Goal: Transaction & Acquisition: Purchase product/service

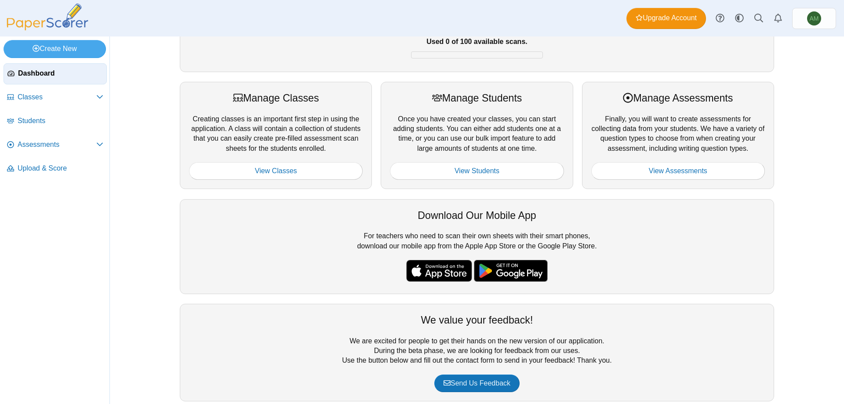
scroll to position [96, 0]
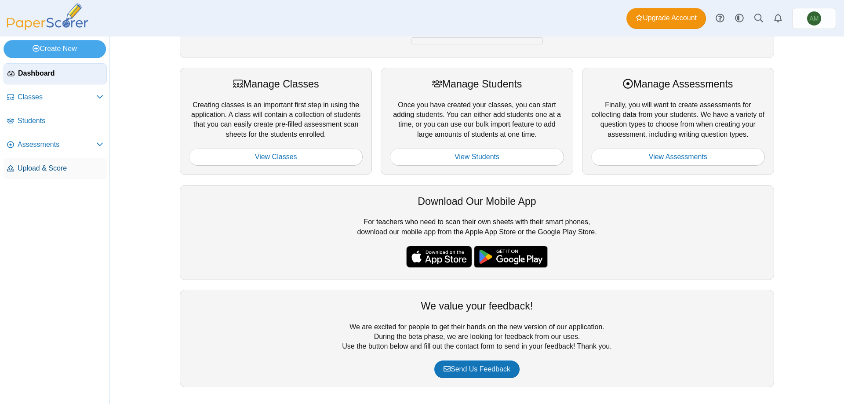
click at [52, 162] on link "Upload & Score" at bounding box center [55, 168] width 103 height 21
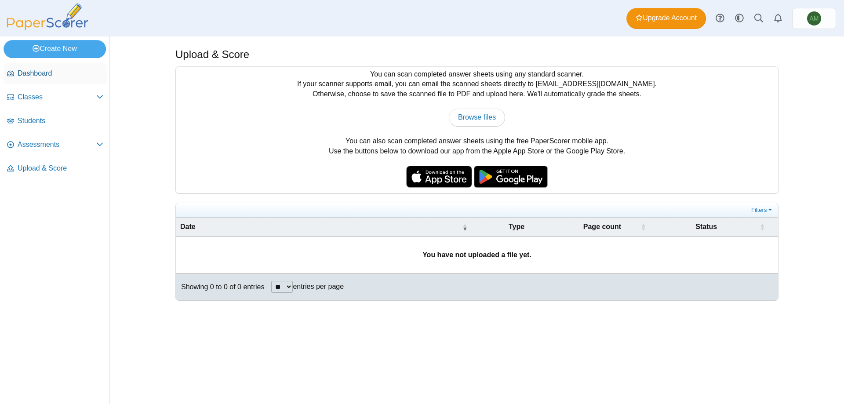
click at [19, 70] on span "Dashboard" at bounding box center [61, 74] width 86 height 10
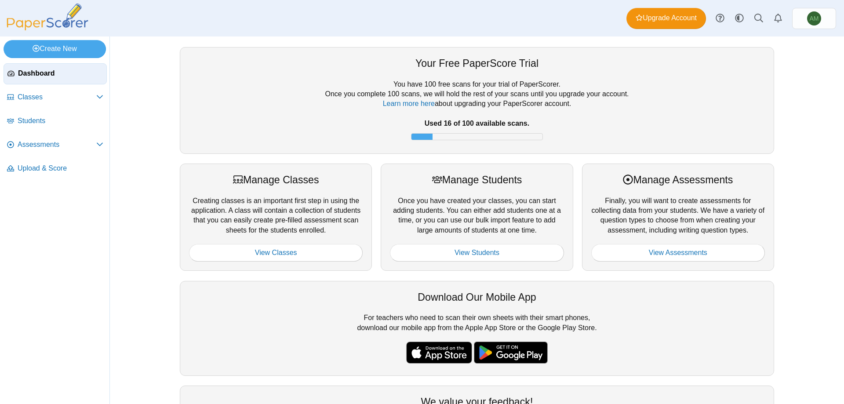
click at [443, 131] on div "You have 100 free scans for your trial of PaperScorer. Once you complete 100 sc…" at bounding box center [477, 112] width 576 height 65
click at [60, 106] on link "Classes" at bounding box center [55, 97] width 103 height 21
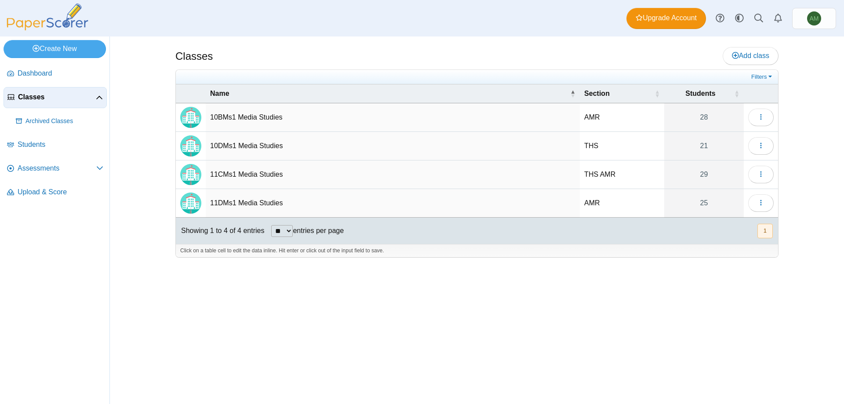
click at [648, 146] on td "THS" at bounding box center [622, 146] width 84 height 29
click at [298, 148] on td "10DMs1 Media Studies" at bounding box center [393, 146] width 374 height 29
click at [761, 161] on td "Loading…" at bounding box center [761, 174] width 34 height 29
click at [760, 153] on button "button" at bounding box center [760, 146] width 25 height 18
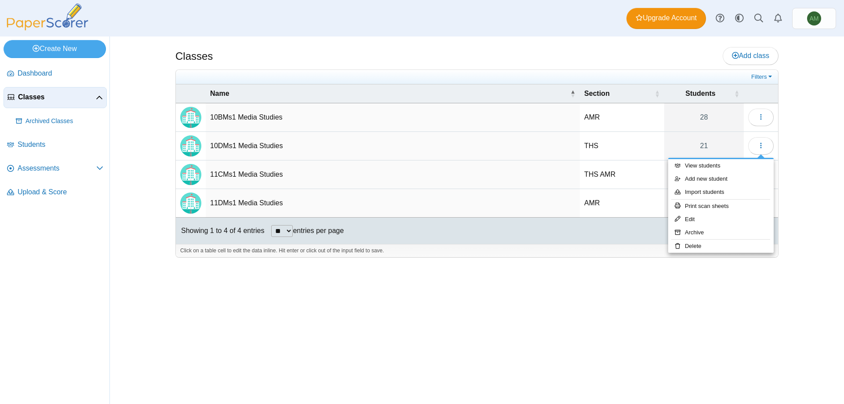
click at [800, 155] on div "Classes Add class Filters AMR" at bounding box center [476, 219] width 659 height 367
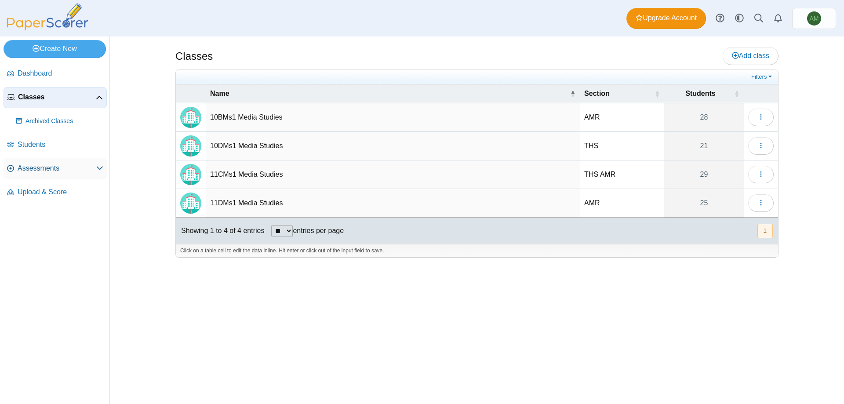
click at [78, 168] on span "Assessments" at bounding box center [57, 168] width 79 height 10
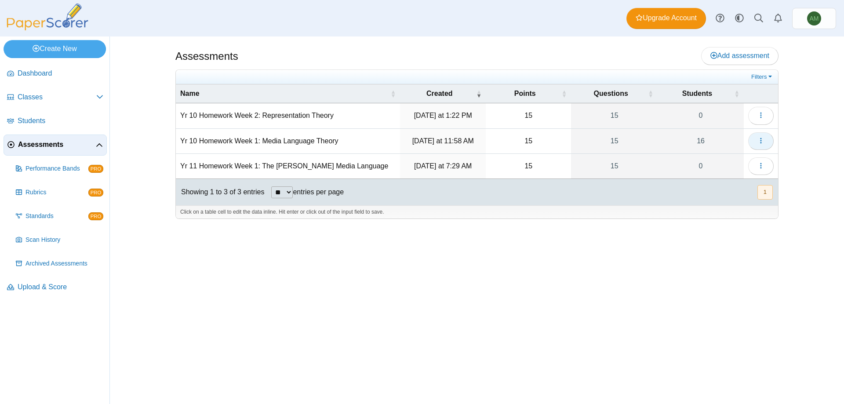
click at [765, 141] on button "button" at bounding box center [760, 141] width 25 height 18
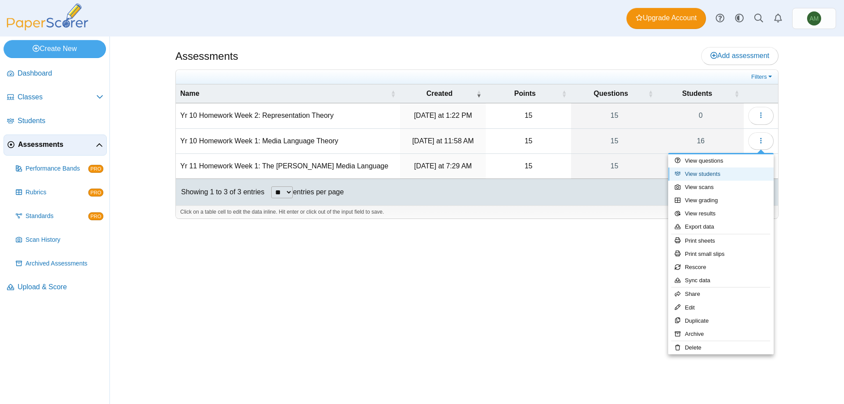
click at [745, 170] on link "View students" at bounding box center [720, 173] width 105 height 13
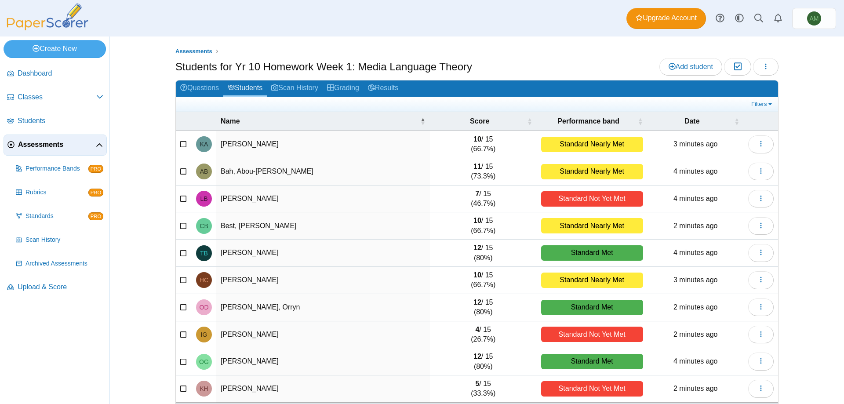
scroll to position [34, 0]
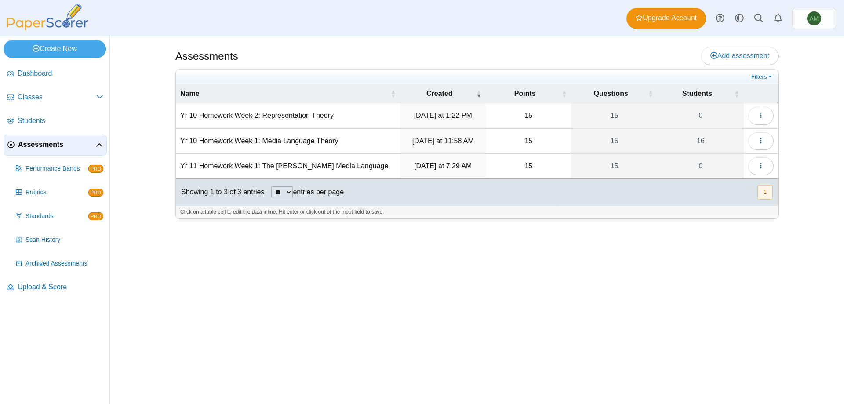
click at [751, 269] on div "Assessments Add assessment 15 0" at bounding box center [476, 219] width 659 height 367
click at [757, 138] on icon "button" at bounding box center [760, 140] width 7 height 7
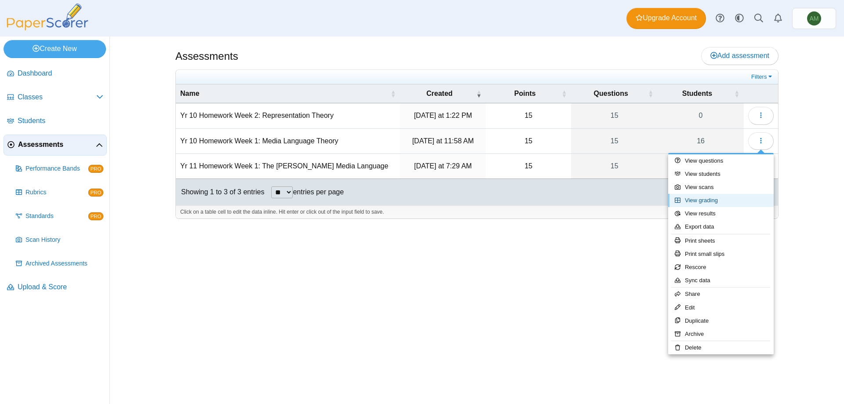
click at [730, 196] on link "View grading" at bounding box center [720, 200] width 105 height 13
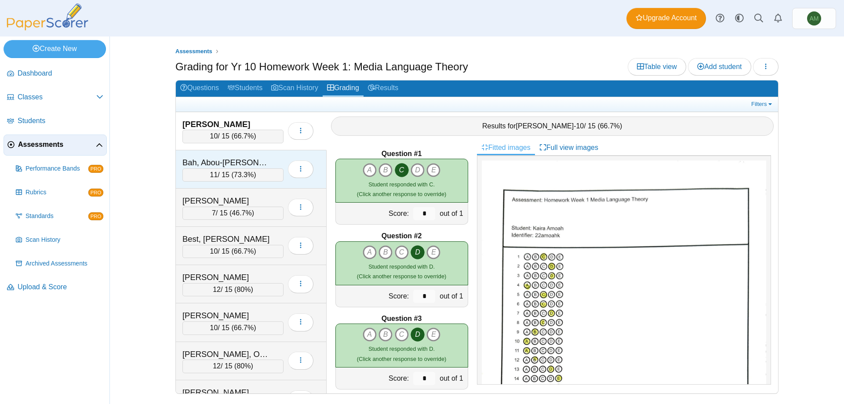
click at [279, 179] on div "11 / 15 ( 73.3% )" at bounding box center [232, 174] width 101 height 13
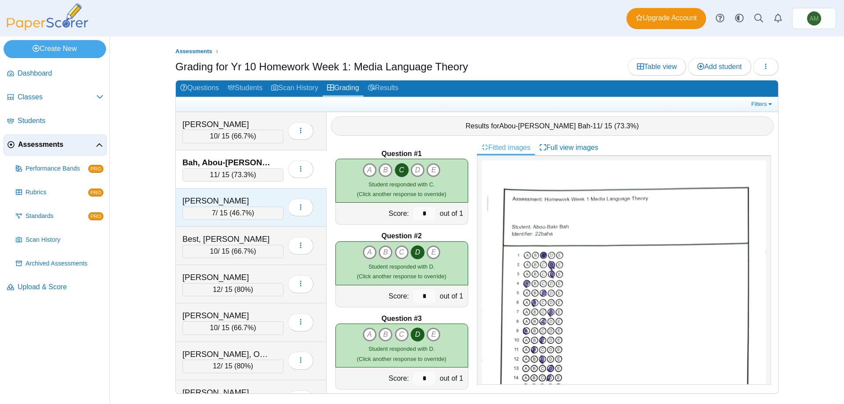
click at [279, 219] on div "7 / 15 ( 46.7% )" at bounding box center [232, 213] width 101 height 13
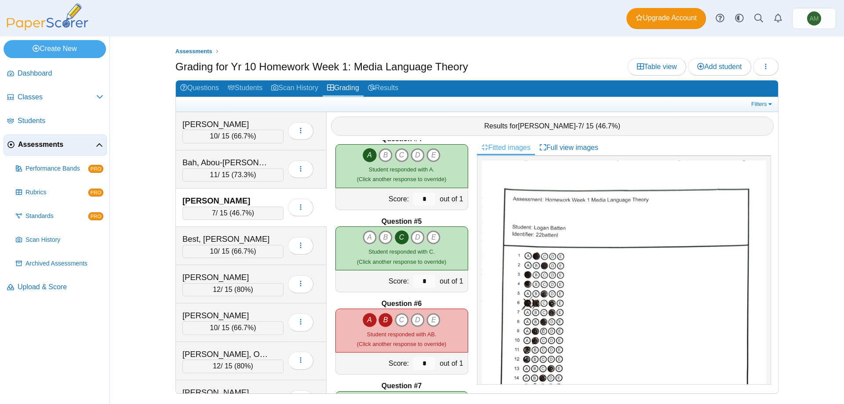
scroll to position [283, 0]
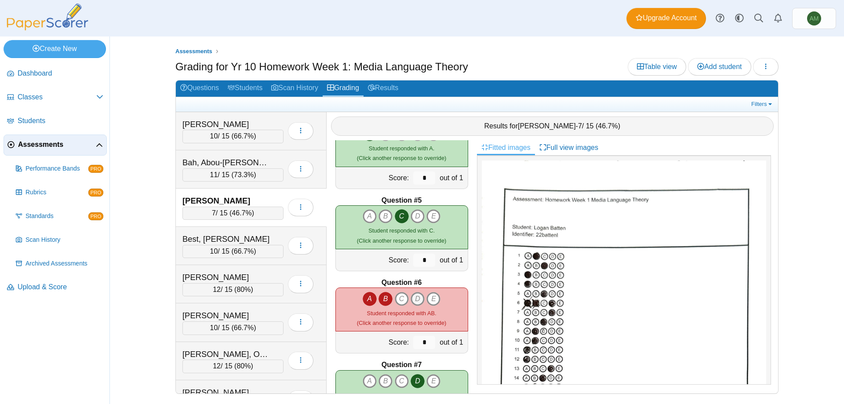
click at [412, 299] on icon "D" at bounding box center [418, 299] width 14 height 14
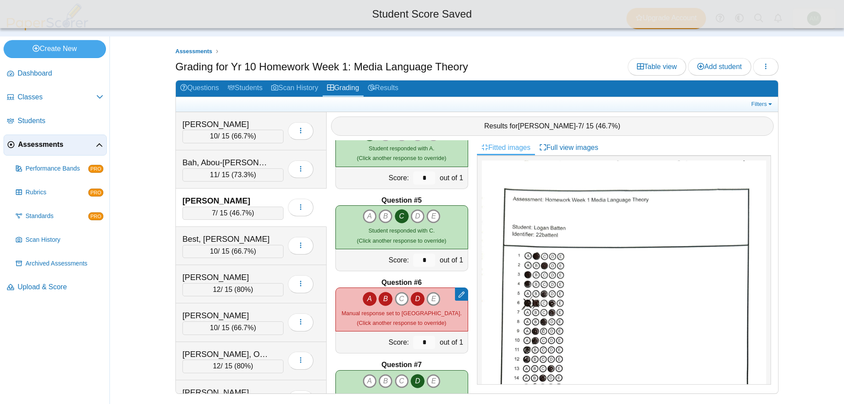
click at [378, 301] on icon "B" at bounding box center [385, 299] width 14 height 14
click at [367, 300] on icon "A" at bounding box center [370, 299] width 14 height 14
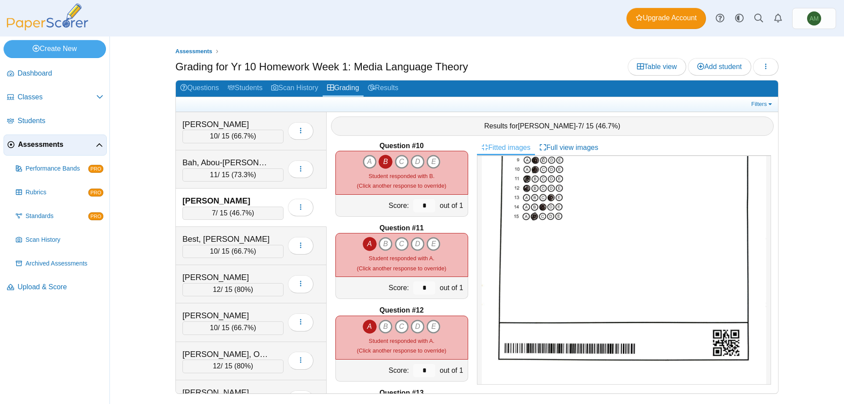
scroll to position [0, 0]
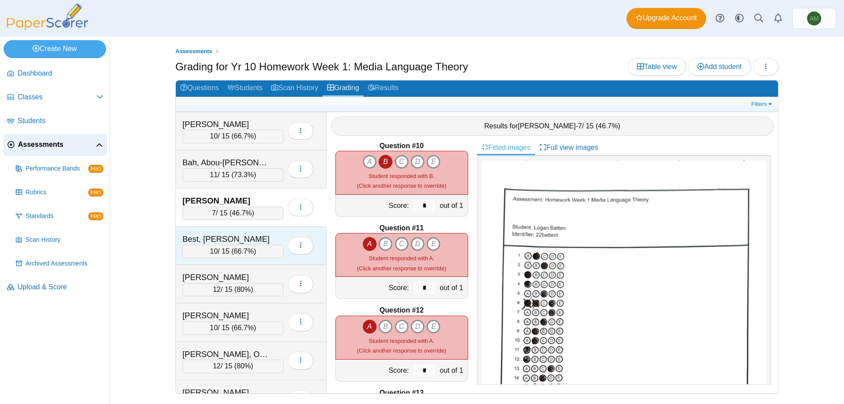
click at [259, 251] on div "10 / 15 ( 66.7% )" at bounding box center [232, 251] width 101 height 13
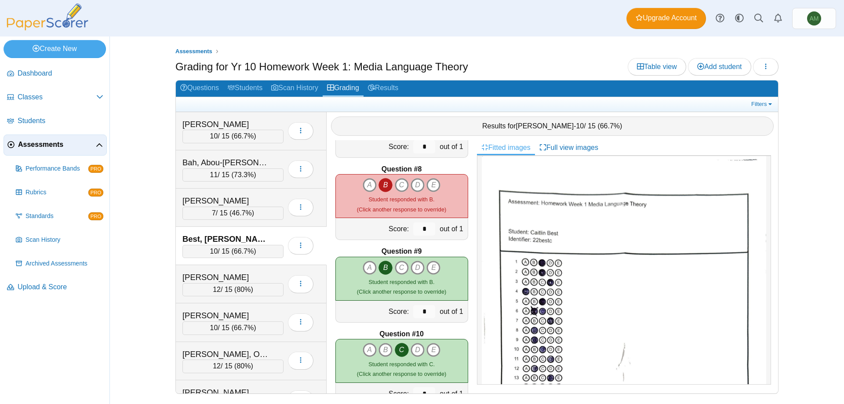
scroll to position [529, 0]
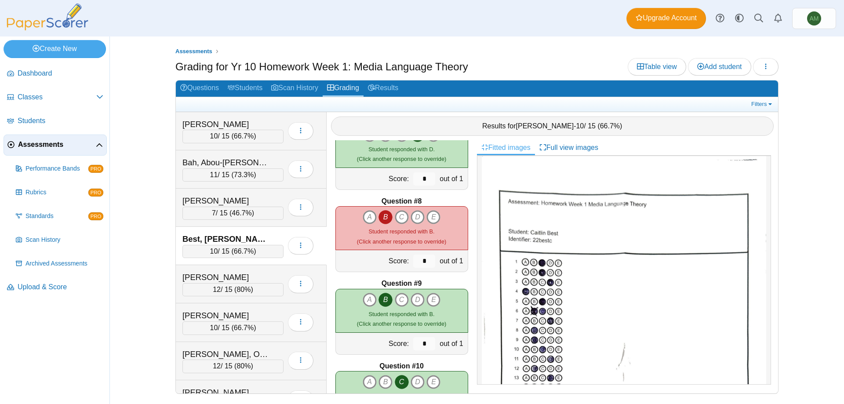
drag, startPoint x: 479, startPoint y: 265, endPoint x: 479, endPoint y: 233, distance: 32.1
click at [479, 233] on div at bounding box center [624, 270] width 294 height 229
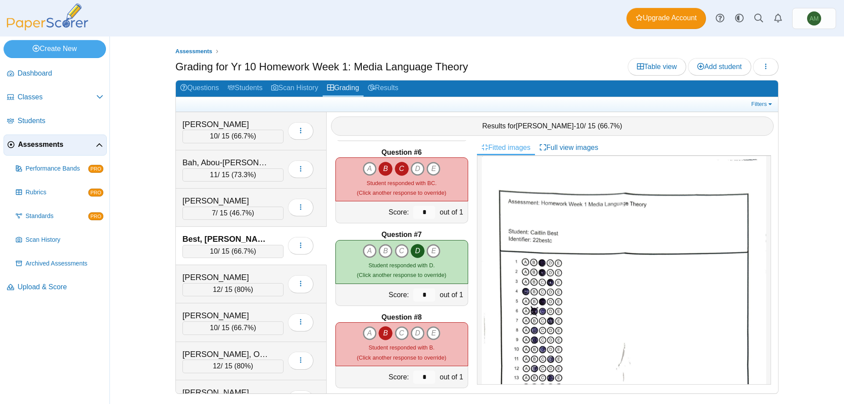
click at [383, 169] on icon "B" at bounding box center [385, 169] width 14 height 14
type input "*"
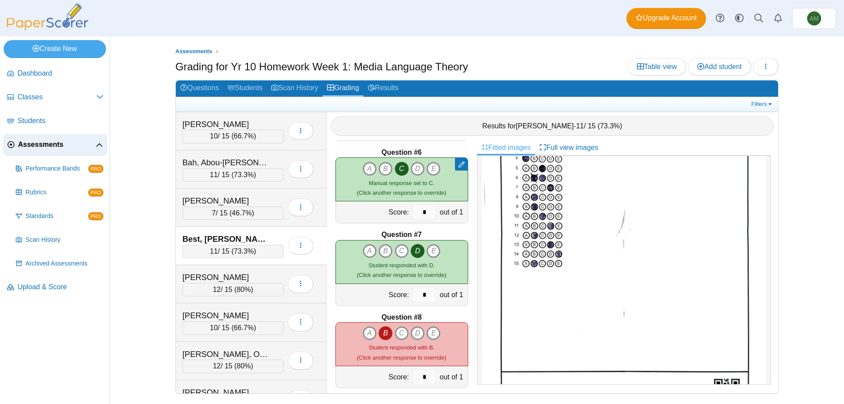
scroll to position [0, 0]
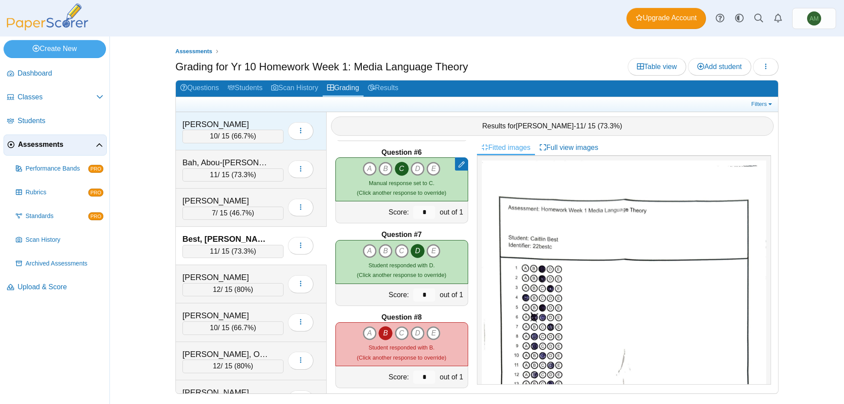
click at [258, 137] on div "10 / 15 ( 66.7% )" at bounding box center [232, 136] width 101 height 13
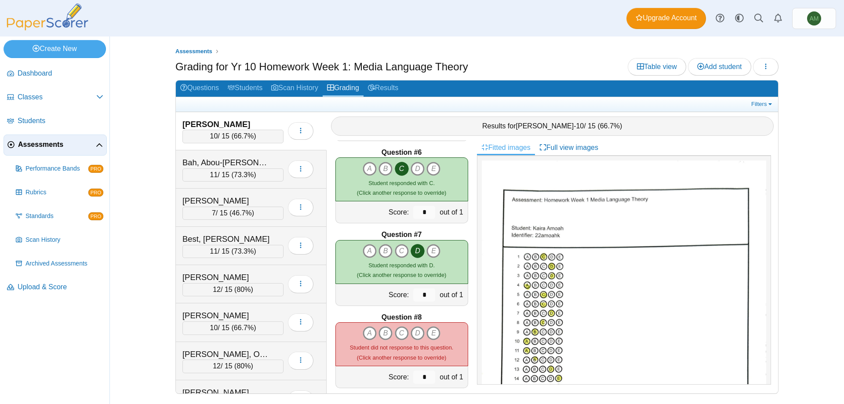
drag, startPoint x: 773, startPoint y: 179, endPoint x: 774, endPoint y: 186, distance: 7.5
click at [774, 186] on div "Fitted images Full view images" at bounding box center [627, 266] width 301 height 253
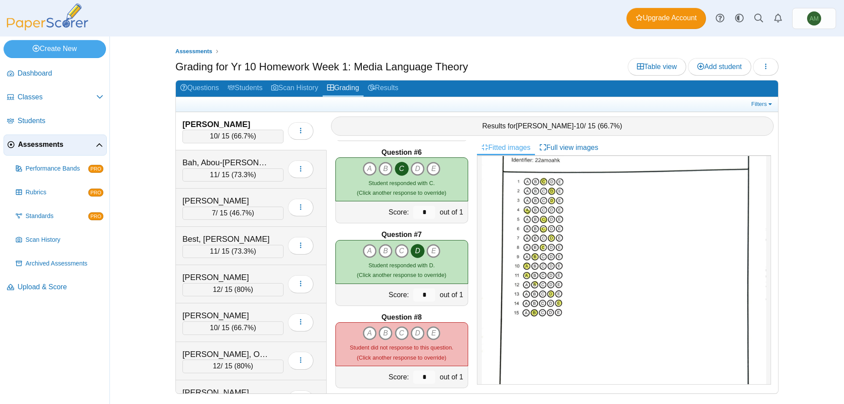
scroll to position [113, 0]
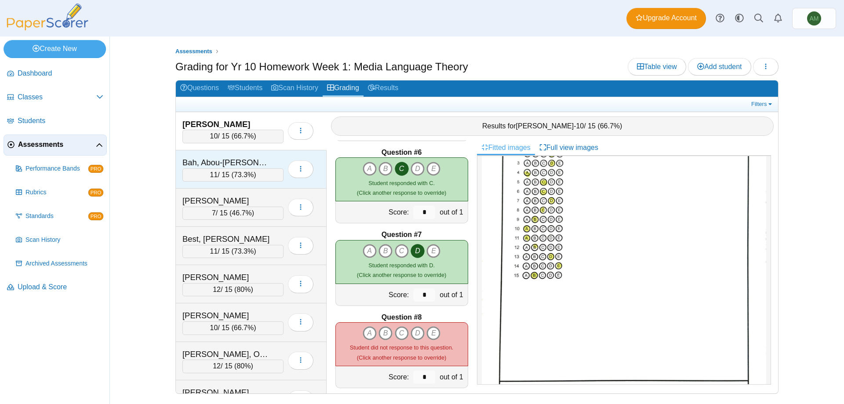
click at [251, 168] on div "11 / 15 ( 73.3% )" at bounding box center [232, 174] width 101 height 13
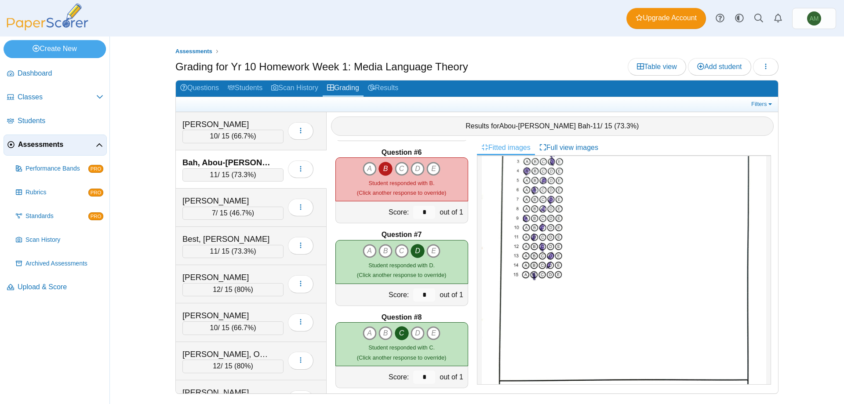
scroll to position [0, 0]
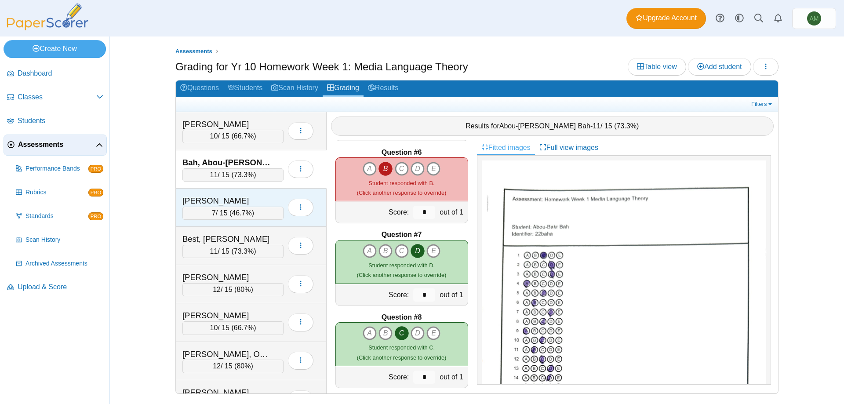
click at [236, 216] on span "46.7%" at bounding box center [242, 212] width 20 height 7
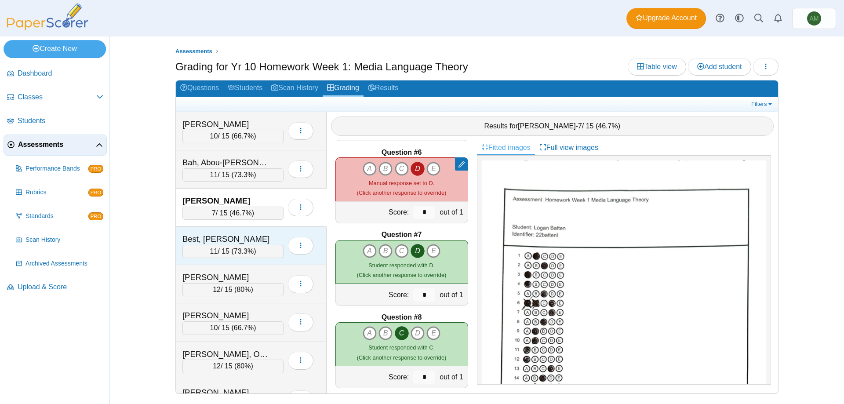
click at [236, 239] on div "Best, Caitlin" at bounding box center [226, 238] width 88 height 11
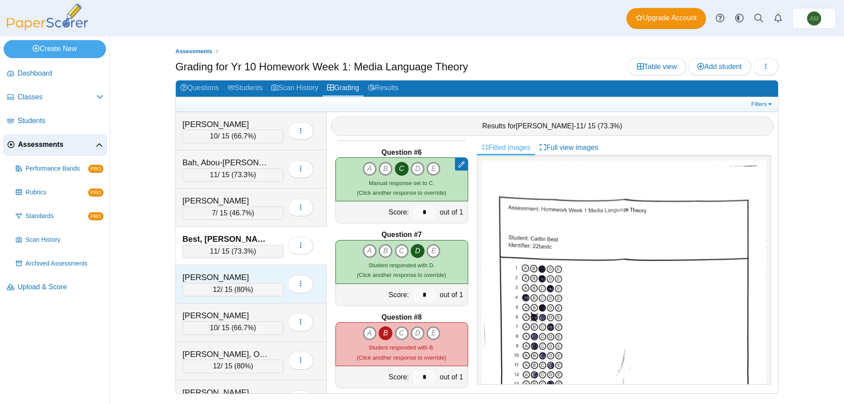
click at [237, 268] on div "Bright, Tommy 12 / 15 ( 80% ) Loading…" at bounding box center [251, 284] width 151 height 38
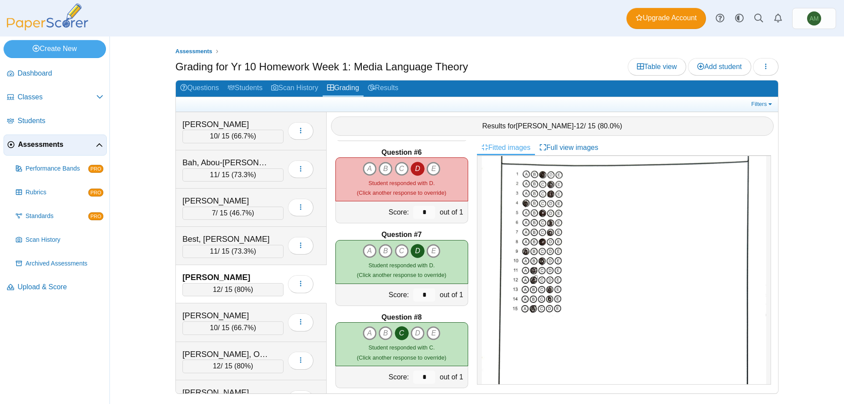
scroll to position [97, 0]
click at [249, 339] on div "Cheshire, Harry 10 / 15 ( 66.7% ) Loading…" at bounding box center [251, 322] width 151 height 38
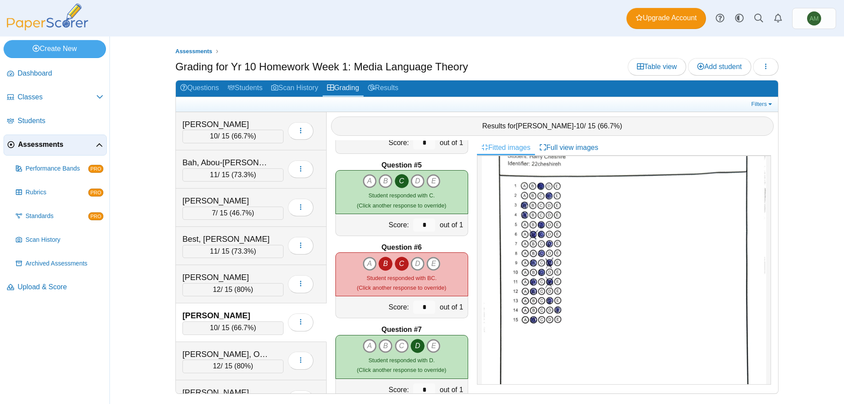
scroll to position [313, 0]
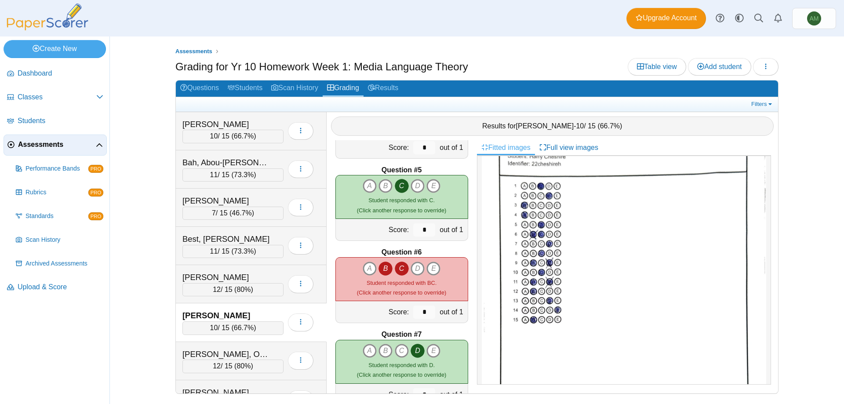
click at [378, 267] on icon "B" at bounding box center [385, 269] width 14 height 14
type input "*"
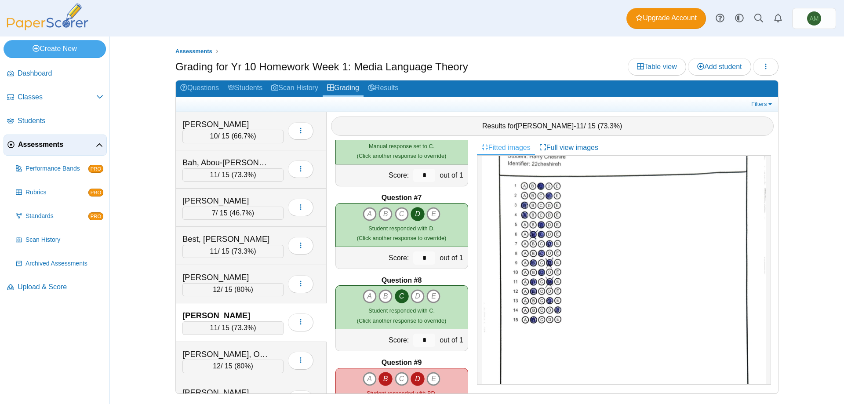
scroll to position [531, 0]
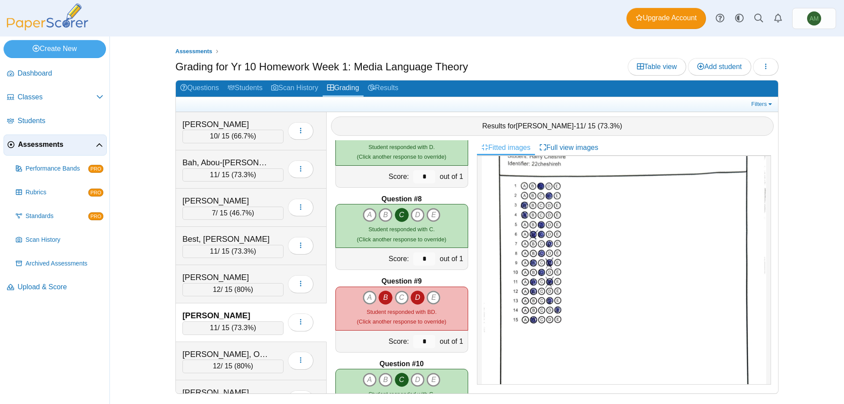
click at [414, 298] on icon "D" at bounding box center [418, 298] width 14 height 14
type input "*"
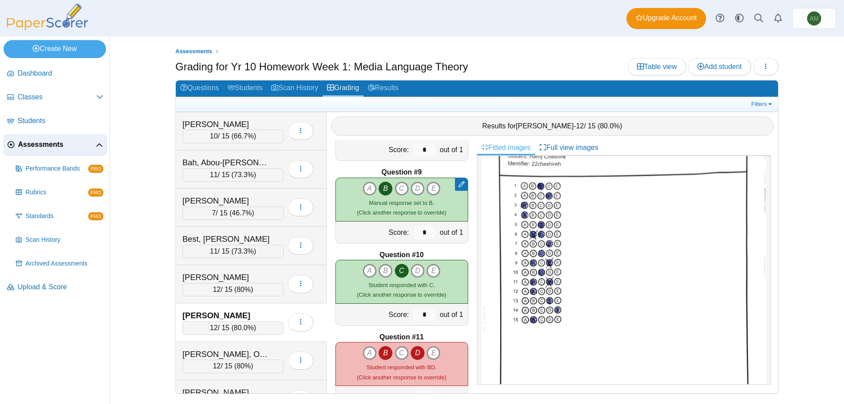
scroll to position [696, 0]
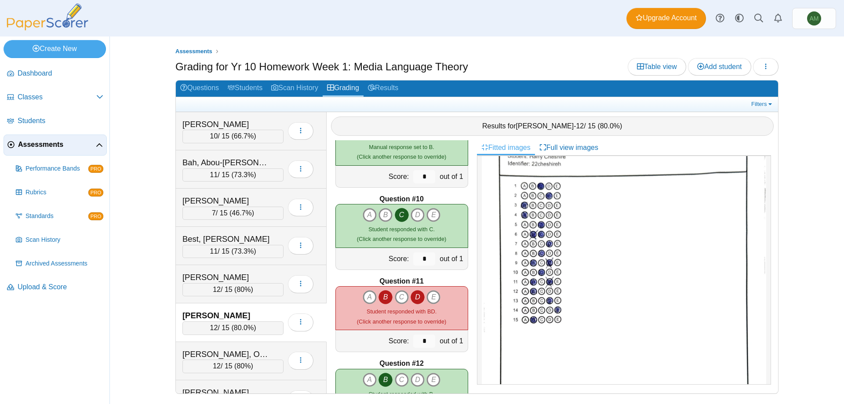
click at [411, 294] on icon "D" at bounding box center [418, 297] width 14 height 14
type input "*"
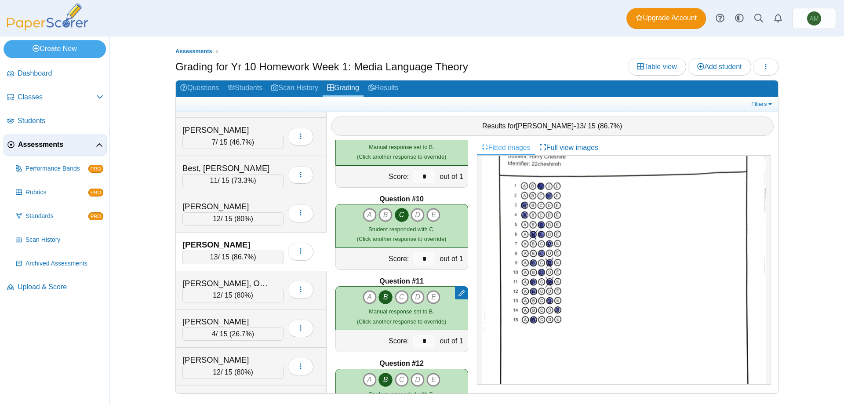
scroll to position [100, 0]
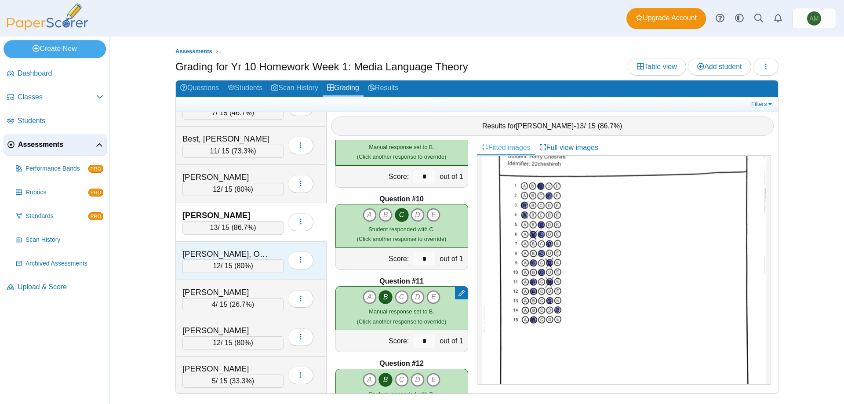
click at [223, 265] on div "12 / 15 ( 80% )" at bounding box center [232, 265] width 101 height 13
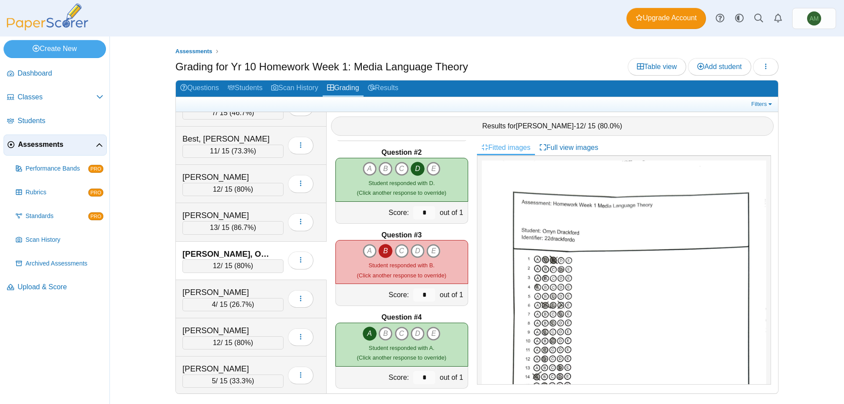
scroll to position [0, 0]
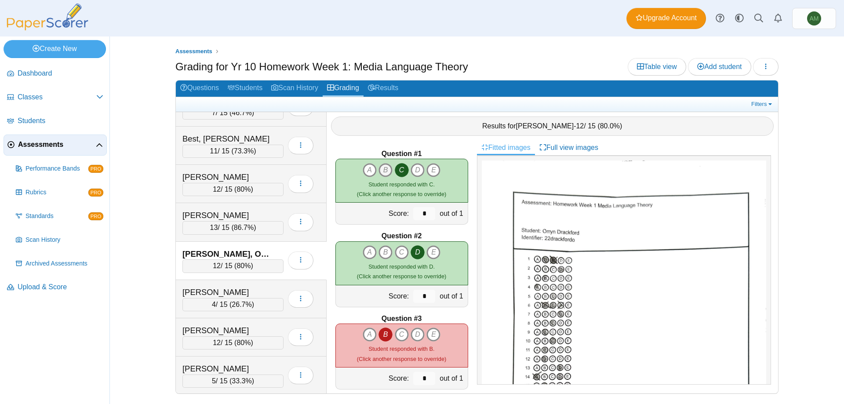
click at [389, 171] on icon "B" at bounding box center [385, 170] width 14 height 14
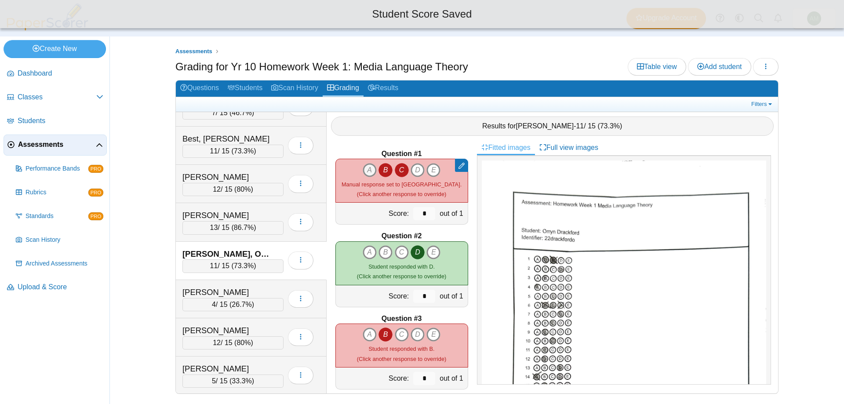
type input "*"
click at [398, 168] on icon "C" at bounding box center [402, 170] width 14 height 14
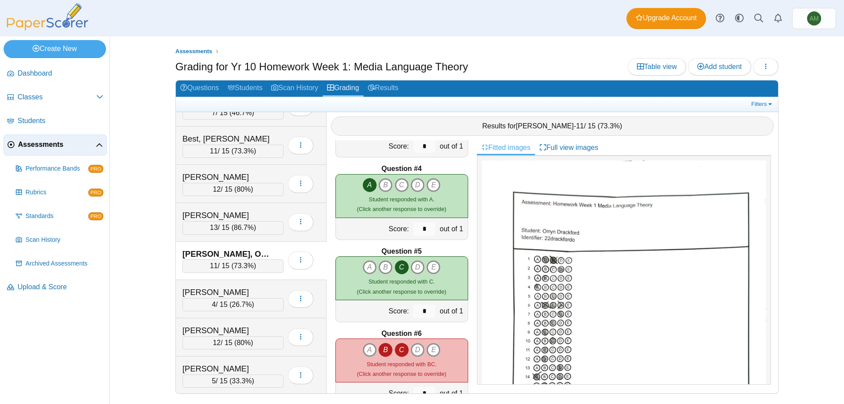
scroll to position [248, 0]
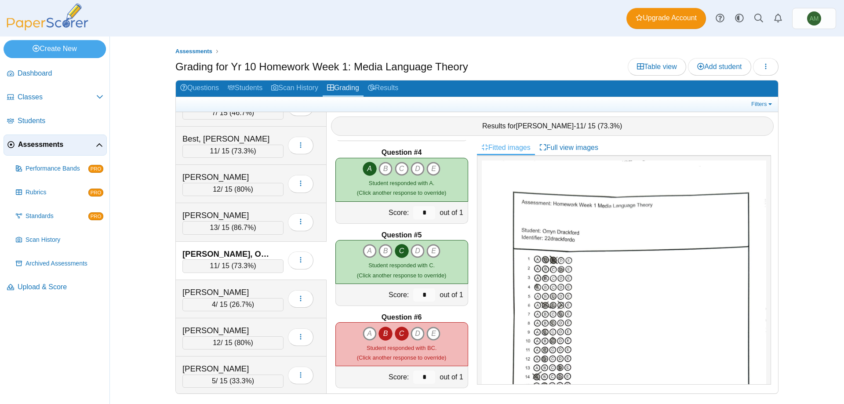
click at [378, 332] on icon "B" at bounding box center [385, 334] width 14 height 14
type input "*"
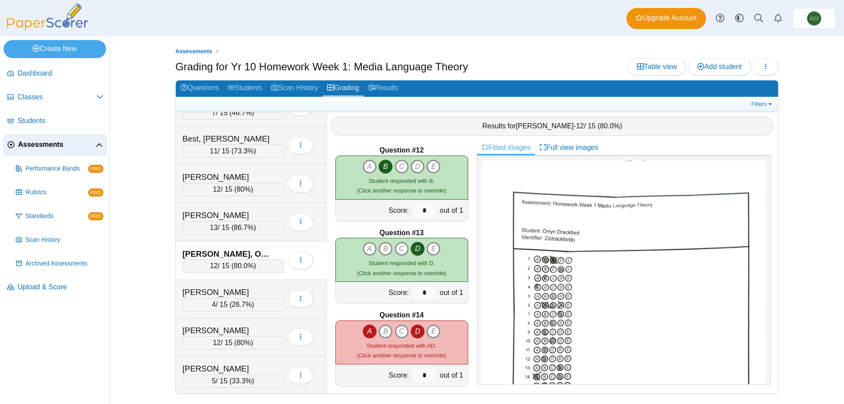
click at [368, 335] on icon "A" at bounding box center [370, 331] width 14 height 14
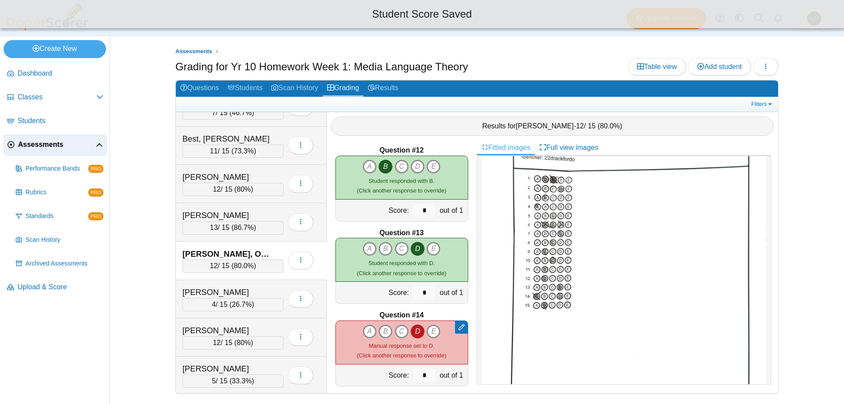
scroll to position [82, 0]
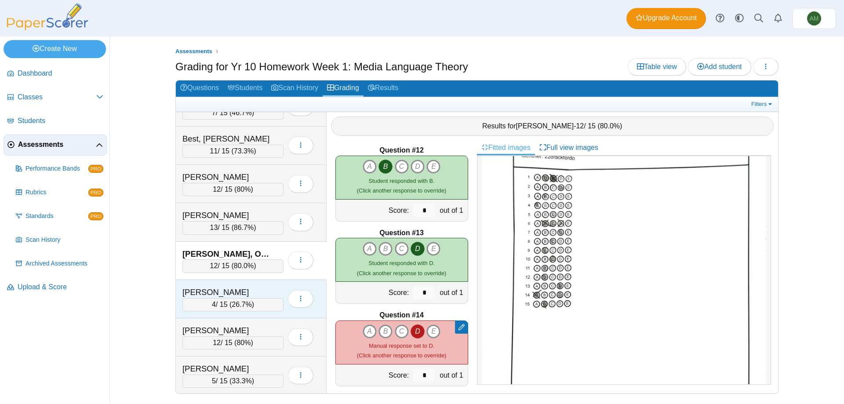
click at [250, 292] on div "Gannon-Lewis, Isabella" at bounding box center [226, 292] width 88 height 11
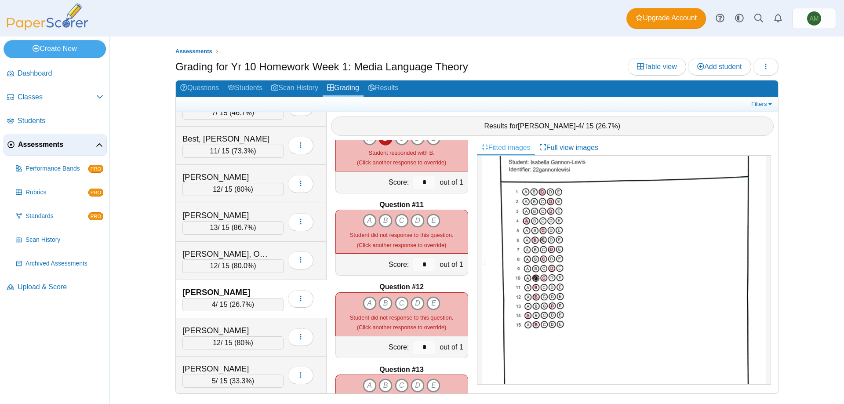
scroll to position [752, 0]
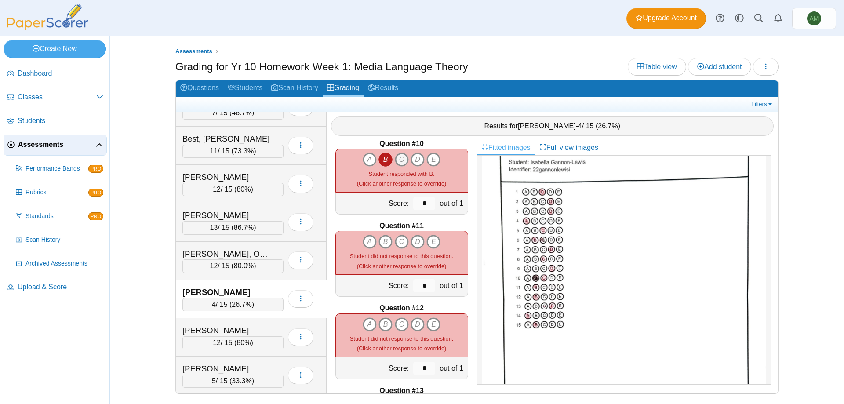
click at [399, 159] on icon "C" at bounding box center [402, 160] width 14 height 14
click at [386, 161] on icon "B" at bounding box center [385, 160] width 14 height 14
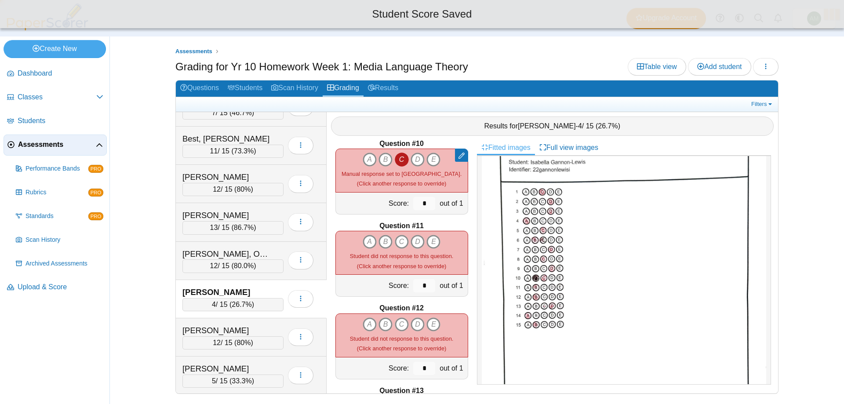
type input "*"
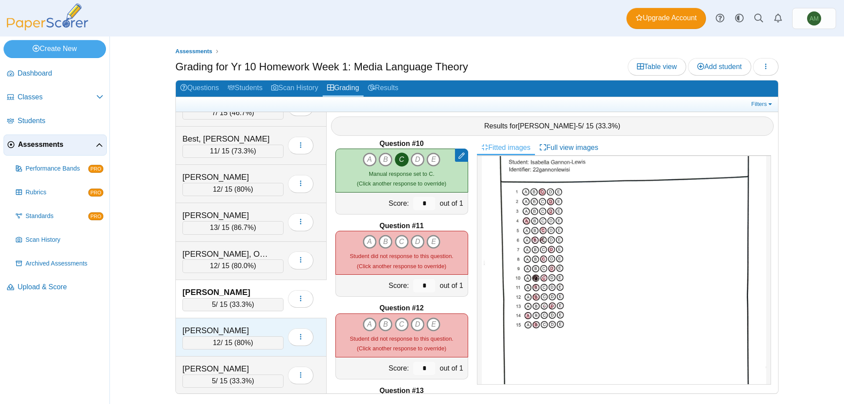
click at [237, 323] on div "Gomm, Oliver 12 / 15 ( 80% ) Loading…" at bounding box center [251, 337] width 151 height 38
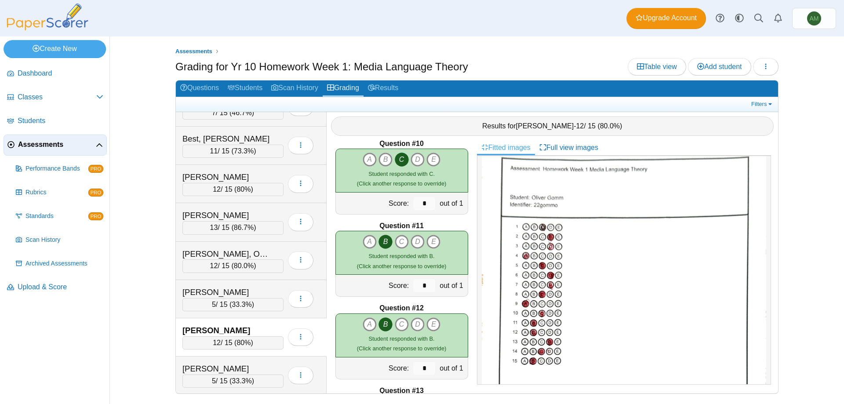
scroll to position [51, 0]
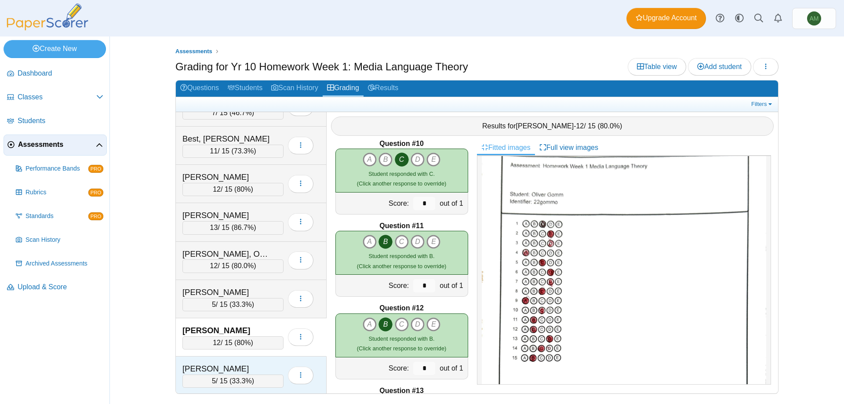
click at [254, 376] on div "5 / 15 ( 33.3% )" at bounding box center [232, 380] width 101 height 13
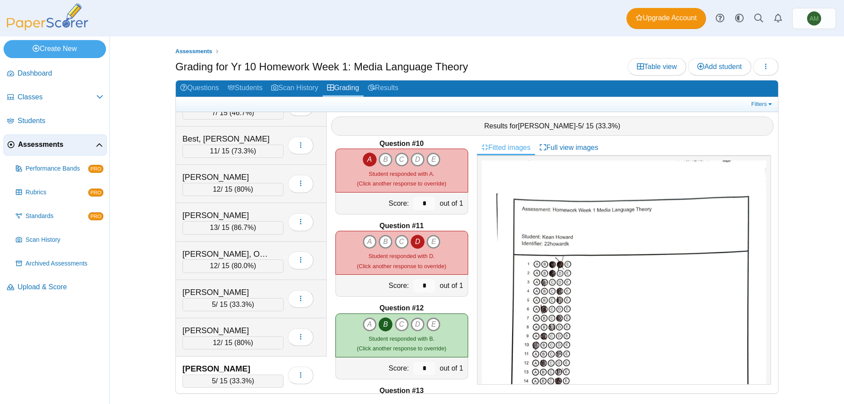
scroll to position [0, 0]
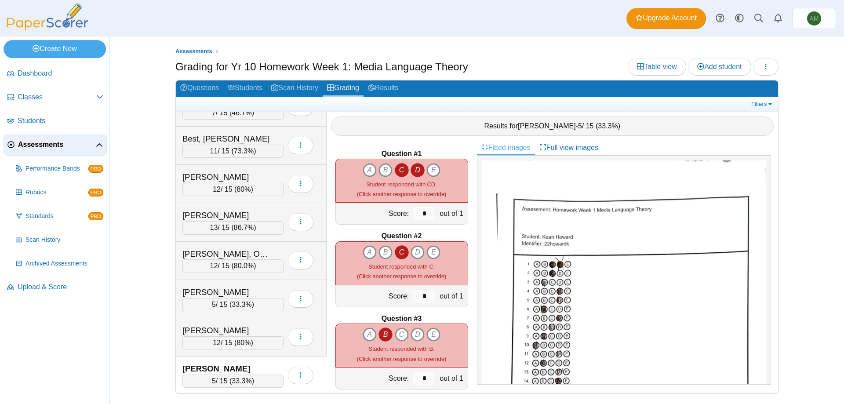
click at [416, 171] on icon "D" at bounding box center [418, 170] width 14 height 14
type input "*"
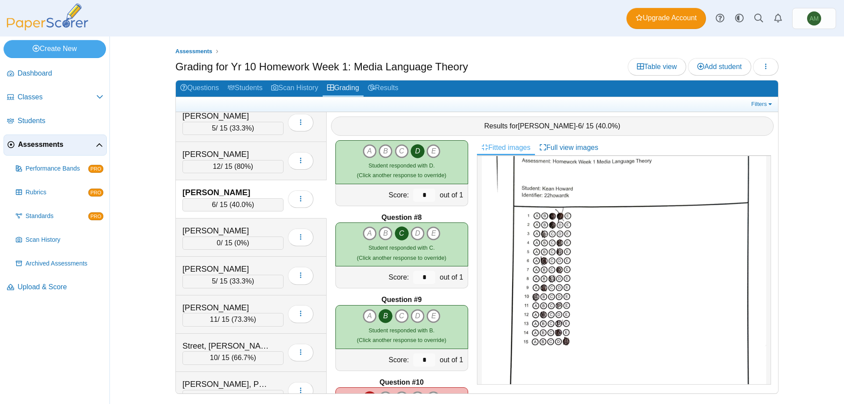
scroll to position [301, 0]
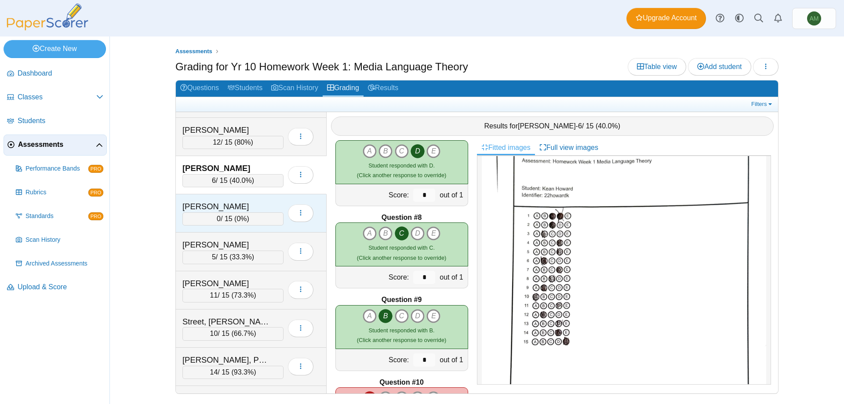
click at [240, 209] on div "Hucker, George" at bounding box center [226, 206] width 88 height 11
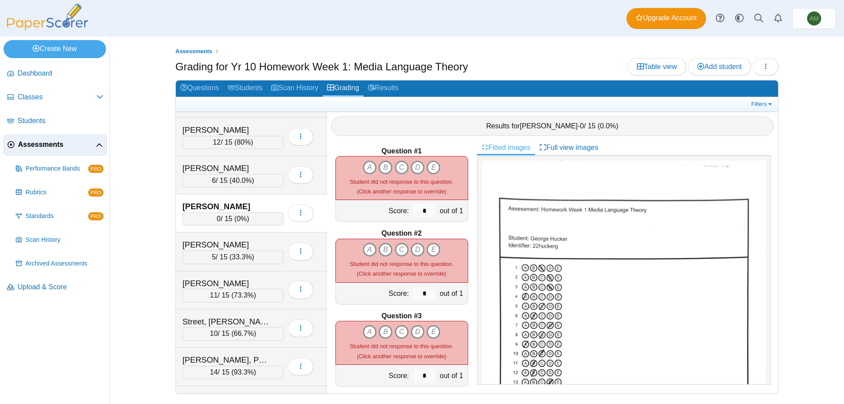
scroll to position [0, 0]
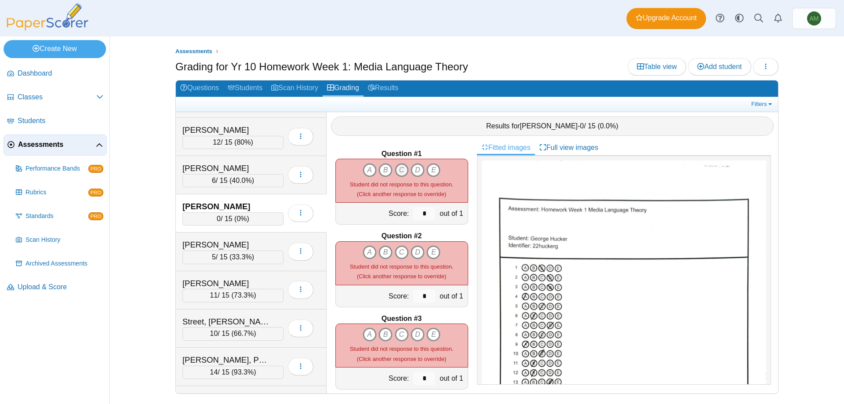
click at [400, 170] on icon "C" at bounding box center [402, 170] width 14 height 14
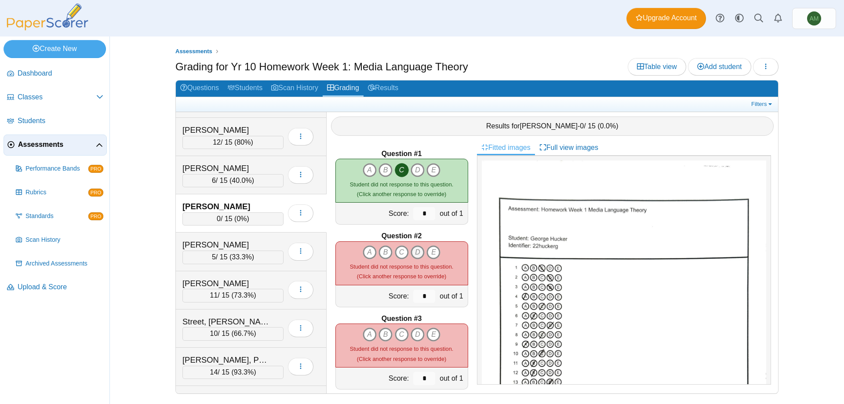
click at [419, 251] on icon "D" at bounding box center [418, 252] width 14 height 14
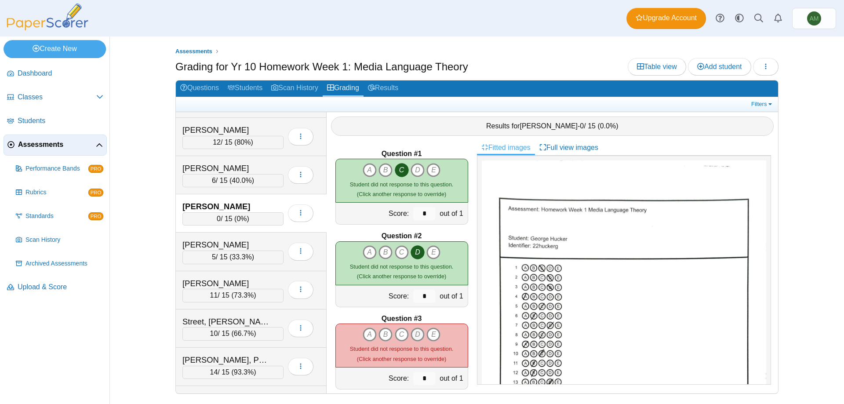
click at [418, 336] on icon "D" at bounding box center [418, 334] width 14 height 14
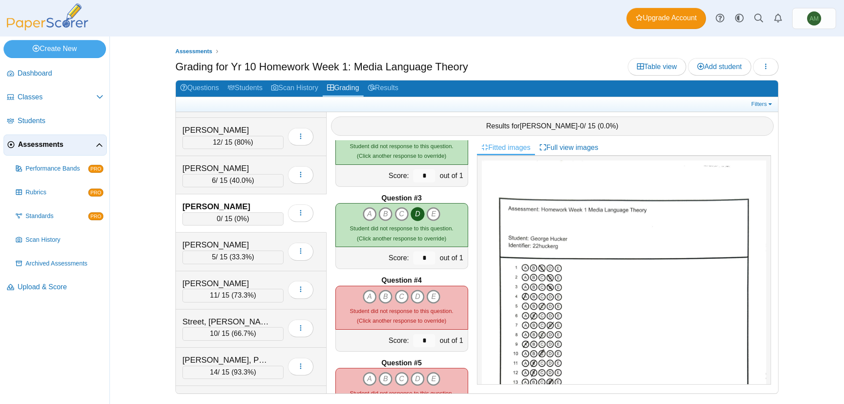
scroll to position [202, 0]
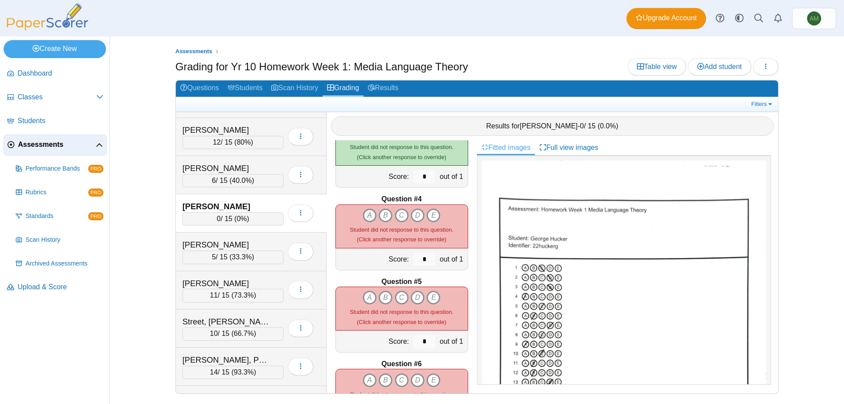
click at [368, 211] on icon "A" at bounding box center [370, 215] width 14 height 14
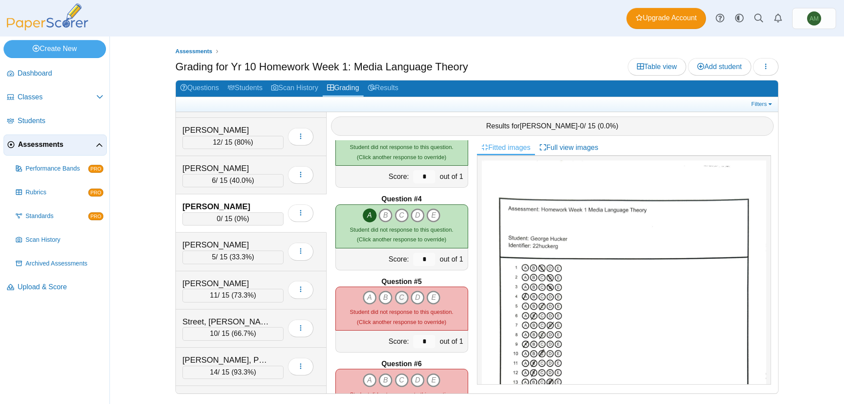
click at [404, 300] on icon "C" at bounding box center [402, 298] width 14 height 14
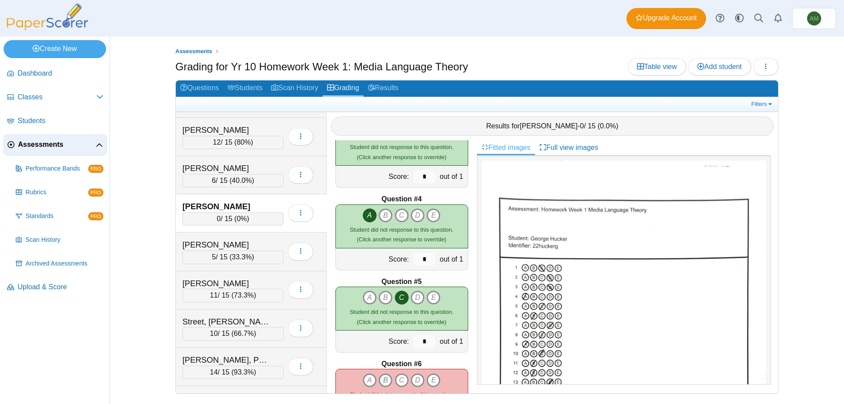
click at [381, 382] on icon "B" at bounding box center [385, 380] width 14 height 14
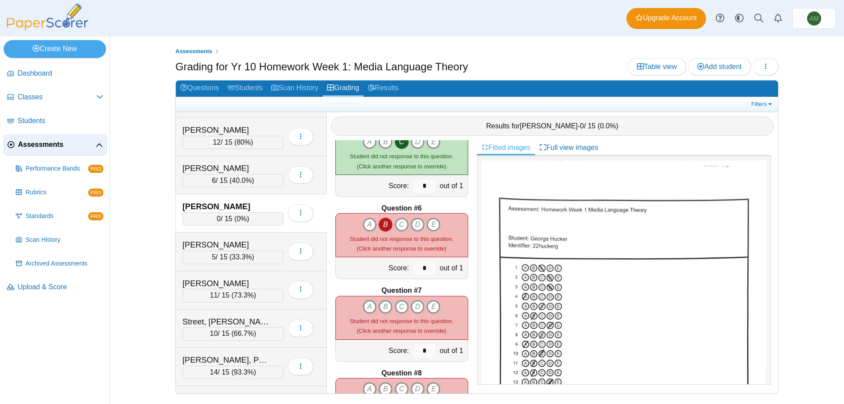
scroll to position [411, 0]
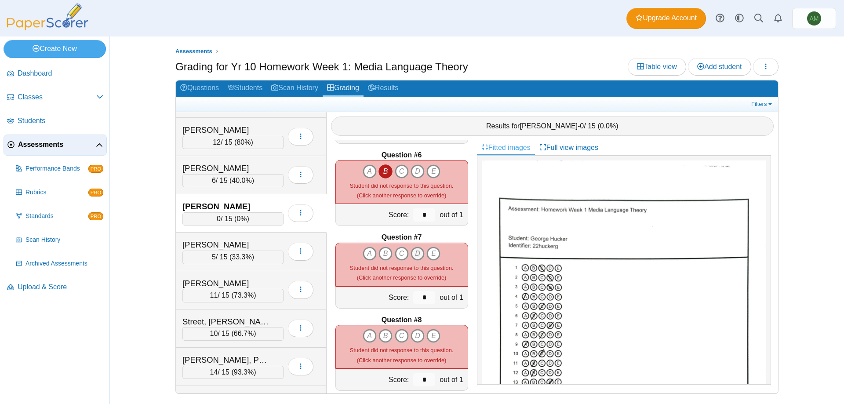
click at [414, 253] on icon "D" at bounding box center [418, 254] width 14 height 14
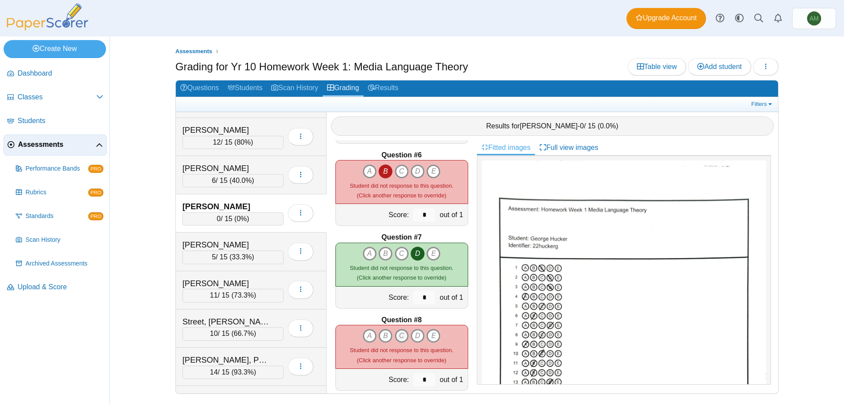
click at [397, 342] on icon "C" at bounding box center [402, 336] width 14 height 14
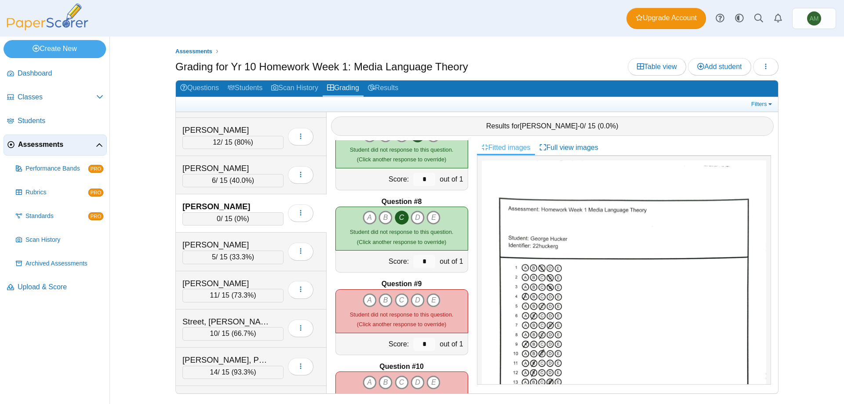
scroll to position [536, 0]
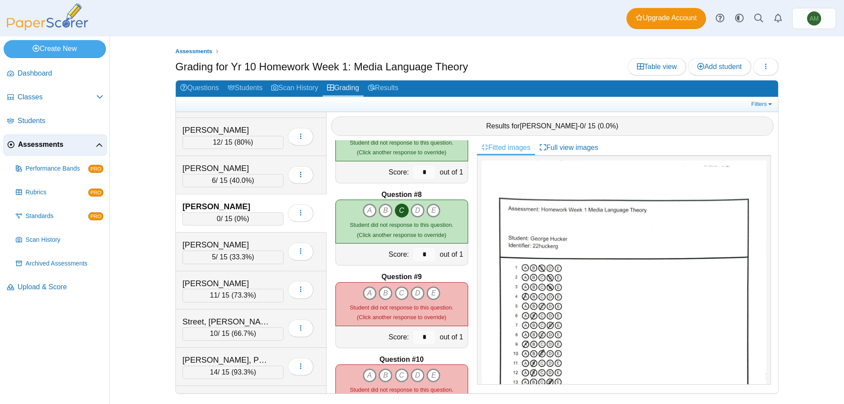
click at [367, 291] on icon "A" at bounding box center [370, 293] width 14 height 14
click at [401, 373] on icon "C" at bounding box center [402, 375] width 14 height 14
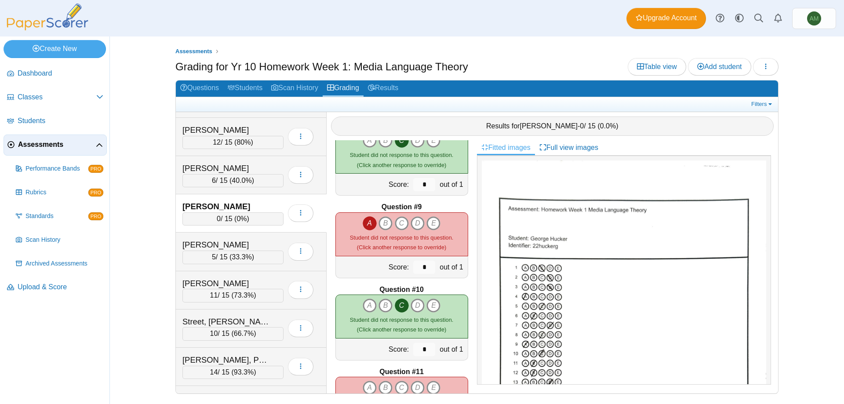
scroll to position [643, 0]
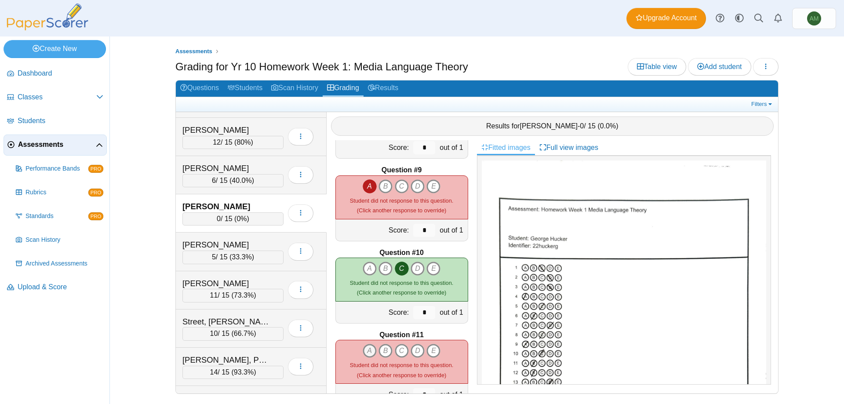
click at [373, 355] on icon "A" at bounding box center [370, 351] width 14 height 14
click at [378, 352] on icon "B" at bounding box center [385, 351] width 14 height 14
click at [367, 351] on icon "A" at bounding box center [370, 351] width 14 height 14
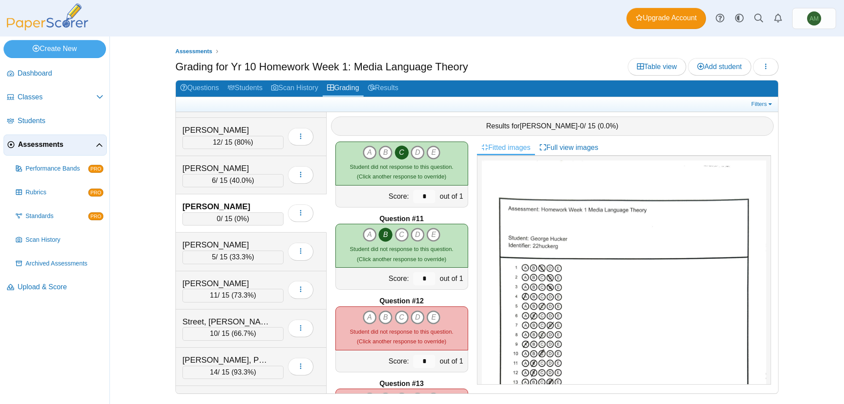
scroll to position [773, 0]
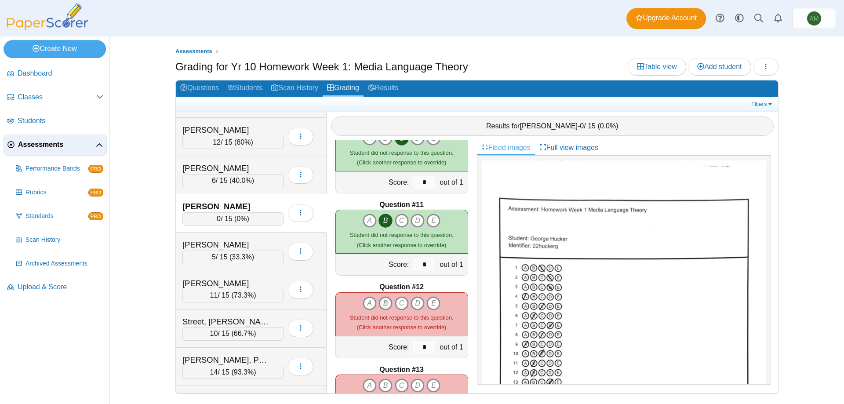
click at [384, 304] on icon "B" at bounding box center [385, 303] width 14 height 14
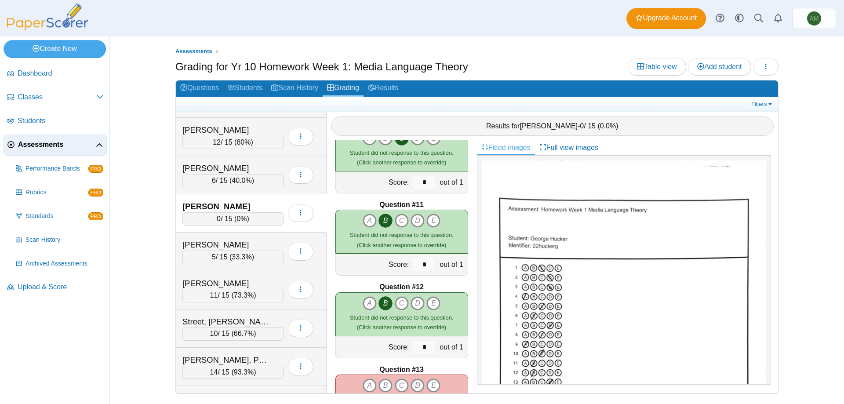
click at [416, 381] on icon "D" at bounding box center [418, 385] width 14 height 14
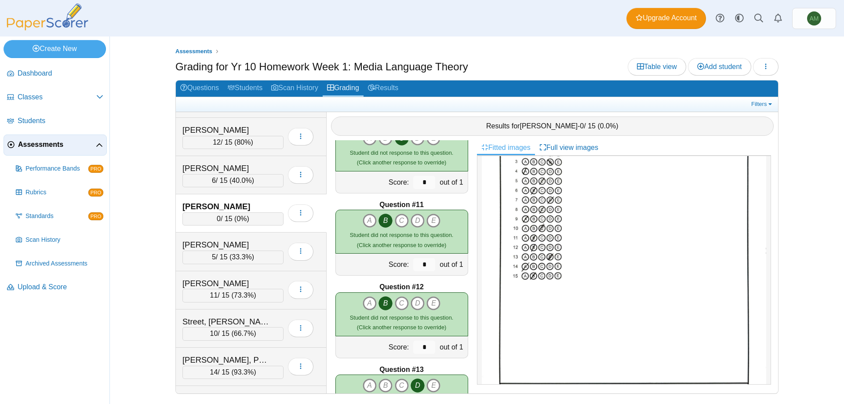
scroll to position [914, 0]
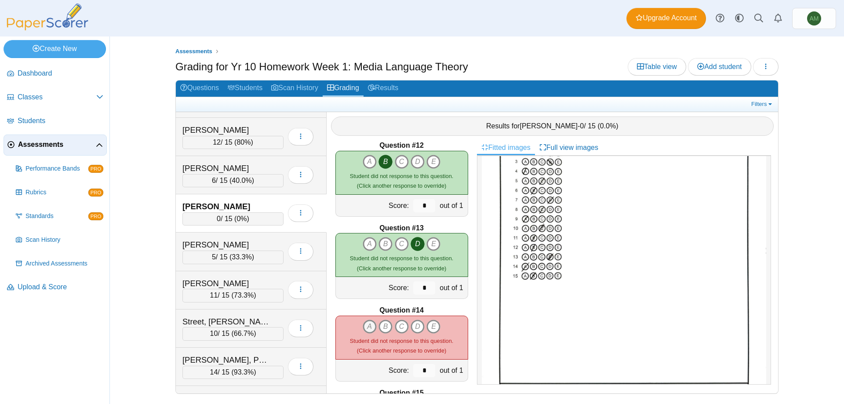
click at [367, 329] on icon "A" at bounding box center [370, 327] width 14 height 14
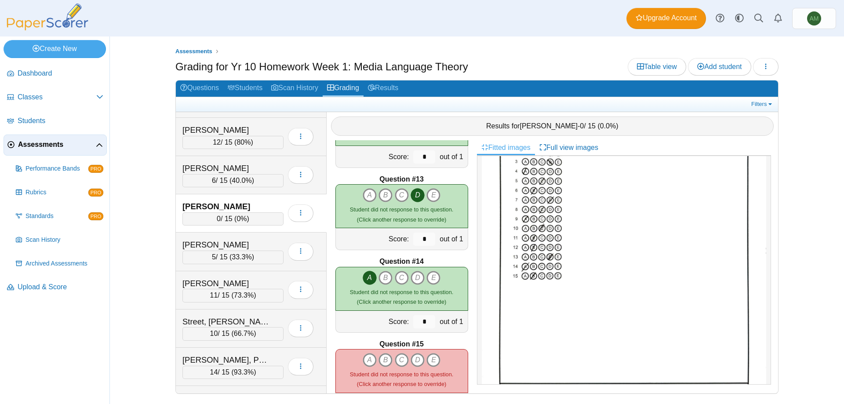
scroll to position [986, 0]
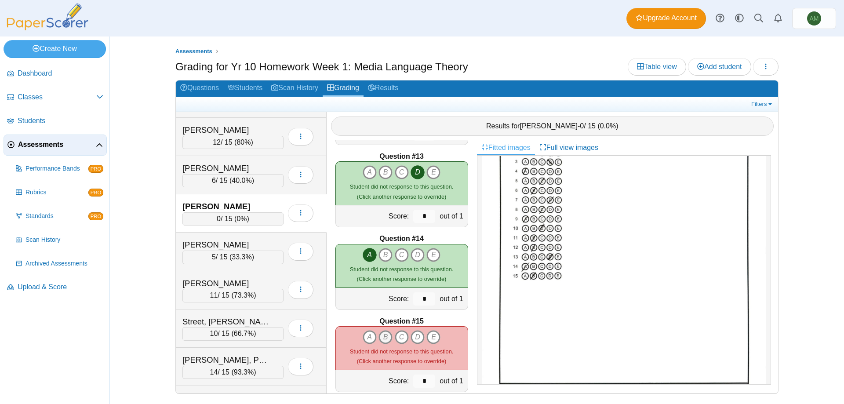
click at [379, 343] on icon "B" at bounding box center [385, 337] width 14 height 14
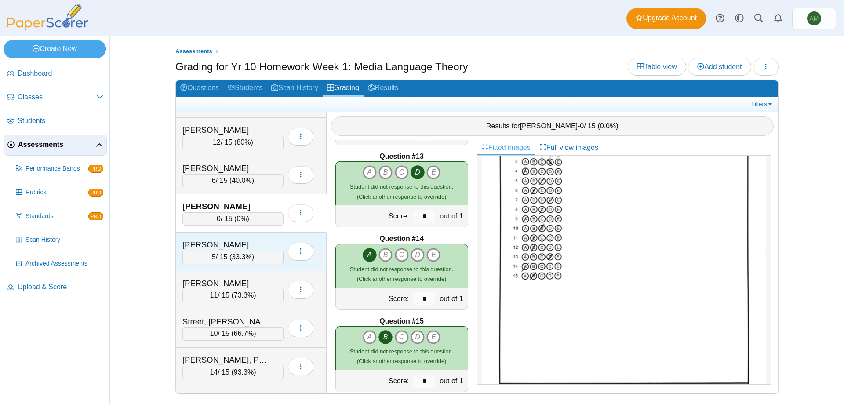
click at [220, 256] on div "5 / 15 ( 33.3% )" at bounding box center [232, 257] width 101 height 13
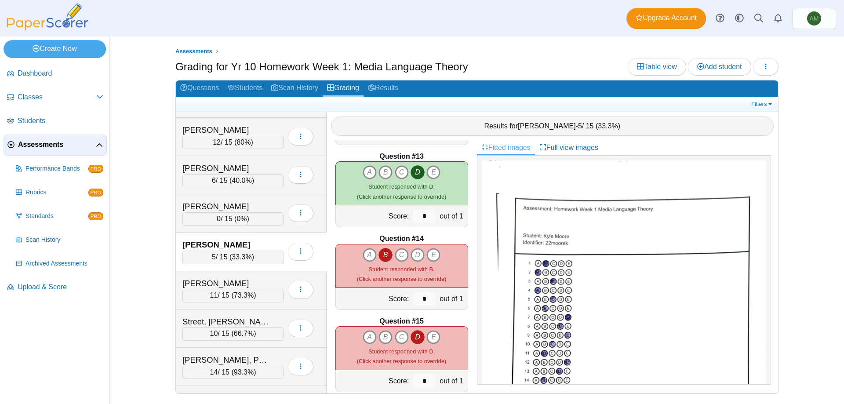
scroll to position [91, 0]
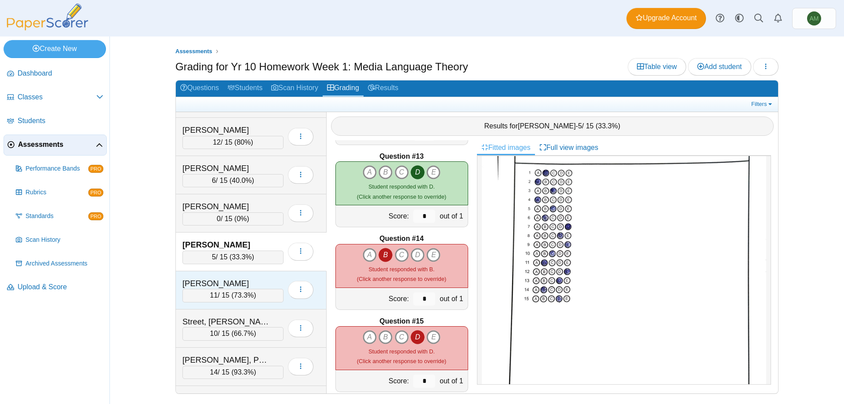
click at [259, 285] on div "Papper, Charlie" at bounding box center [226, 283] width 88 height 11
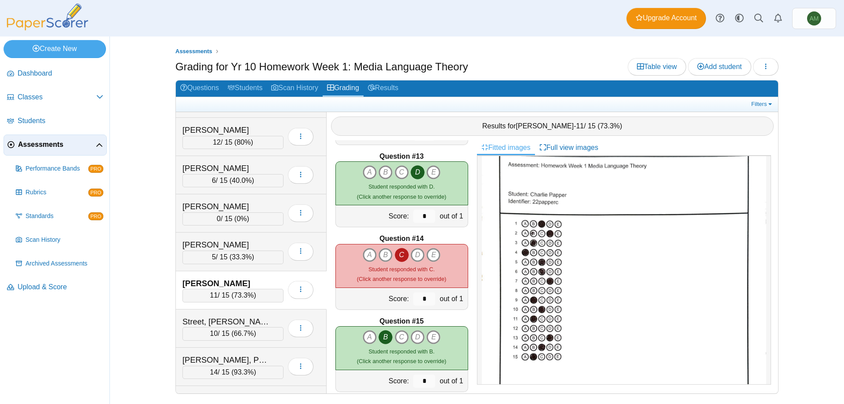
scroll to position [48, 0]
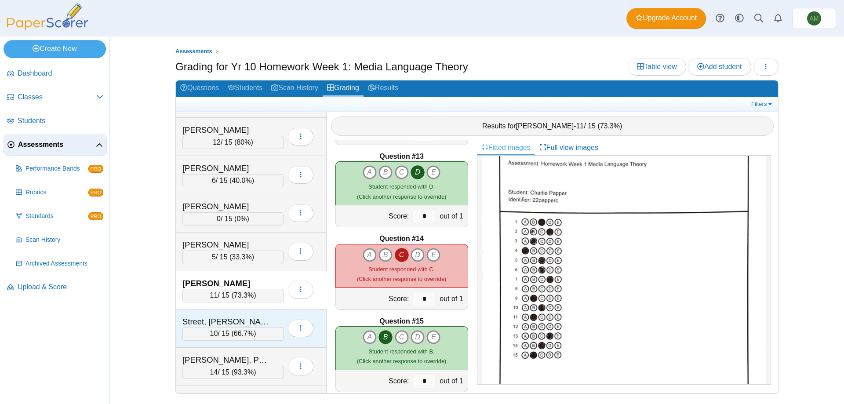
click at [227, 344] on div "Street, Samuel 10 / 15 ( 66.7% ) Loading…" at bounding box center [251, 328] width 151 height 38
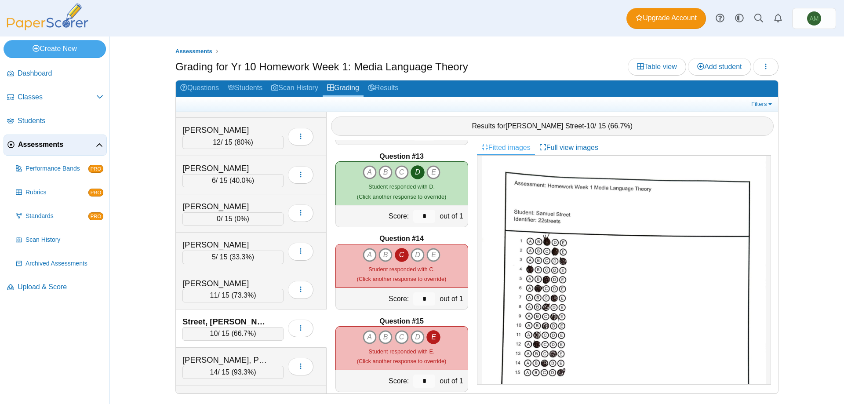
scroll to position [97, 0]
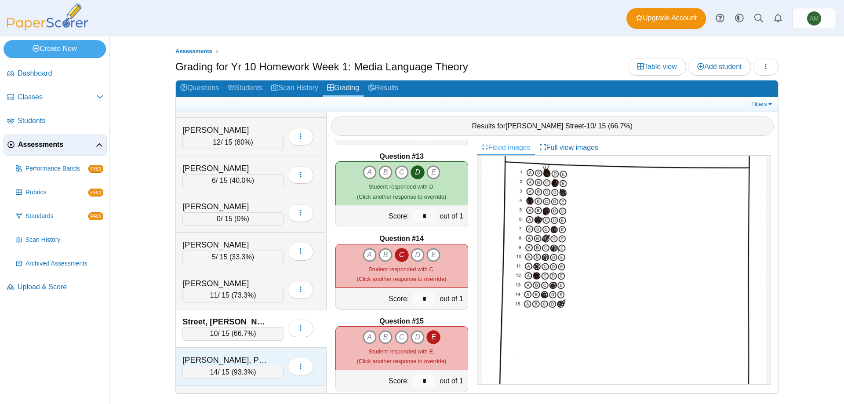
click at [257, 364] on div "Townley, Poppy" at bounding box center [226, 359] width 88 height 11
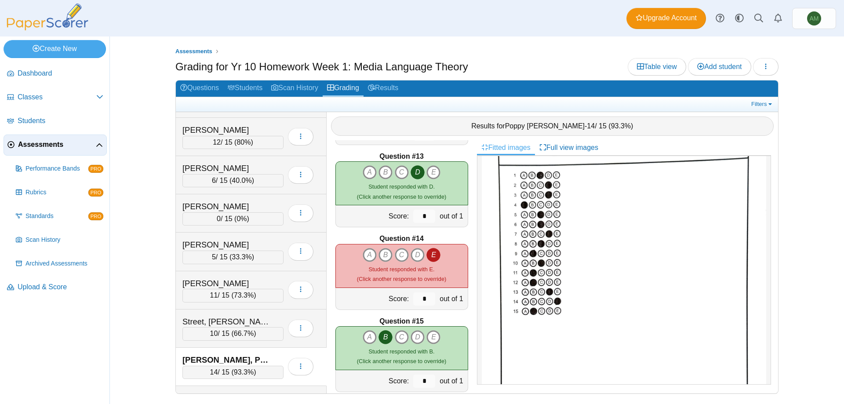
scroll to position [331, 0]
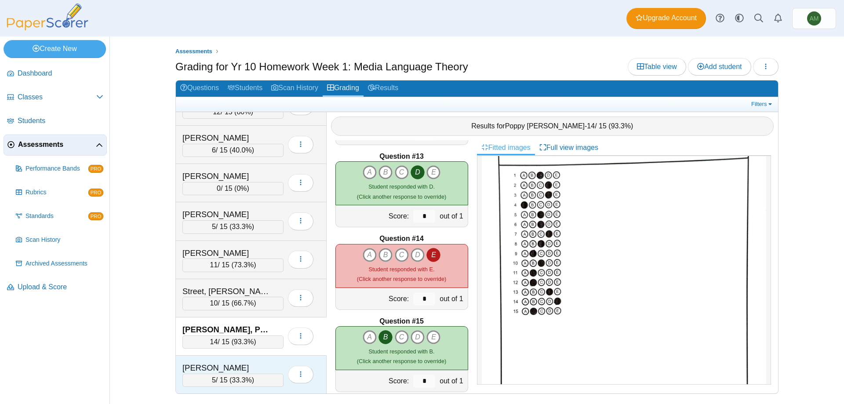
click at [250, 369] on div "Ujeniuc, Elias" at bounding box center [226, 367] width 88 height 11
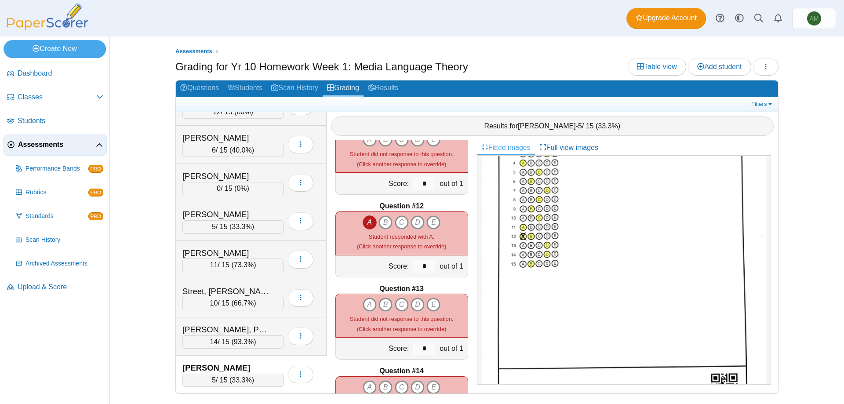
scroll to position [828, 0]
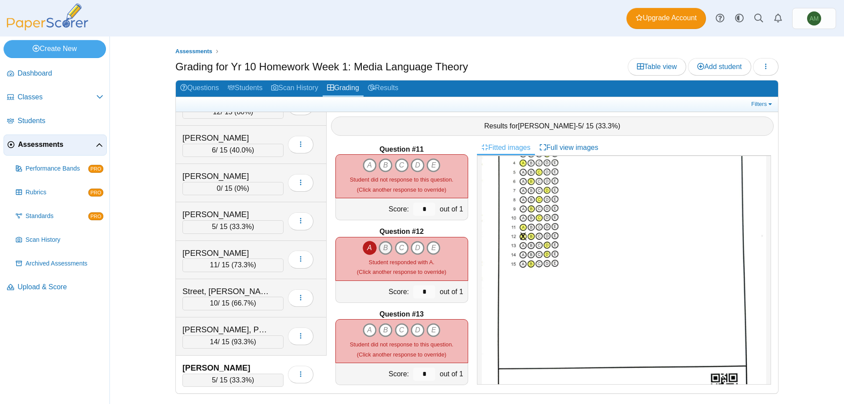
click at [385, 249] on icon "B" at bounding box center [385, 248] width 14 height 14
click at [367, 248] on icon "A" at bounding box center [370, 248] width 14 height 14
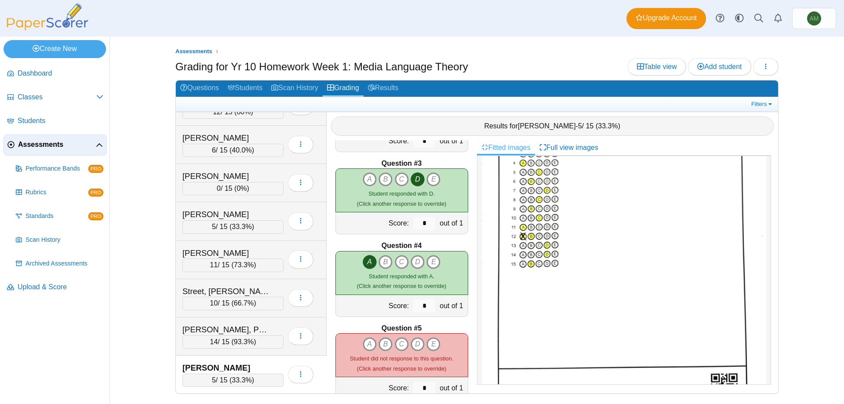
scroll to position [176, 0]
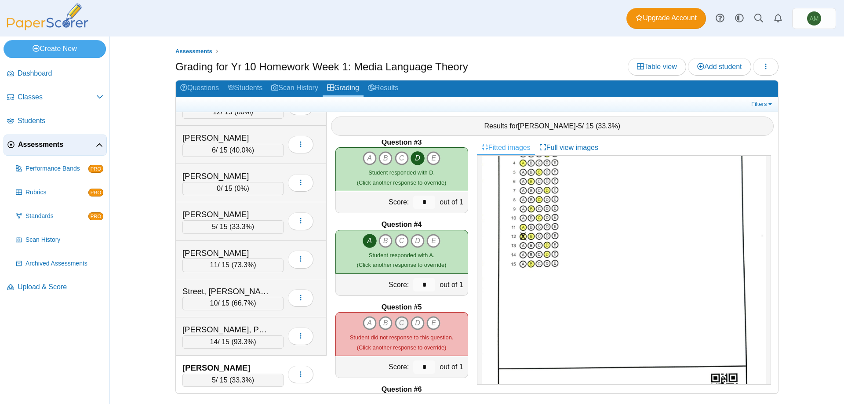
click at [398, 318] on icon "C" at bounding box center [402, 323] width 14 height 14
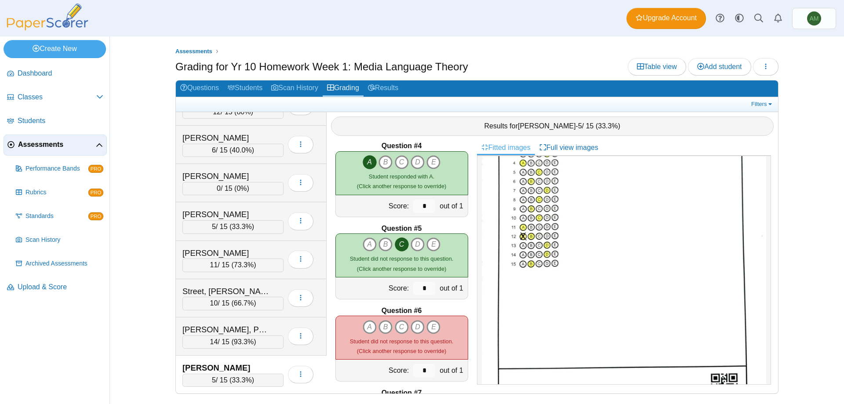
scroll to position [260, 0]
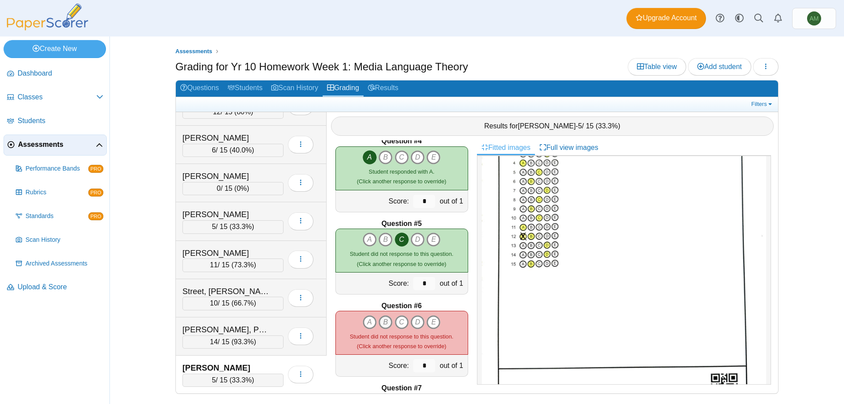
click at [378, 324] on icon "B" at bounding box center [385, 322] width 14 height 14
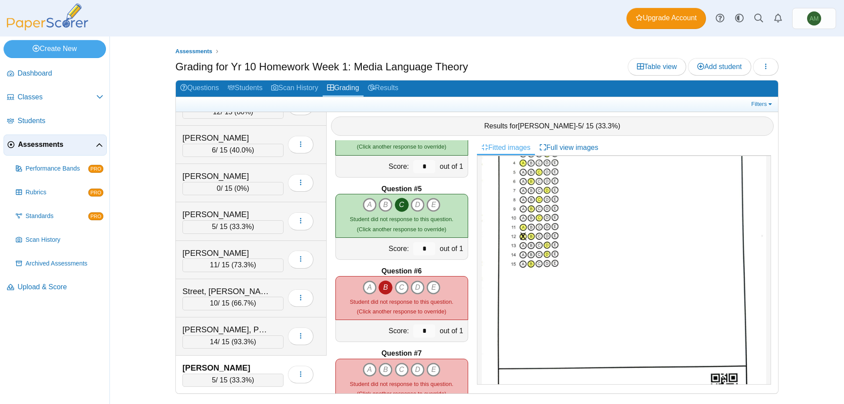
scroll to position [362, 0]
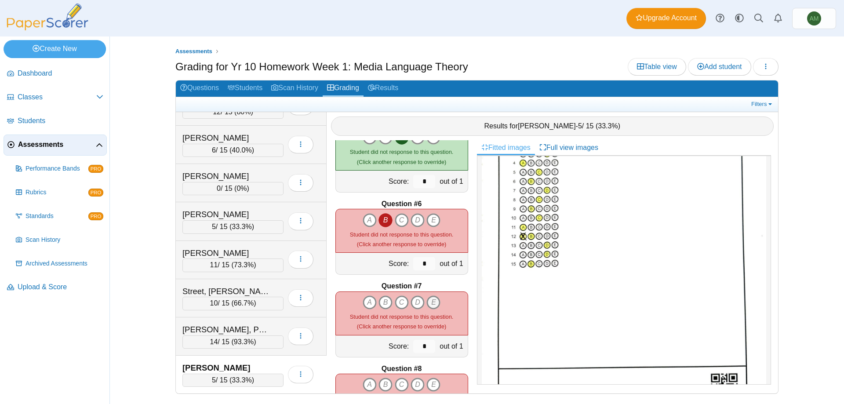
click at [426, 306] on icon "E" at bounding box center [433, 302] width 14 height 14
click at [411, 306] on icon "D" at bounding box center [418, 302] width 14 height 14
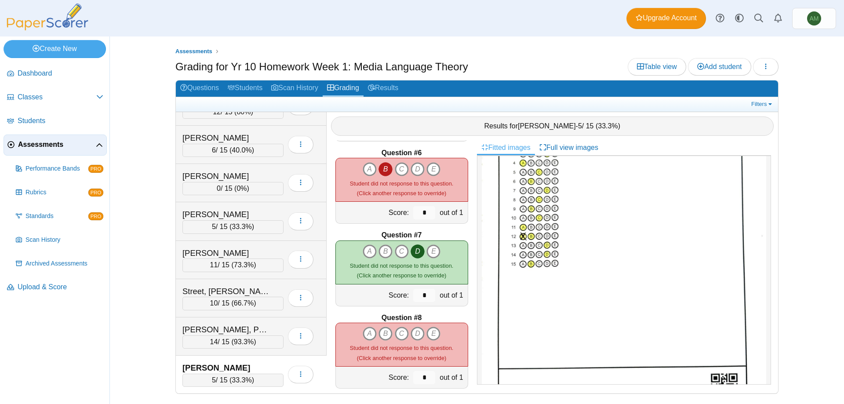
scroll to position [471, 0]
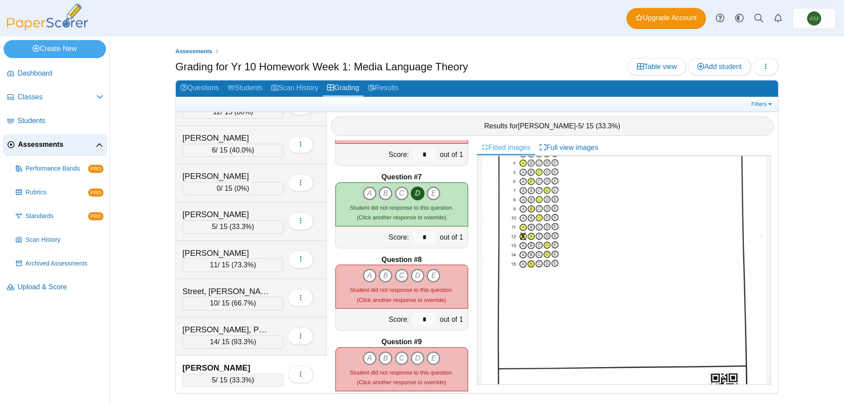
click at [402, 278] on icon "C" at bounding box center [402, 276] width 14 height 14
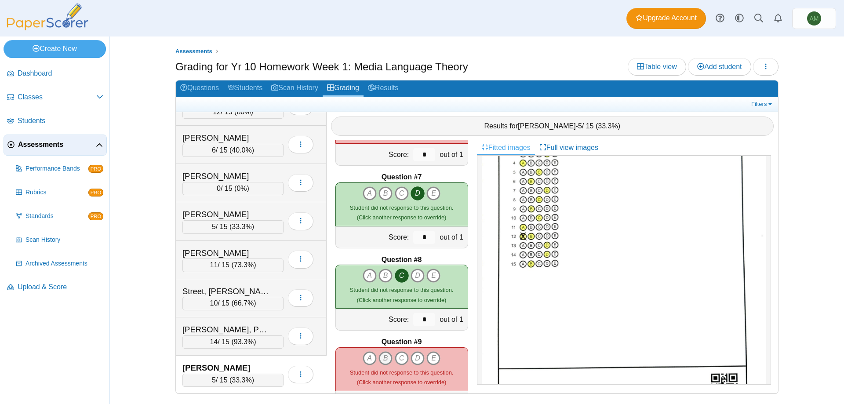
click at [379, 359] on icon "B" at bounding box center [385, 358] width 14 height 14
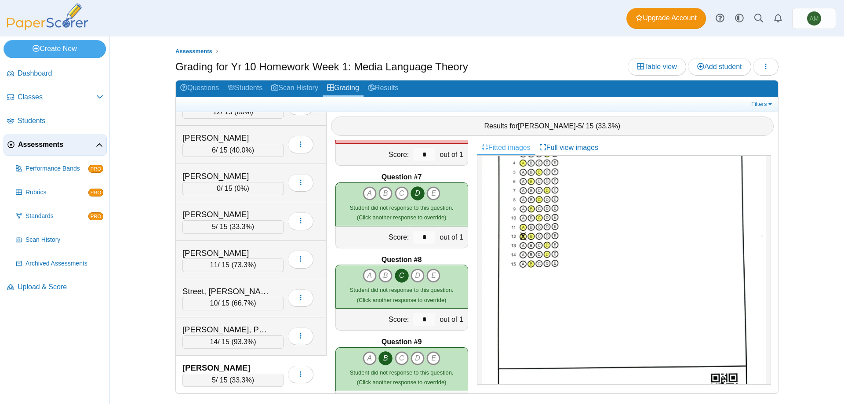
drag, startPoint x: 466, startPoint y: 280, endPoint x: 466, endPoint y: 289, distance: 9.7
click at [466, 289] on div "Question #1 A B C D" at bounding box center [402, 266] width 150 height 253
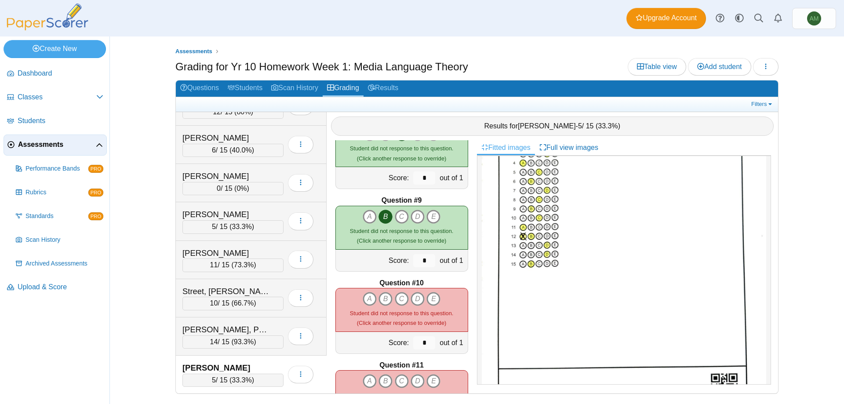
scroll to position [628, 0]
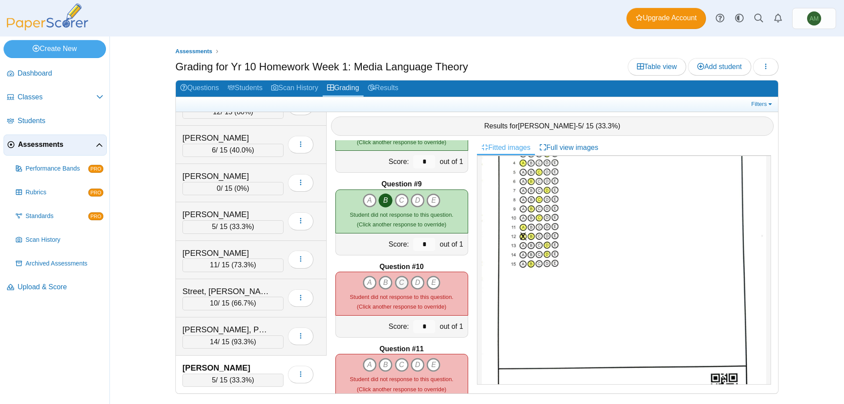
click at [396, 278] on icon "C" at bounding box center [402, 283] width 14 height 14
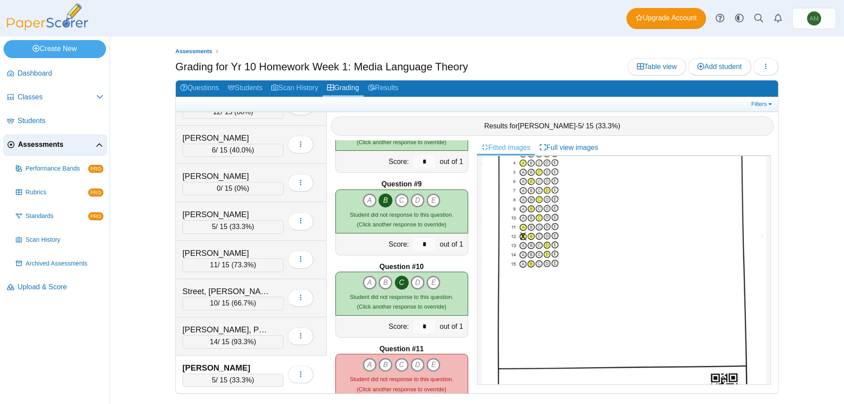
click at [371, 364] on icon "A" at bounding box center [370, 365] width 14 height 14
drag, startPoint x: 476, startPoint y: 305, endPoint x: 479, endPoint y: 316, distance: 11.7
click at [479, 316] on div at bounding box center [624, 270] width 294 height 229
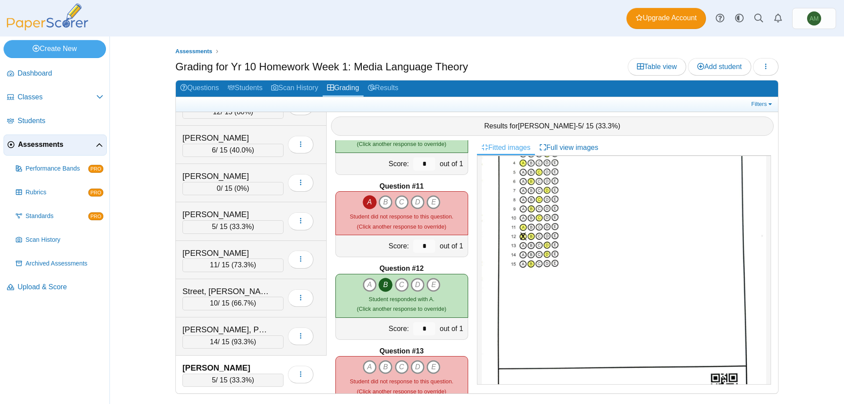
scroll to position [793, 0]
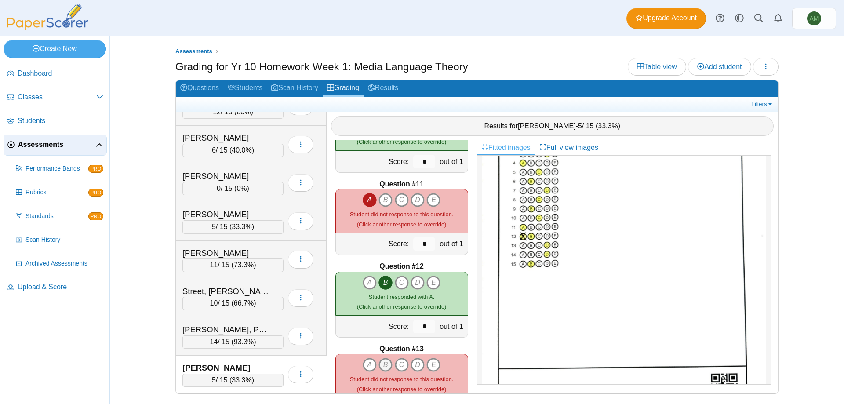
click at [383, 367] on icon "B" at bounding box center [385, 365] width 14 height 14
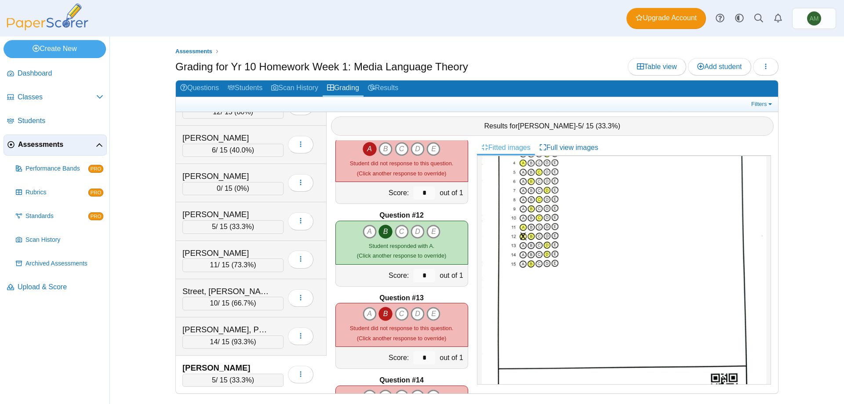
scroll to position [916, 0]
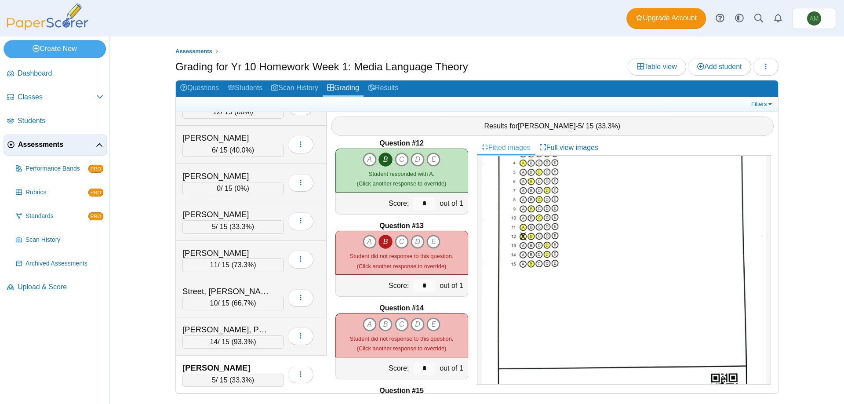
click at [416, 247] on icon "D" at bounding box center [418, 242] width 14 height 14
click at [378, 245] on icon "B" at bounding box center [385, 242] width 14 height 14
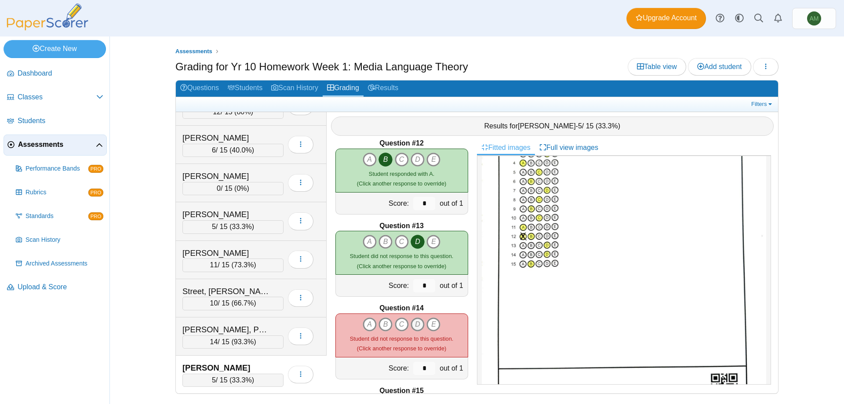
click at [414, 325] on icon "D" at bounding box center [418, 324] width 14 height 14
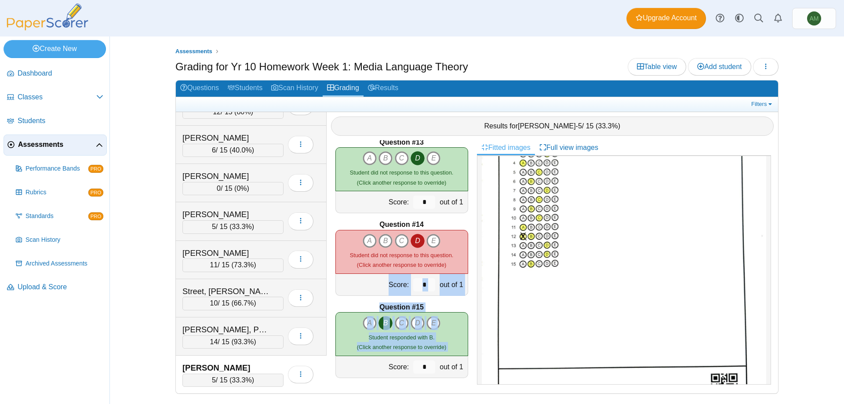
drag, startPoint x: 327, startPoint y: 376, endPoint x: 331, endPoint y: 283, distance: 93.3
click at [331, 283] on div "Question #1 A B C D" at bounding box center [402, 266] width 150 height 253
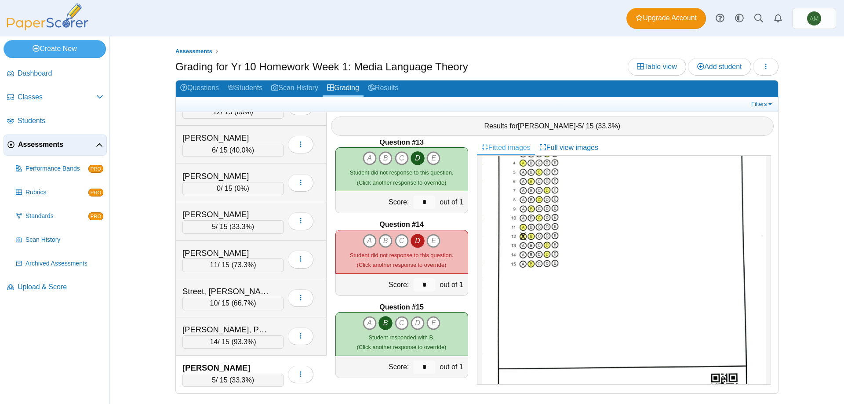
click at [822, 275] on div "Assessments Grading for Yr 10 Homework Week 1: Media Language Theory Table view…" at bounding box center [477, 219] width 734 height 367
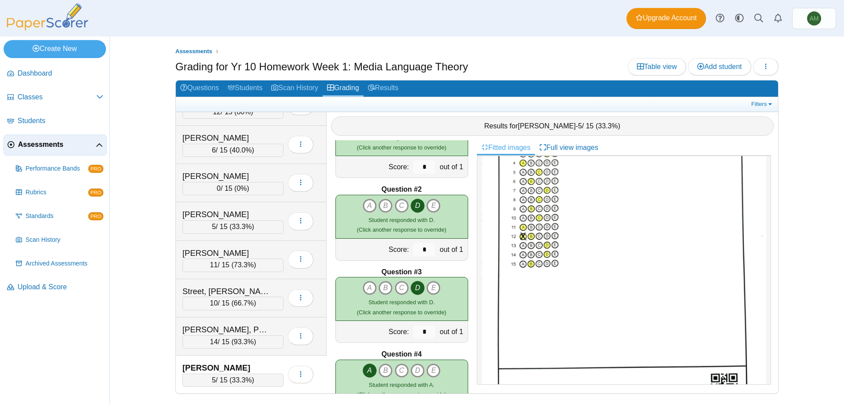
scroll to position [0, 0]
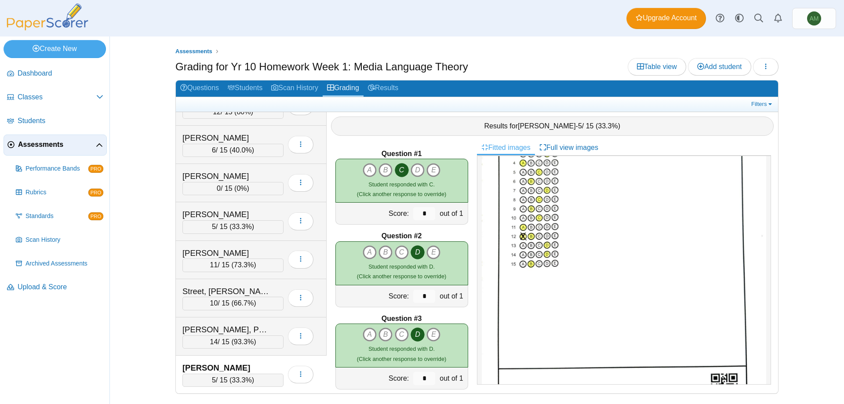
click at [156, 354] on div "Assessments Grading for Yr 10 Homework Week 1: Media Language Theory Table view…" at bounding box center [476, 219] width 659 height 367
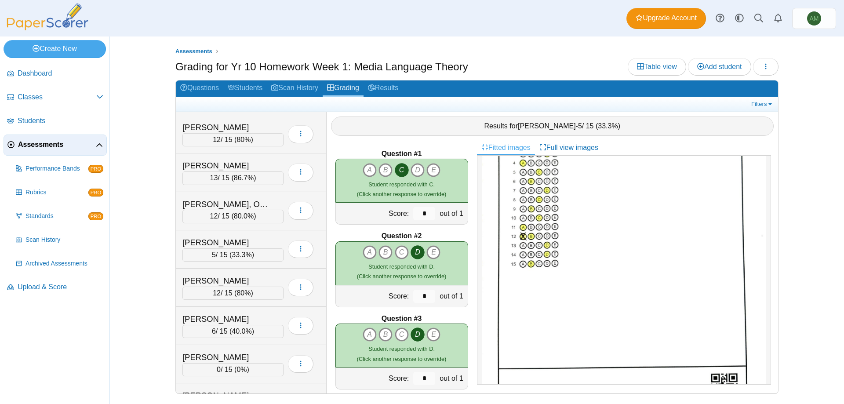
scroll to position [331, 0]
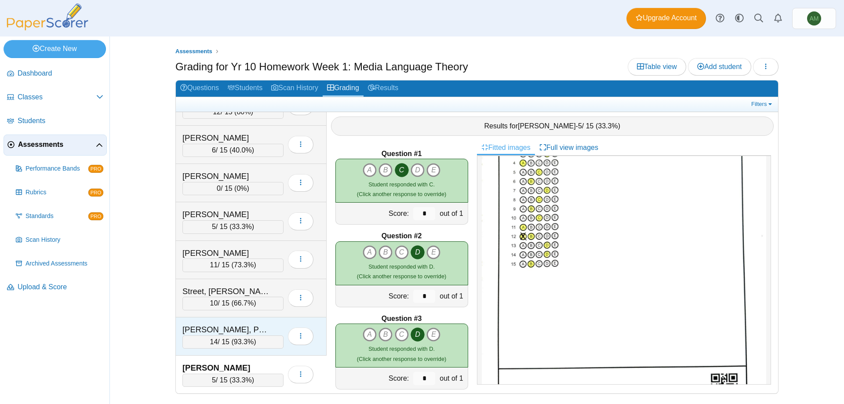
click at [217, 322] on div "Townley, Poppy 14 / 15 ( 93.3% ) Loading…" at bounding box center [251, 336] width 151 height 38
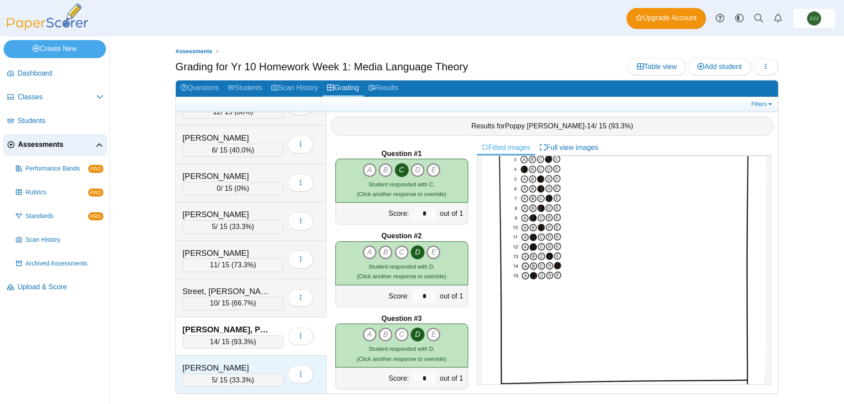
click at [237, 389] on div "Ujeniuc, Elias 5 / 15 ( 33.3% ) Loading…" at bounding box center [251, 375] width 151 height 38
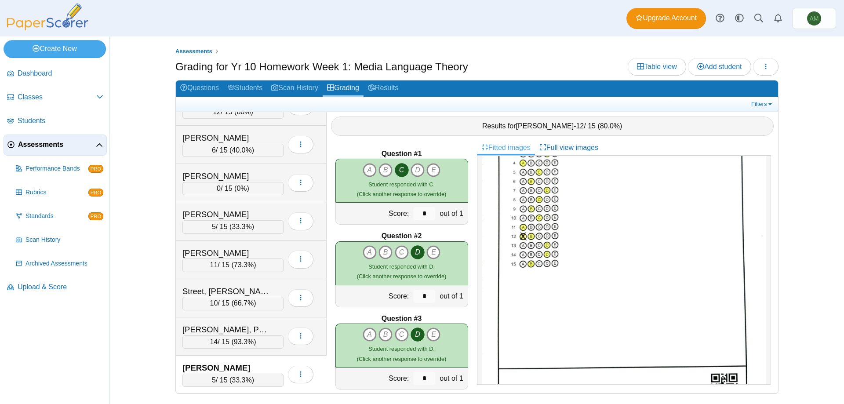
scroll to position [0, 0]
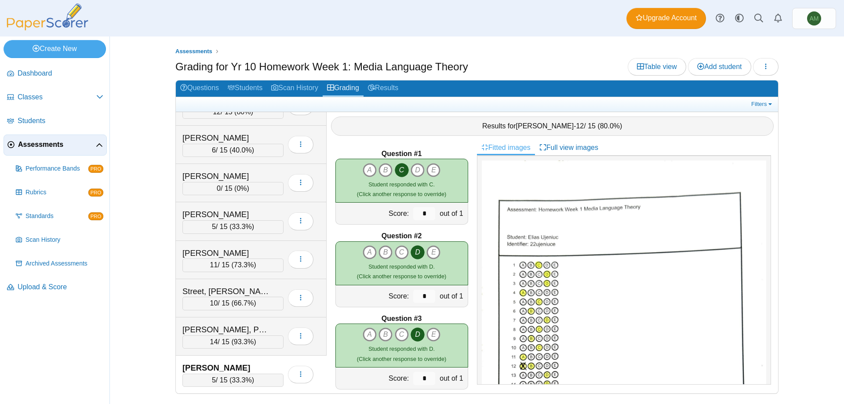
click at [793, 124] on div "Assessments Grading for Yr 10 Homework Week 1: Media Language Theory Table view…" at bounding box center [476, 219] width 659 height 367
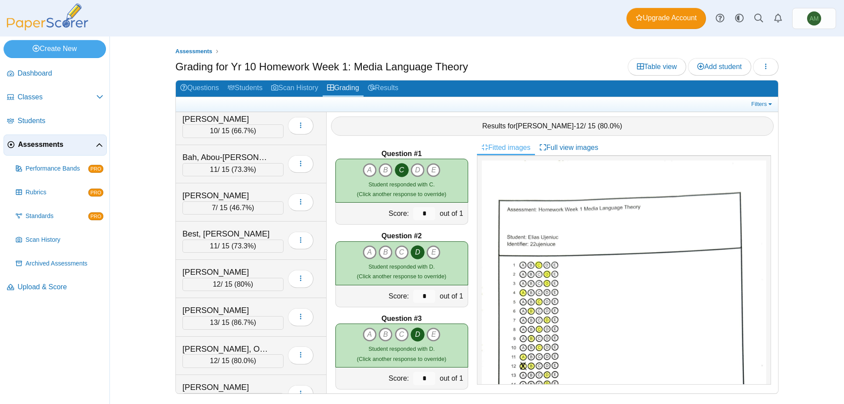
scroll to position [2, 0]
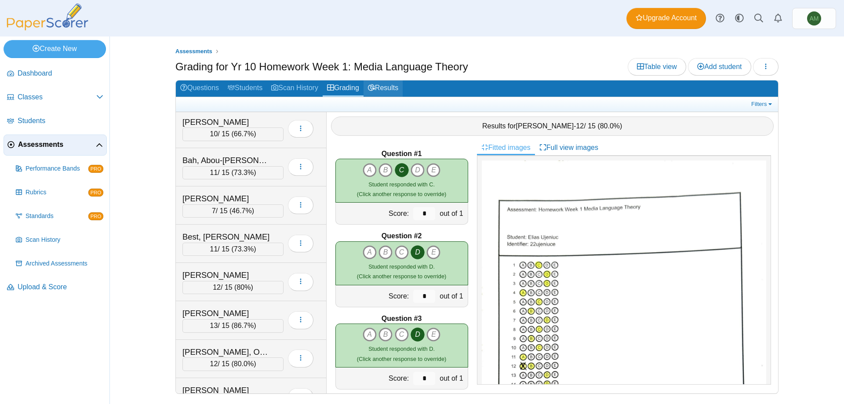
click at [398, 85] on link "Results" at bounding box center [382, 88] width 39 height 16
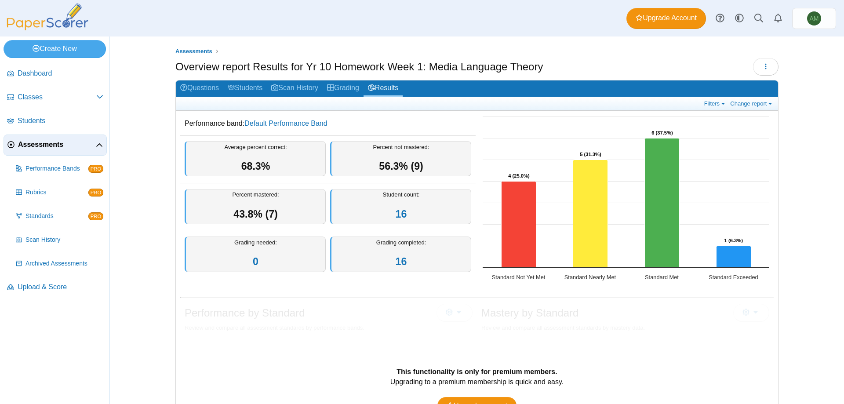
click at [667, 2] on div "Dashboard Classes Archived classes Students Assessments" at bounding box center [422, 18] width 844 height 36
click at [665, 9] on link "Upgrade Account" at bounding box center [666, 18] width 80 height 21
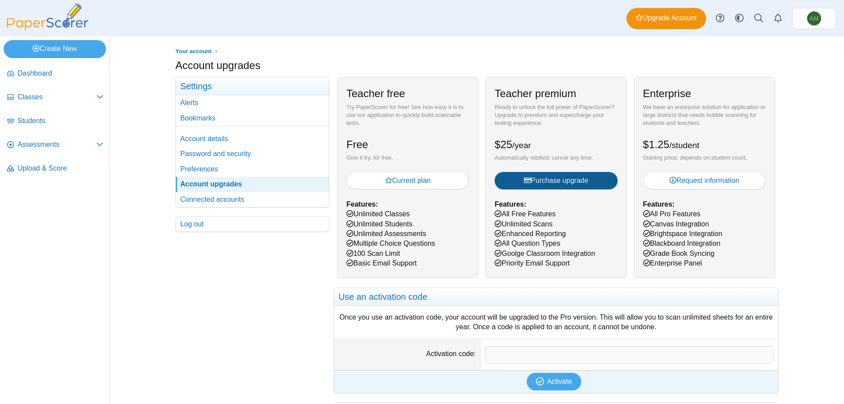
click at [534, 189] on button "Purchase upgrade" at bounding box center [555, 181] width 123 height 18
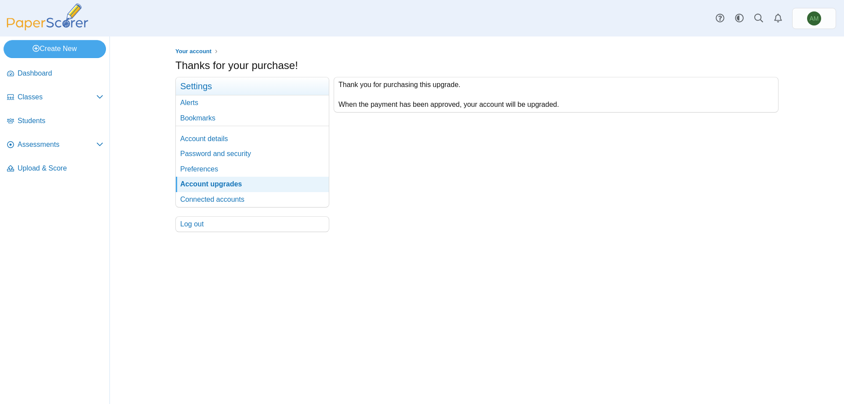
click at [631, 122] on div "Thank you for purchasing this upgrade. When the payment has been approved, your…" at bounding box center [553, 154] width 449 height 155
click at [54, 73] on span "Dashboard" at bounding box center [61, 74] width 86 height 10
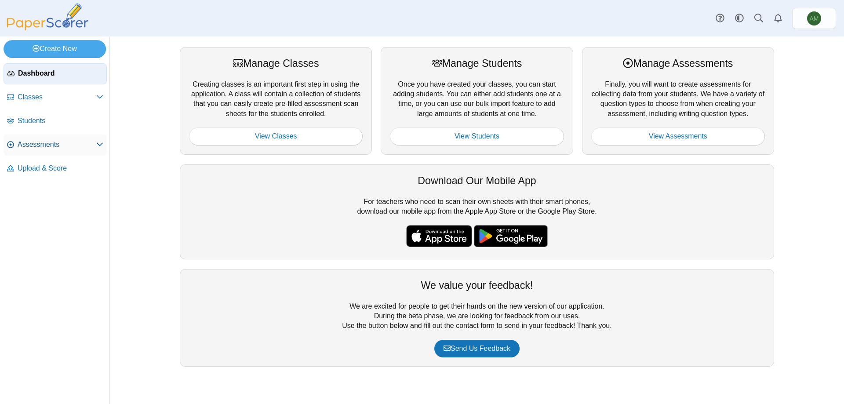
click at [41, 144] on span "Assessments" at bounding box center [57, 145] width 79 height 10
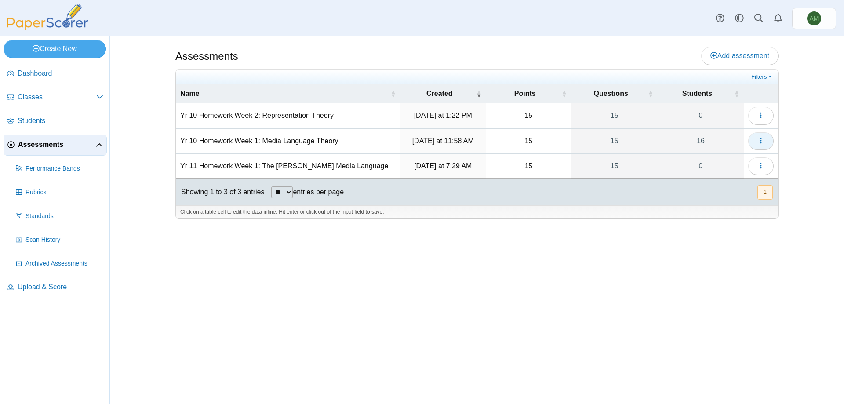
click at [754, 142] on button "button" at bounding box center [760, 141] width 25 height 18
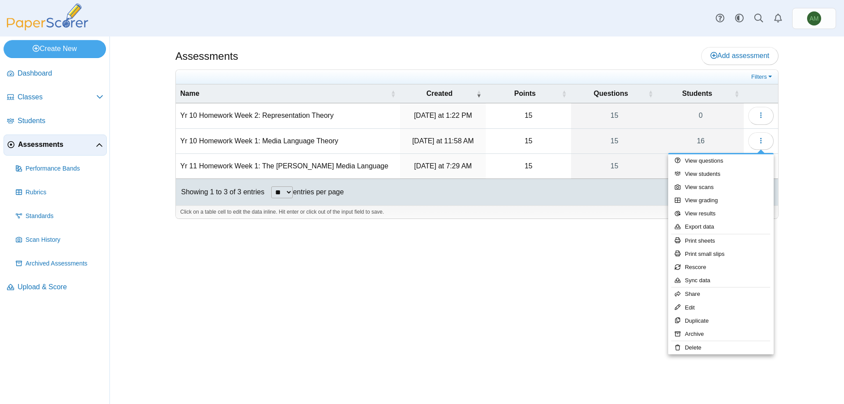
click at [820, 243] on div "Assessments Add assessment Filters" at bounding box center [477, 219] width 734 height 367
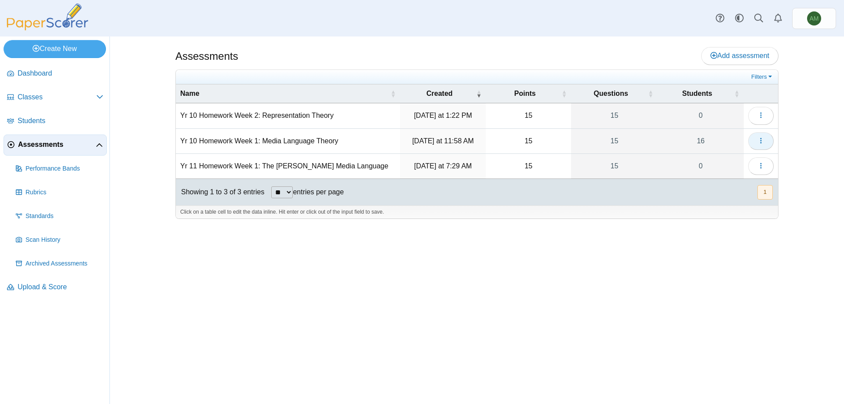
click at [759, 137] on icon "button" at bounding box center [760, 140] width 7 height 7
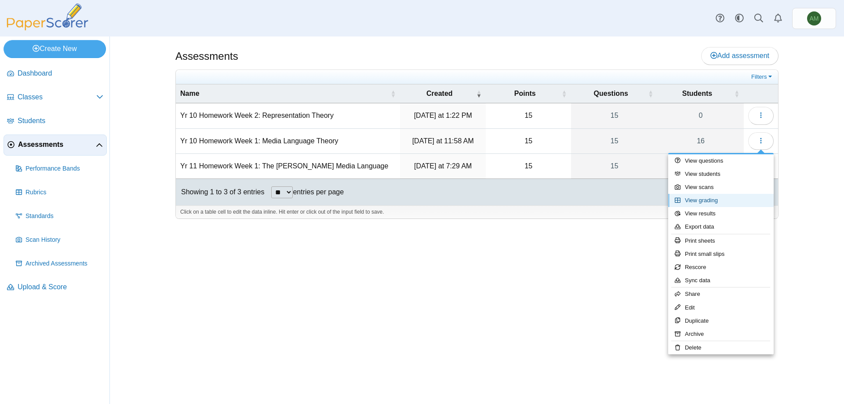
click at [720, 200] on link "View grading" at bounding box center [720, 200] width 105 height 13
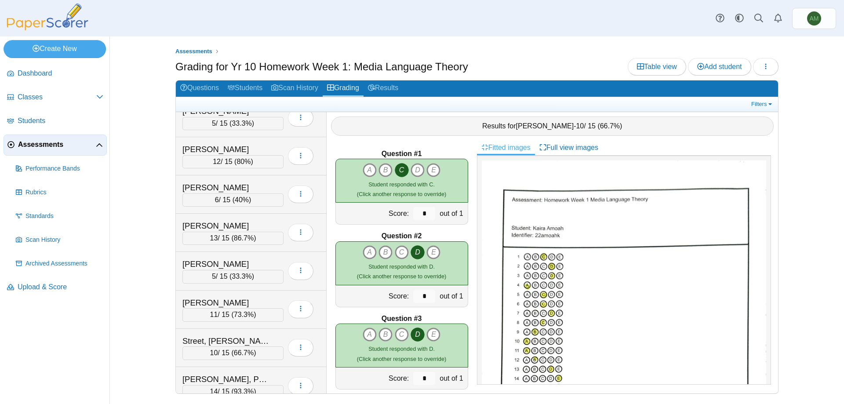
scroll to position [331, 0]
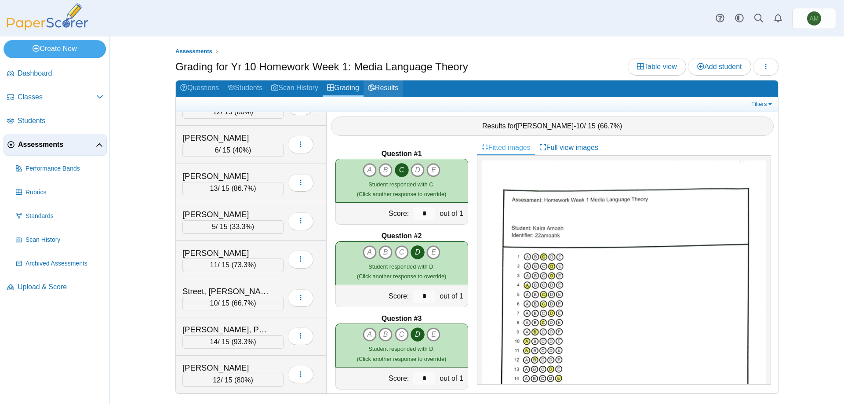
click at [392, 85] on link "Results" at bounding box center [382, 88] width 39 height 16
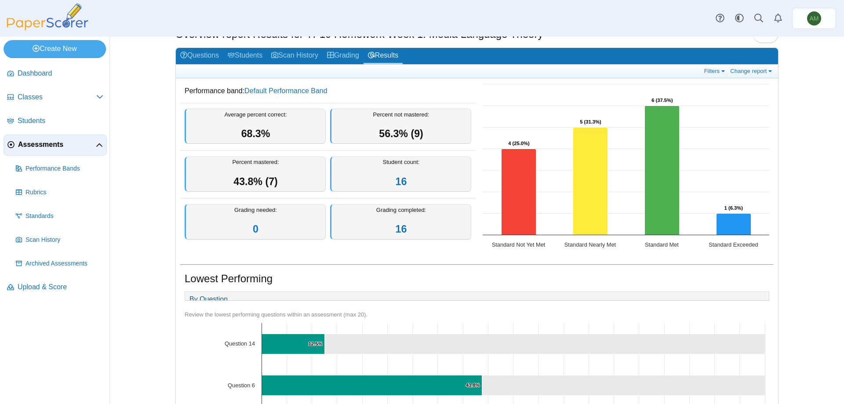
scroll to position [1, 0]
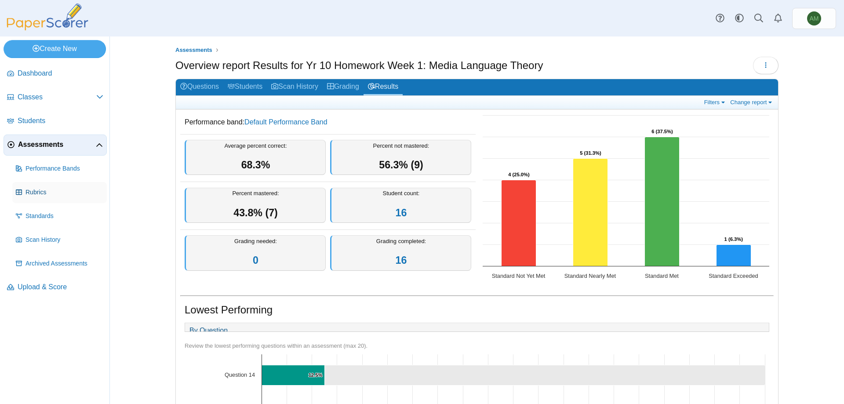
click at [66, 189] on span "Rubrics" at bounding box center [64, 192] width 78 height 9
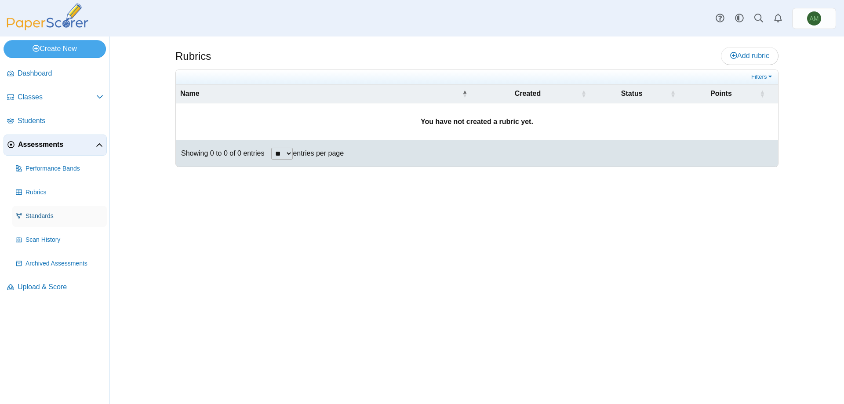
click at [81, 213] on span "Standards" at bounding box center [64, 216] width 78 height 9
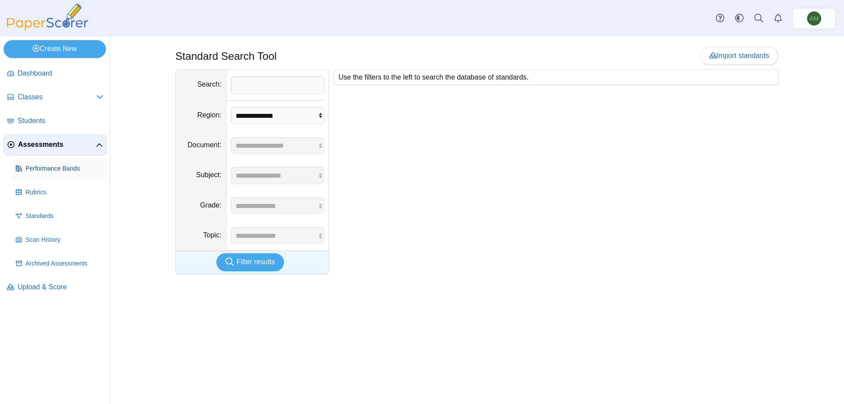
click at [75, 171] on span "Performance Bands" at bounding box center [64, 168] width 78 height 9
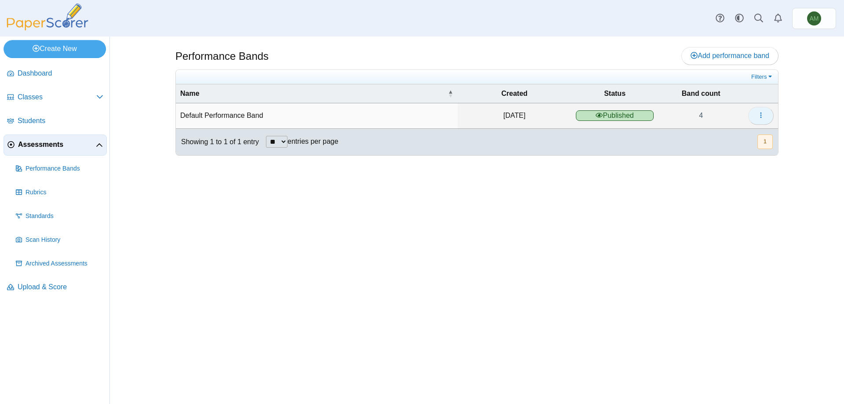
click at [767, 115] on button "button" at bounding box center [760, 116] width 25 height 18
click at [784, 115] on div "Performance Bands Add performance band" at bounding box center [476, 219] width 659 height 367
click at [45, 194] on span "Rubrics" at bounding box center [64, 192] width 78 height 9
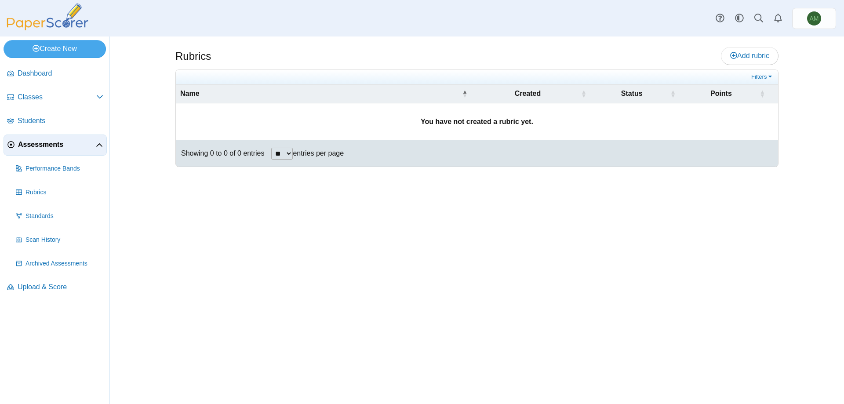
click at [54, 145] on span "Assessments" at bounding box center [57, 145] width 78 height 10
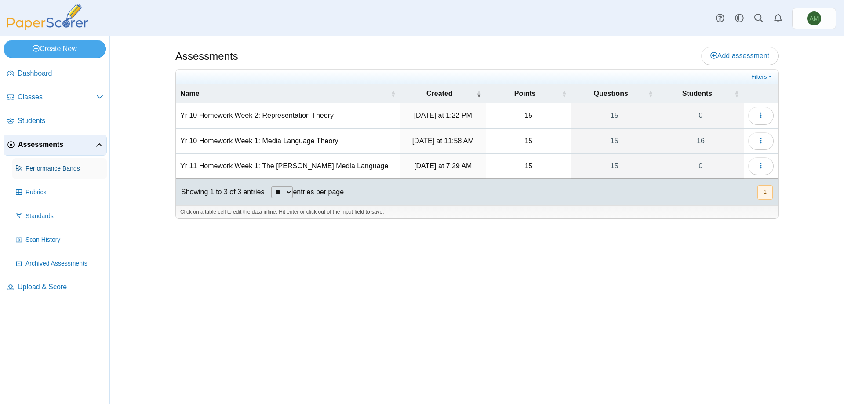
click at [56, 165] on span "Performance Bands" at bounding box center [64, 168] width 78 height 9
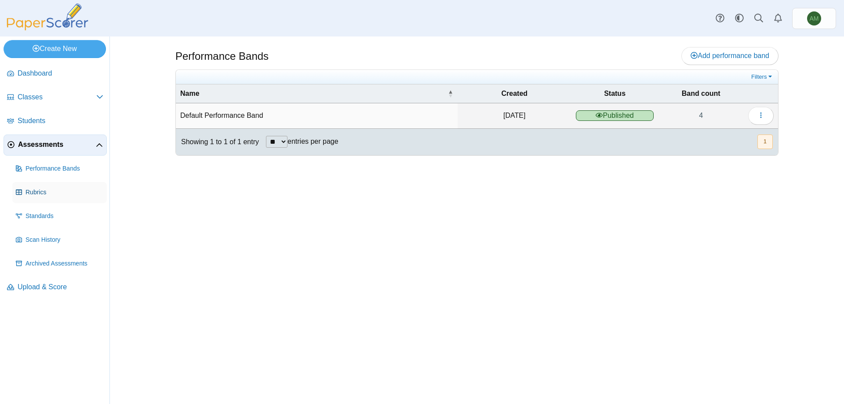
click at [44, 197] on link "Rubrics" at bounding box center [59, 192] width 94 height 21
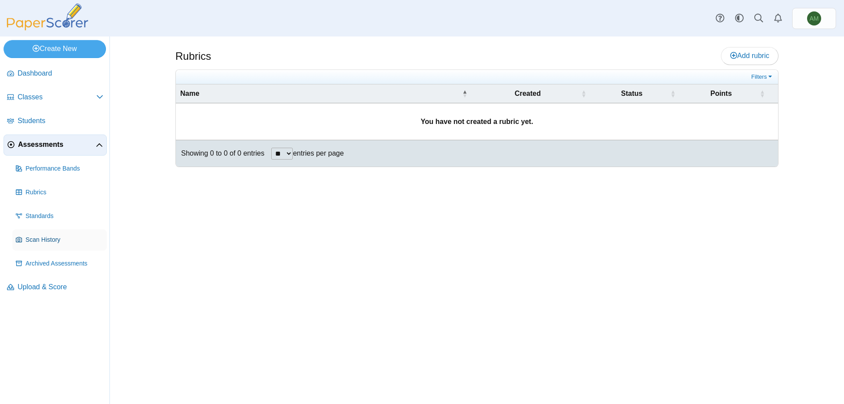
click at [55, 249] on link "Scan History" at bounding box center [59, 239] width 94 height 21
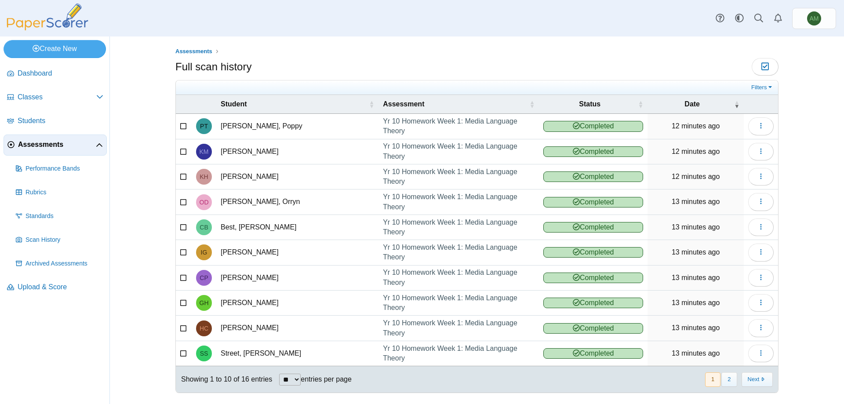
click at [101, 143] on icon at bounding box center [99, 145] width 7 height 7
click at [54, 152] on link "Assessments" at bounding box center [55, 144] width 103 height 21
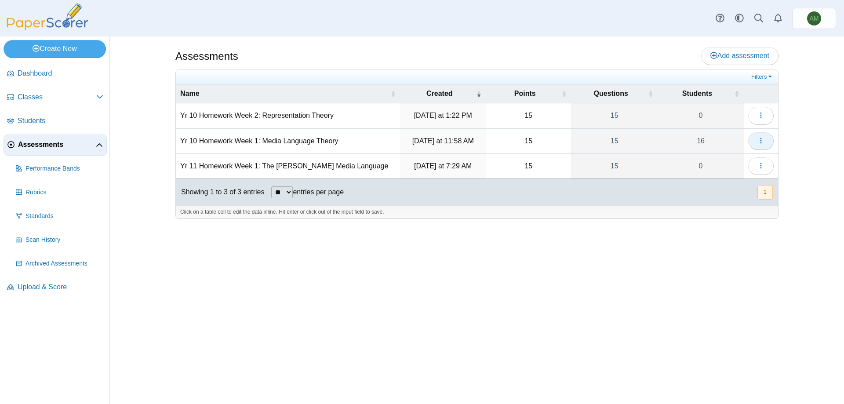
click at [769, 140] on button "button" at bounding box center [760, 141] width 25 height 18
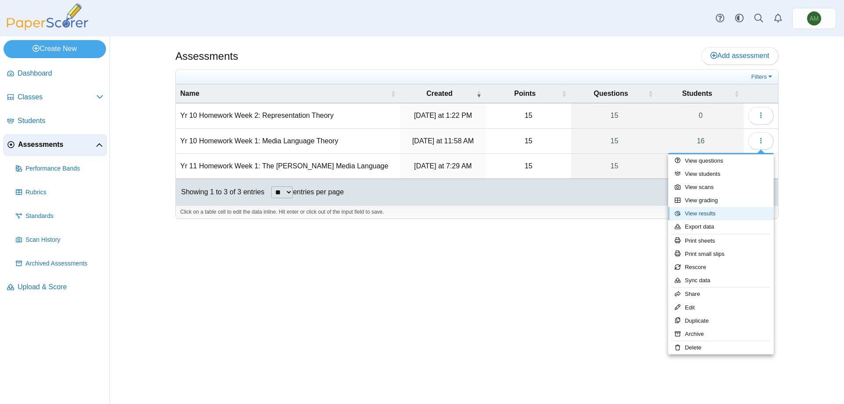
click at [725, 207] on link "View results" at bounding box center [720, 213] width 105 height 13
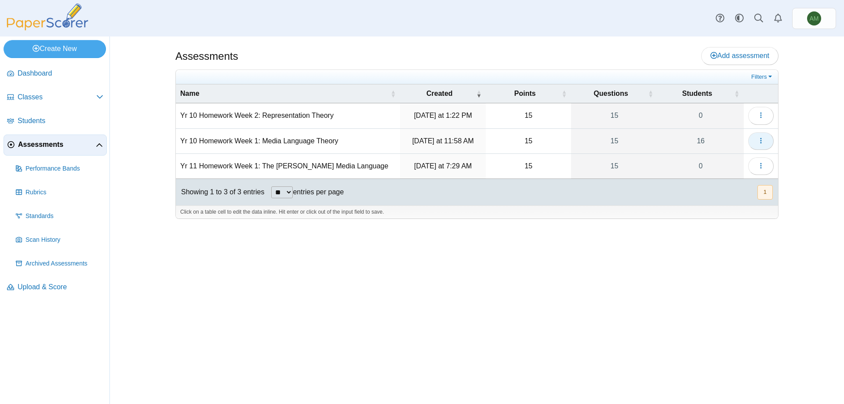
click at [764, 143] on icon "button" at bounding box center [760, 140] width 7 height 7
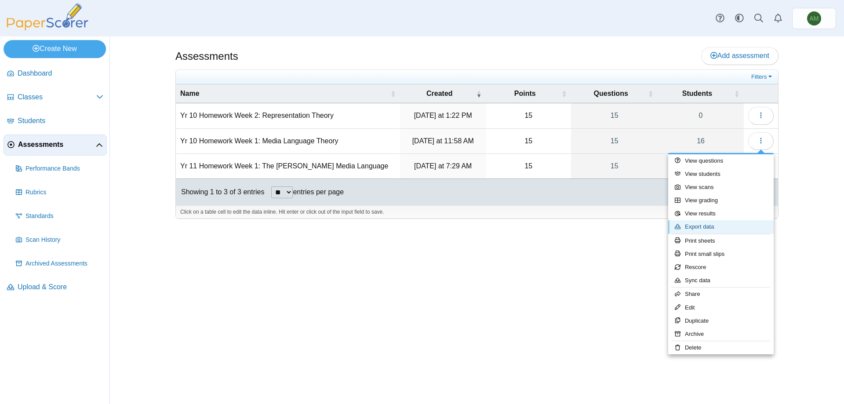
click at [743, 226] on link "Export data" at bounding box center [720, 226] width 105 height 13
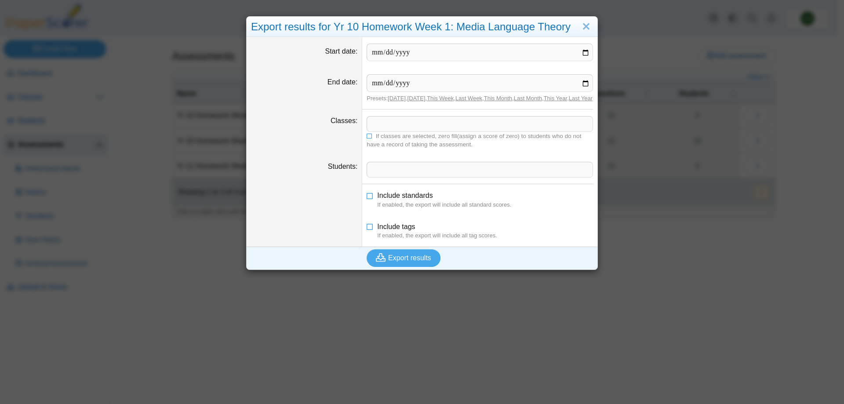
click at [589, 50] on input "Start date" at bounding box center [480, 53] width 226 height 18
click at [584, 53] on input "Start date" at bounding box center [480, 53] width 226 height 18
type input "**********"
click at [589, 75] on input "End date" at bounding box center [480, 83] width 226 height 18
click at [585, 80] on input "End date" at bounding box center [480, 83] width 226 height 18
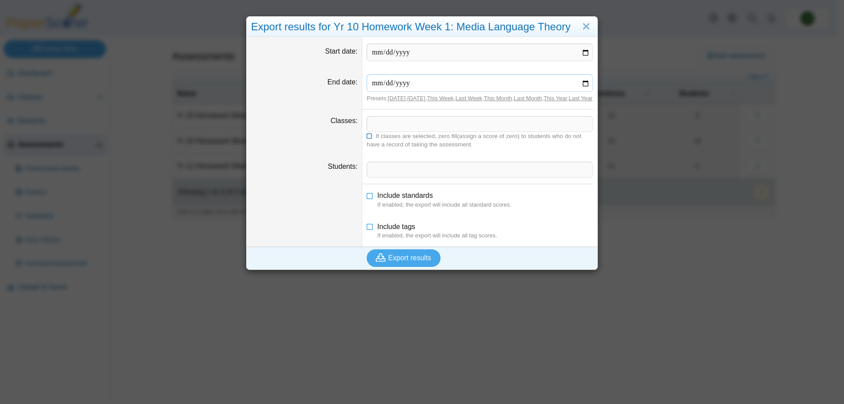
type input "**********"
click at [405, 119] on dd "​ If classes are selected, zero fill(assign a score of zero) to students who do…" at bounding box center [479, 132] width 235 height 46
click at [403, 126] on span at bounding box center [479, 123] width 225 height 15
click at [537, 184] on dd "​" at bounding box center [479, 169] width 235 height 29
click at [544, 177] on span at bounding box center [479, 169] width 225 height 15
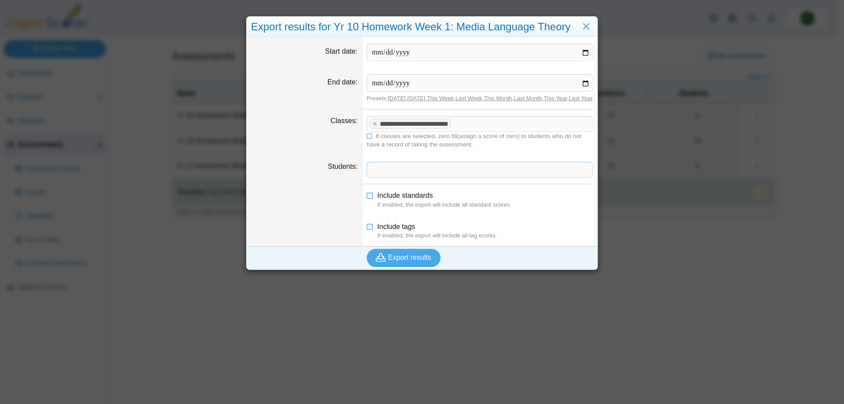
click at [541, 215] on dd "Include standards If enabled, the export will include all standard scores." at bounding box center [479, 199] width 235 height 31
click at [396, 259] on button "Export results" at bounding box center [404, 258] width 74 height 18
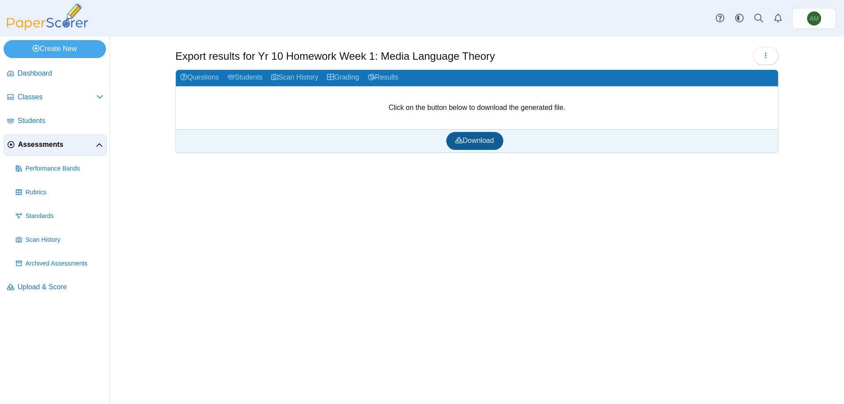
click at [471, 141] on span "Download" at bounding box center [474, 140] width 38 height 7
click at [487, 146] on link "Download" at bounding box center [474, 141] width 57 height 18
click at [499, 227] on div "Export results for Yr 10 Homework Week 1: Media Language Theory Loading…" at bounding box center [476, 219] width 659 height 367
click at [259, 80] on link "Students" at bounding box center [245, 78] width 44 height 16
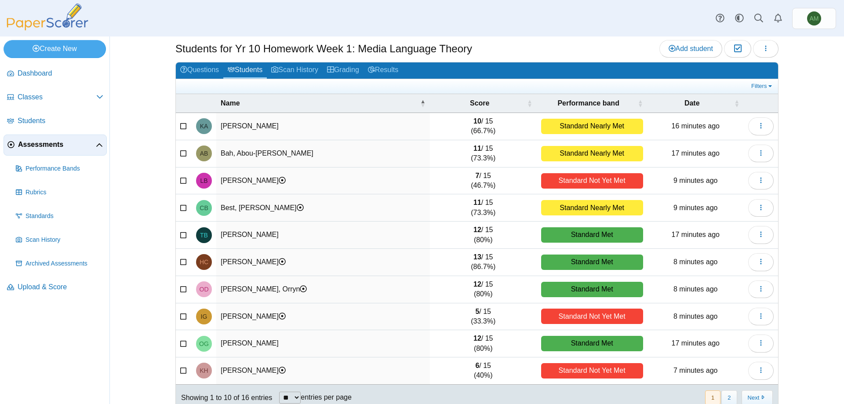
scroll to position [27, 0]
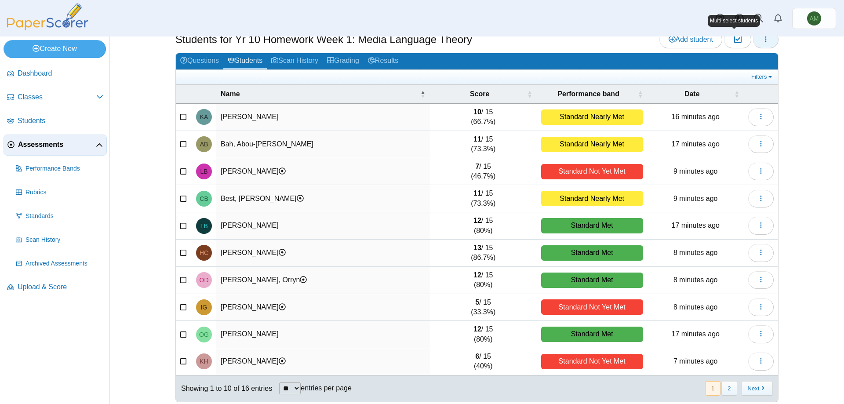
click at [770, 43] on button "button" at bounding box center [765, 40] width 25 height 18
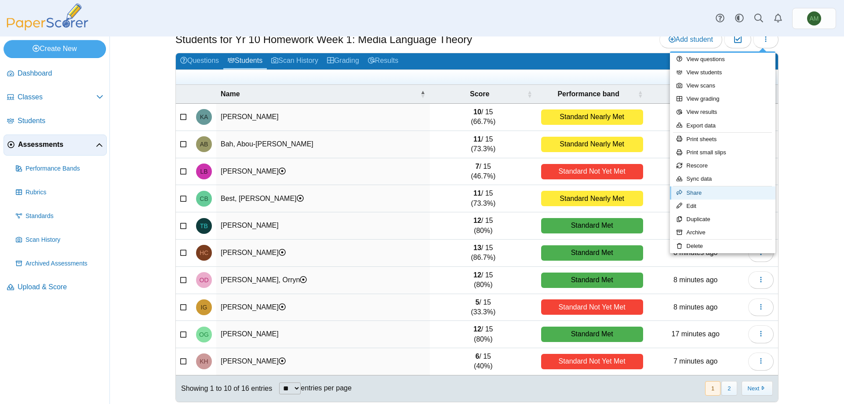
click at [749, 194] on link "Share" at bounding box center [722, 192] width 105 height 13
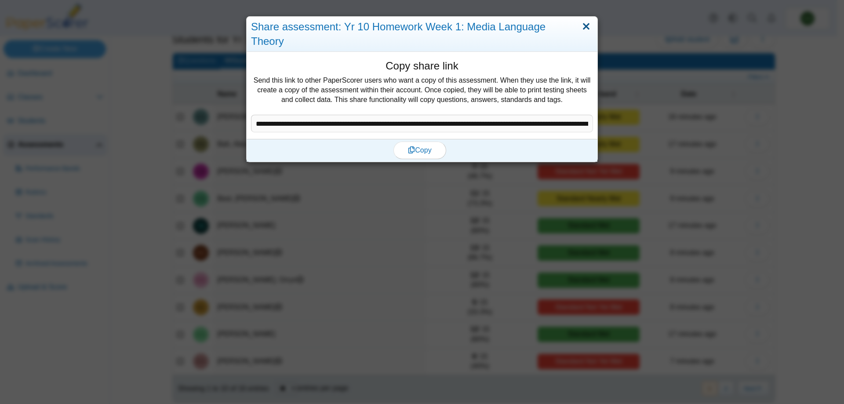
click at [579, 24] on link "Close" at bounding box center [586, 26] width 14 height 15
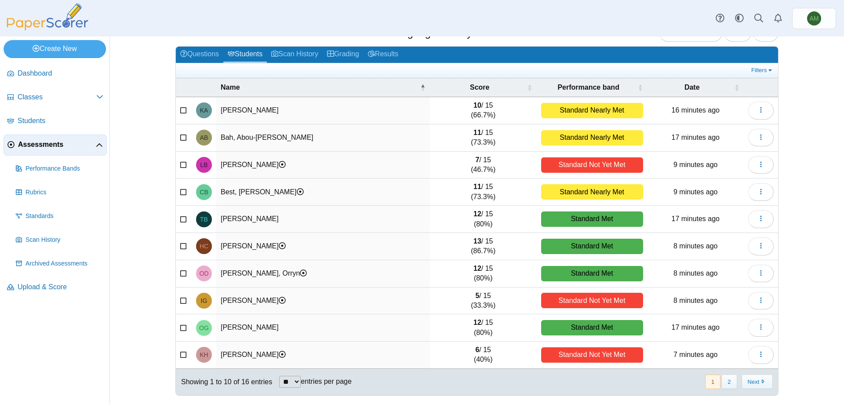
scroll to position [0, 0]
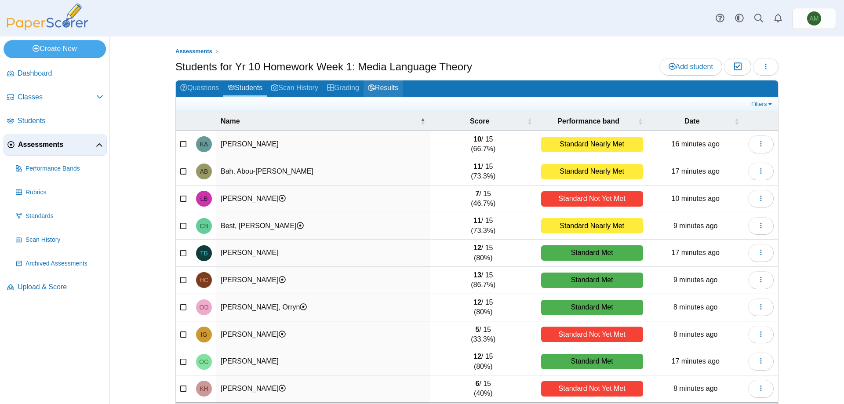
click at [383, 90] on link "Results" at bounding box center [382, 88] width 39 height 16
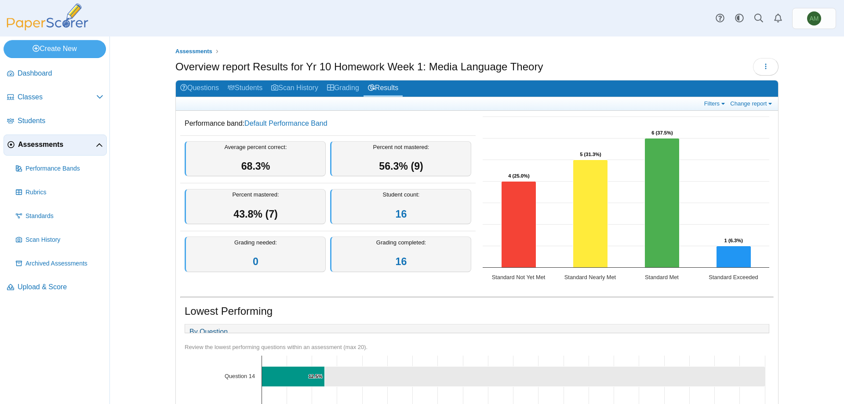
click at [800, 93] on div "Assessments Overview report Results for Yr 10 Homework Week 1: Media Language T…" at bounding box center [476, 219] width 659 height 367
click at [728, 18] on link at bounding box center [719, 18] width 19 height 19
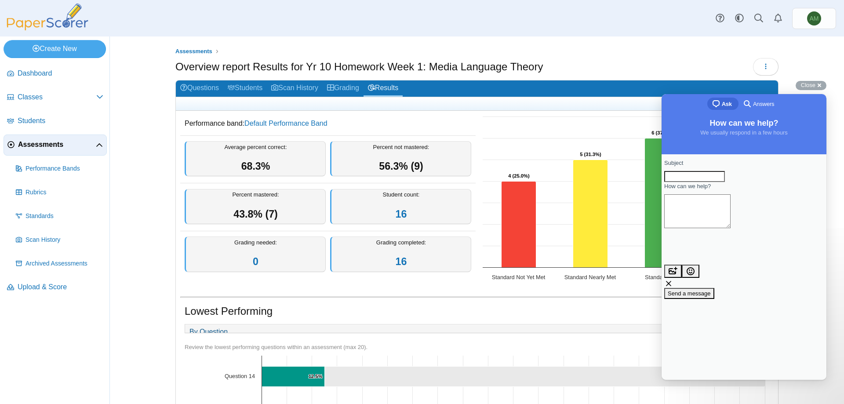
click at [107, 372] on nav "Dashboard Classes" at bounding box center [54, 232] width 109 height 344
click at [72, 214] on span "Standards" at bounding box center [64, 216] width 78 height 9
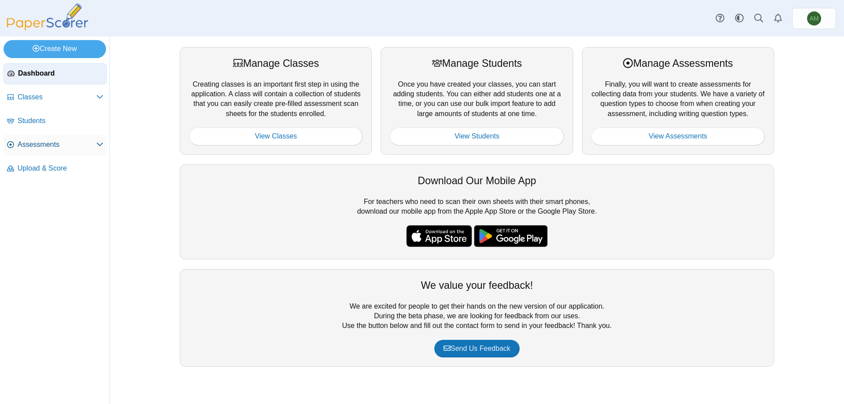
click at [53, 154] on link "Assessments" at bounding box center [55, 144] width 103 height 21
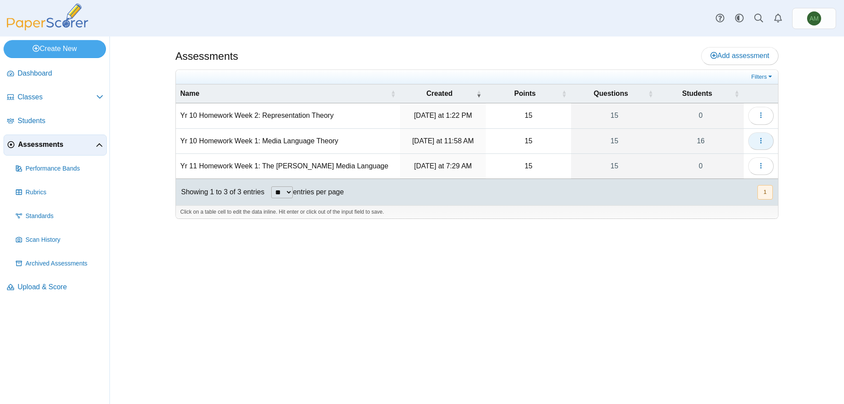
click at [764, 137] on icon "button" at bounding box center [760, 140] width 7 height 7
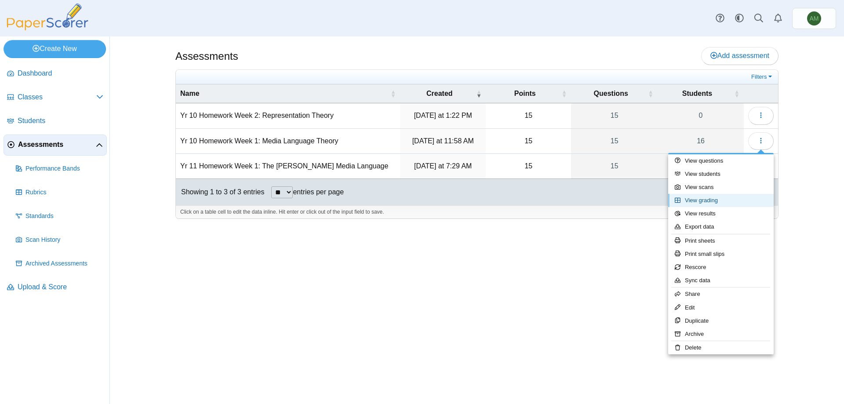
click at [721, 203] on link "View grading" at bounding box center [720, 200] width 105 height 13
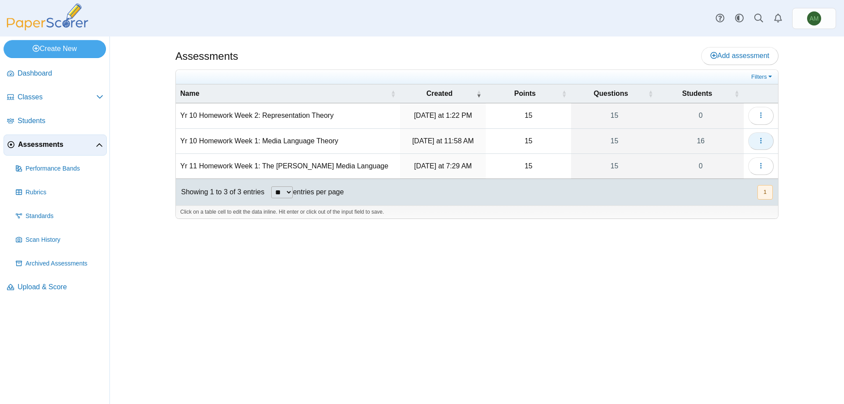
click at [756, 141] on button "button" at bounding box center [760, 141] width 25 height 18
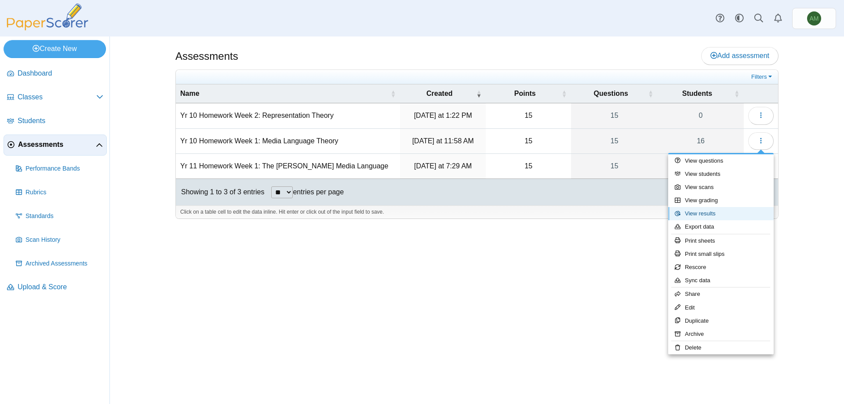
click at [717, 216] on link "View results" at bounding box center [720, 213] width 105 height 13
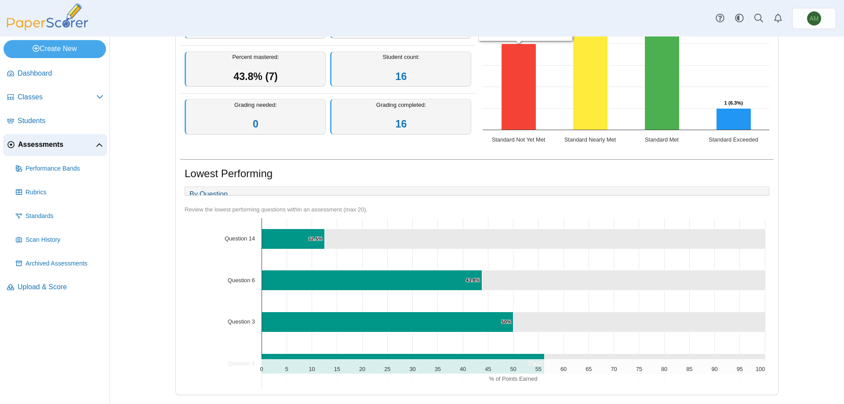
click at [441, 245] on icon "Question 14, 87.5. ." at bounding box center [545, 239] width 440 height 20
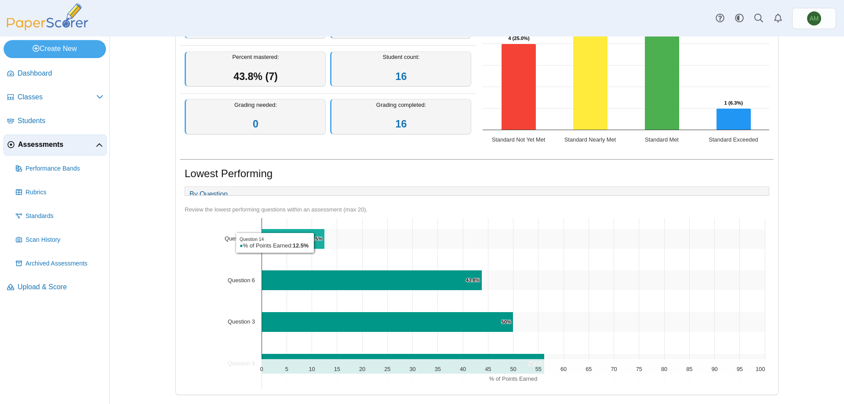
click at [313, 243] on icon "Question 14, 12.5%. % of Points Earned." at bounding box center [293, 239] width 63 height 20
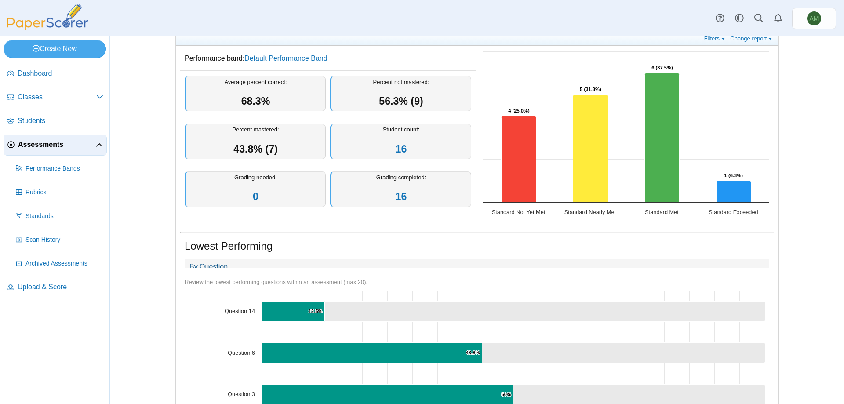
scroll to position [7, 0]
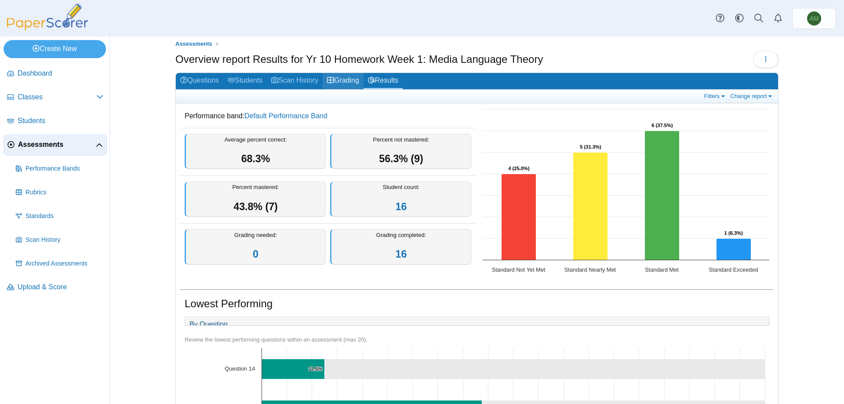
click at [336, 81] on link "Grading" at bounding box center [343, 81] width 41 height 16
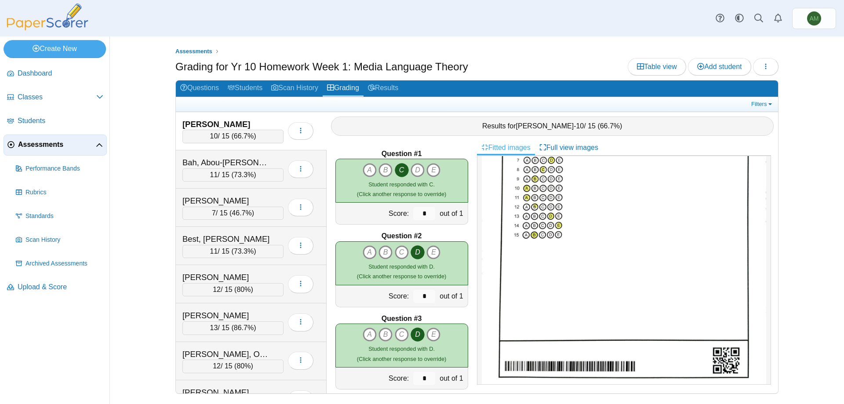
scroll to position [171, 0]
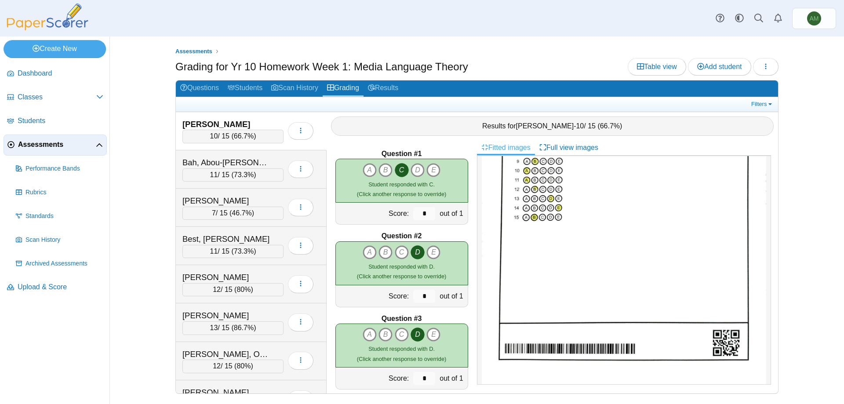
drag, startPoint x: 476, startPoint y: 180, endPoint x: 484, endPoint y: 263, distance: 83.4
click at [477, 287] on div at bounding box center [624, 270] width 294 height 229
drag, startPoint x: 465, startPoint y: 195, endPoint x: 476, endPoint y: 220, distance: 27.6
click at [472, 276] on div "Question #1 A B C D" at bounding box center [402, 266] width 150 height 253
click at [466, 193] on div "Question #1 A B C D" at bounding box center [402, 266] width 150 height 253
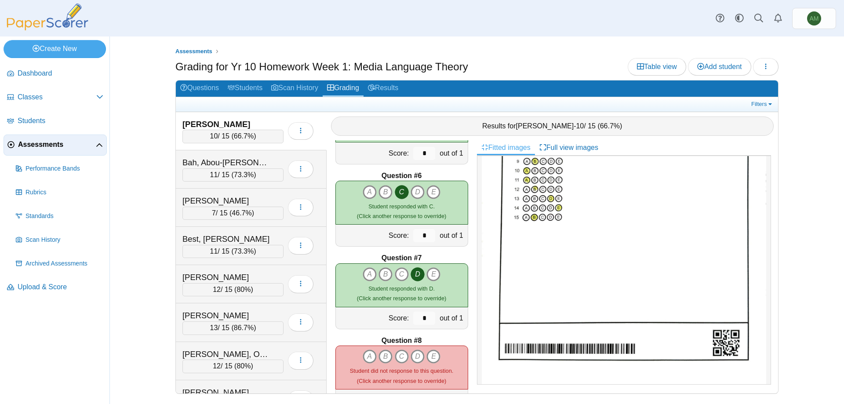
scroll to position [988, 0]
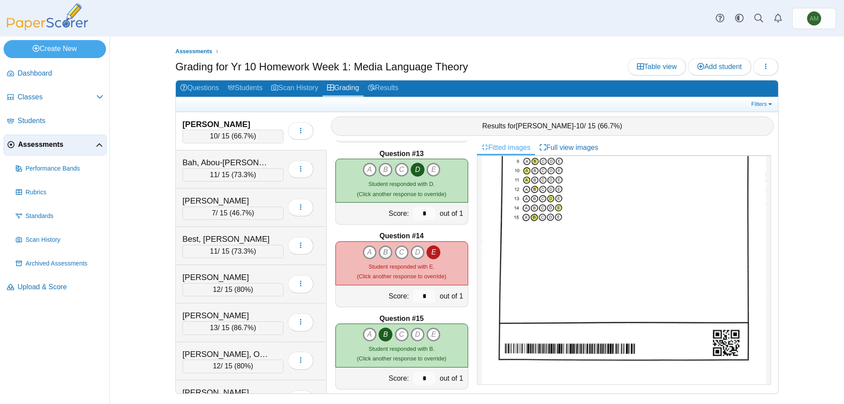
click at [385, 256] on icon "B" at bounding box center [385, 252] width 14 height 14
click at [431, 249] on icon "E" at bounding box center [433, 252] width 14 height 14
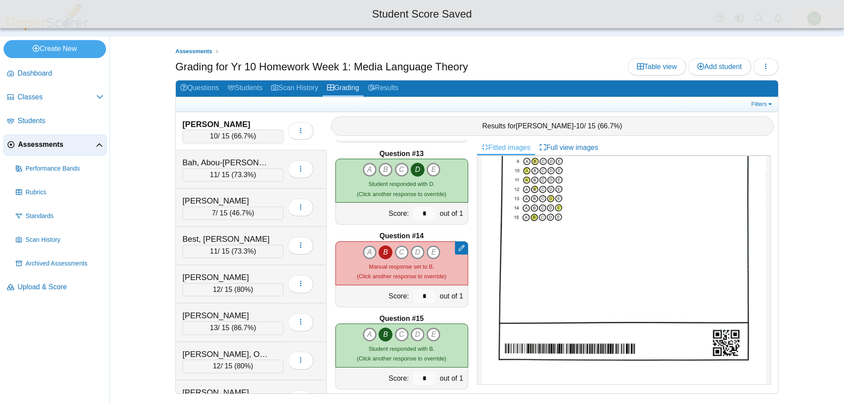
click at [372, 249] on icon "A" at bounding box center [370, 252] width 14 height 14
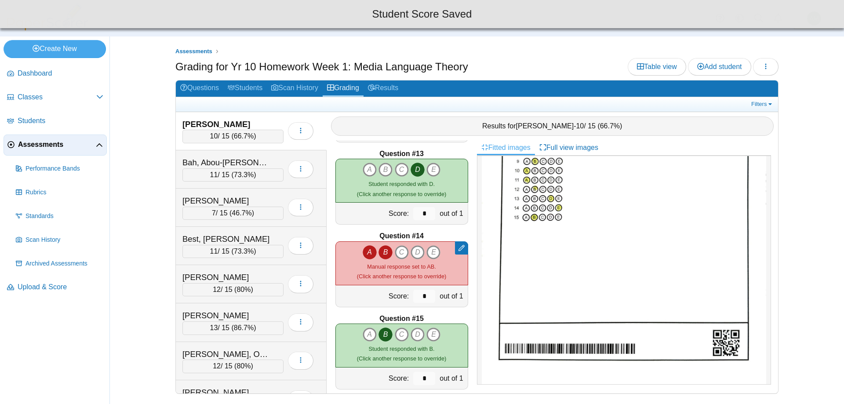
click at [383, 249] on icon "B" at bounding box center [385, 252] width 14 height 14
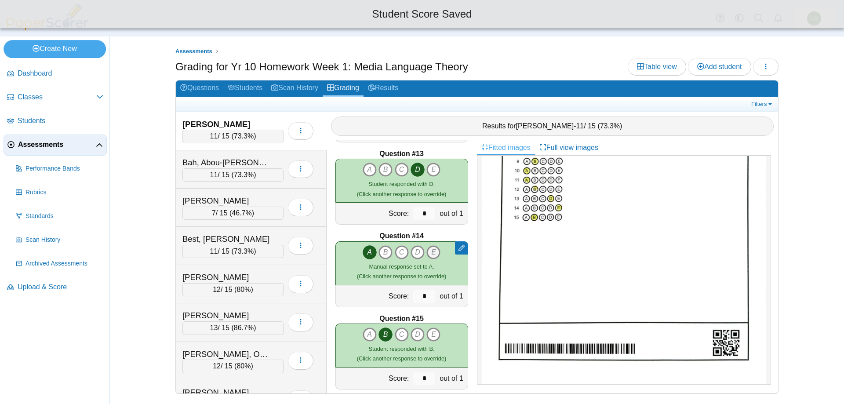
click at [426, 251] on icon "E" at bounding box center [433, 252] width 14 height 14
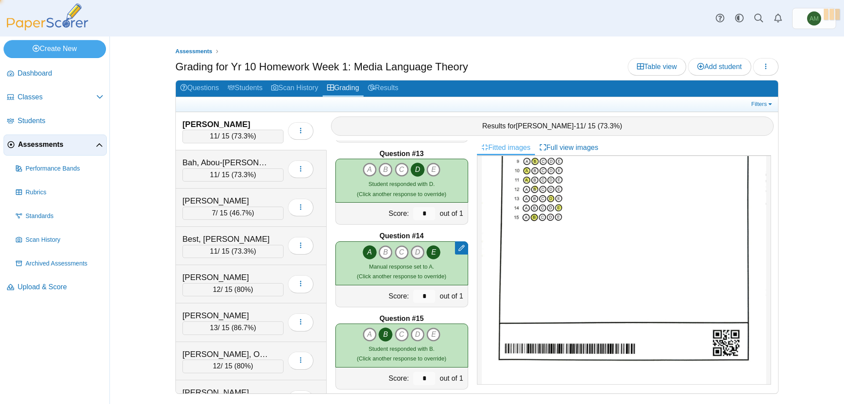
type input "*"
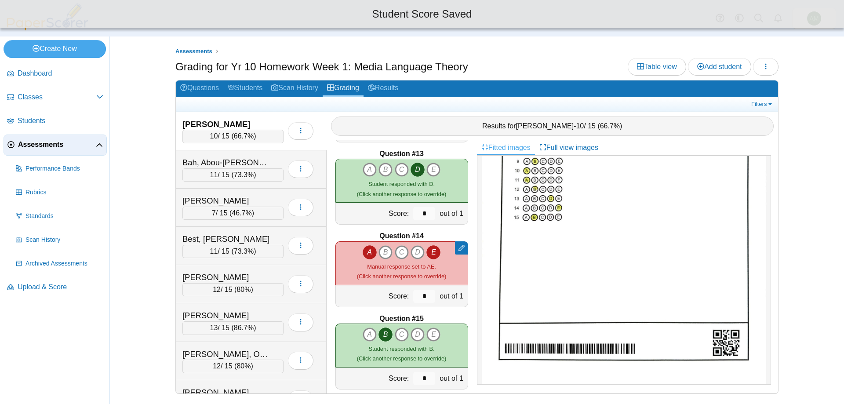
click at [363, 253] on icon "A" at bounding box center [370, 252] width 14 height 14
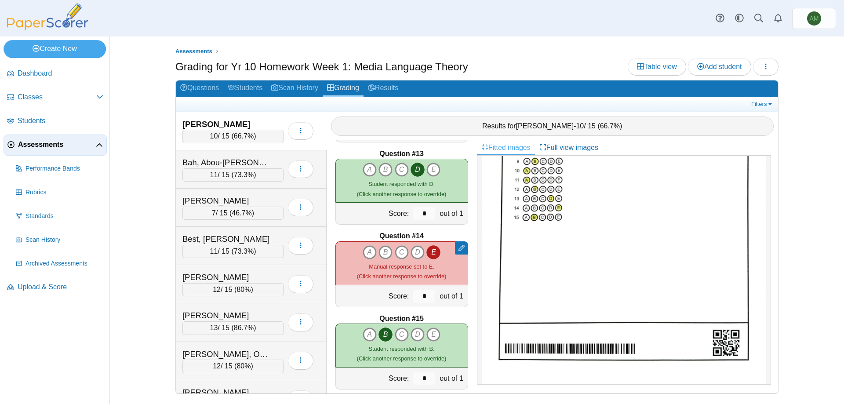
click at [812, 126] on div "Assessments Grading for Yr 10 Homework Week 1: Media Language Theory Table view…" at bounding box center [477, 219] width 734 height 367
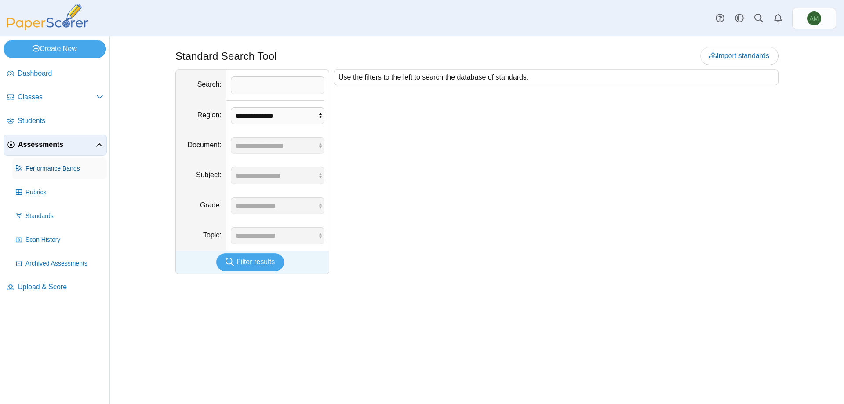
click at [69, 176] on link "Performance Bands" at bounding box center [59, 168] width 94 height 21
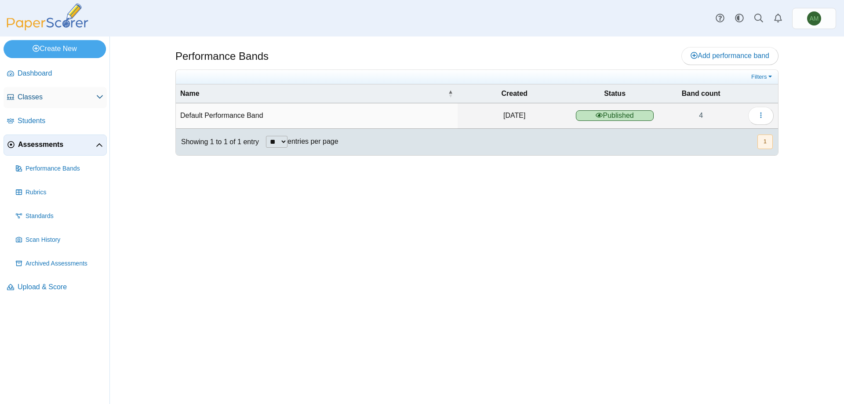
click at [67, 98] on span "Classes" at bounding box center [57, 97] width 79 height 10
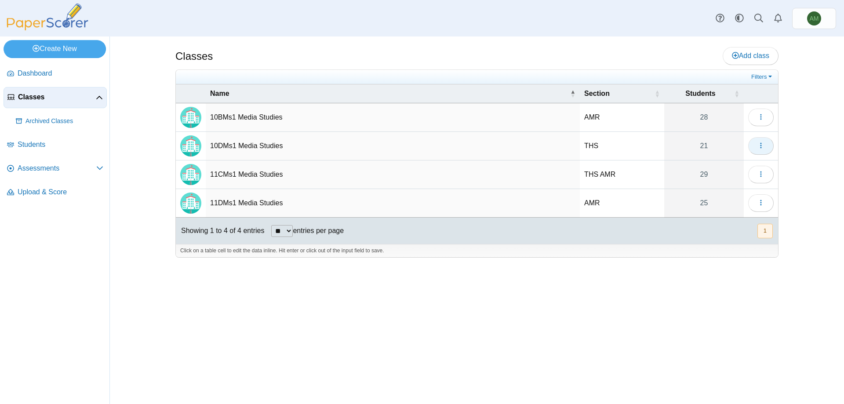
click at [761, 150] on button "button" at bounding box center [760, 146] width 25 height 18
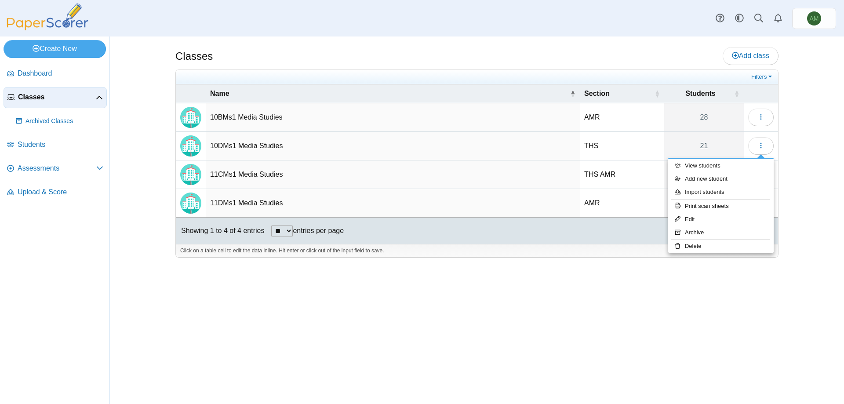
click at [4, 249] on nav "Dashboard Classes" at bounding box center [54, 232] width 109 height 344
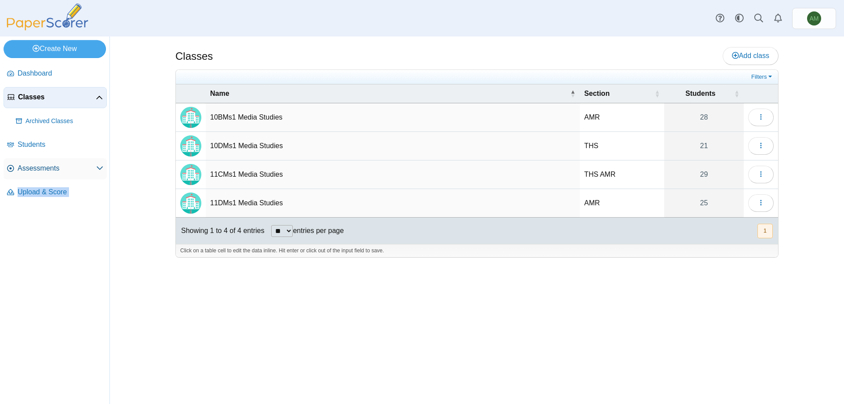
click at [27, 176] on link "Assessments" at bounding box center [55, 168] width 103 height 21
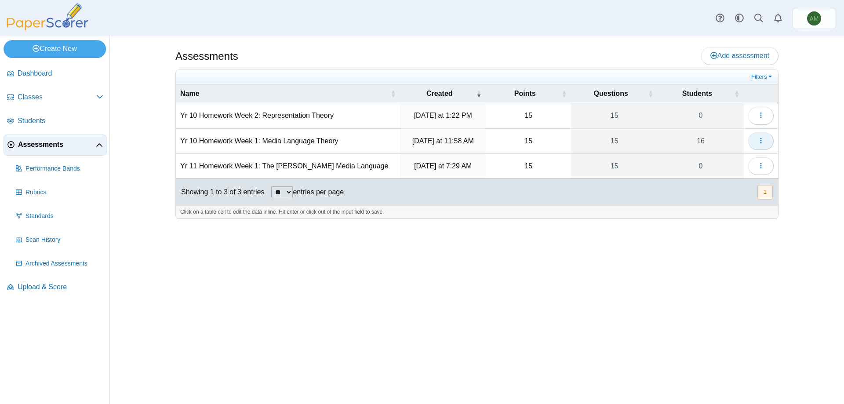
click at [772, 137] on button "button" at bounding box center [760, 141] width 25 height 18
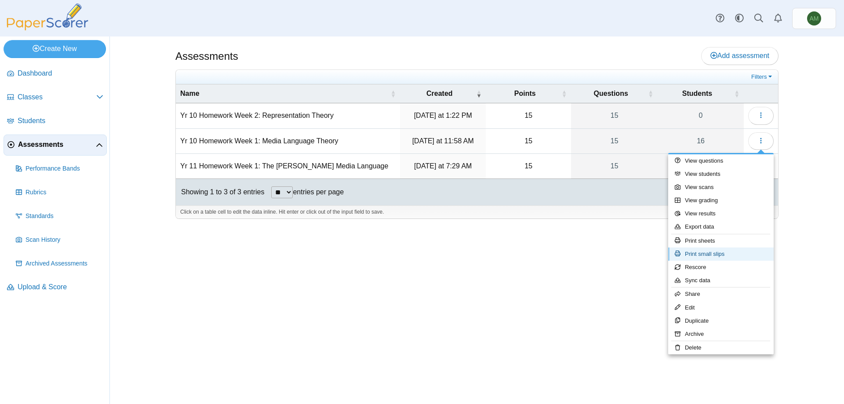
click at [734, 255] on link "Print small slips" at bounding box center [720, 253] width 105 height 13
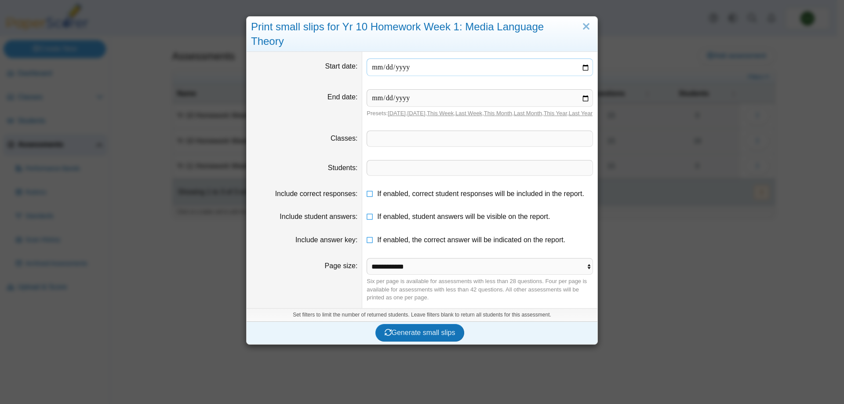
click at [578, 58] on input "date" at bounding box center [480, 67] width 226 height 18
type input "**********"
click at [587, 89] on input "date" at bounding box center [480, 98] width 226 height 18
click at [585, 89] on input "date" at bounding box center [480, 98] width 226 height 18
type input "**********"
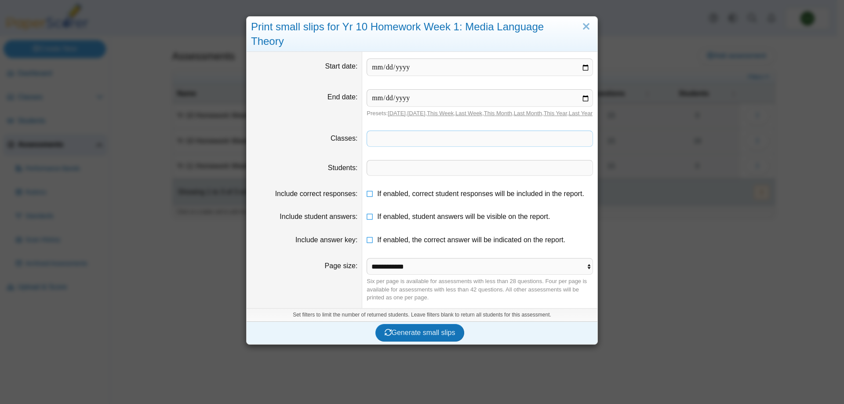
click at [449, 135] on span at bounding box center [479, 138] width 225 height 15
click at [538, 134] on span at bounding box center [479, 138] width 225 height 15
click at [408, 113] on dd "**********" at bounding box center [479, 103] width 235 height 41
click at [408, 131] on span at bounding box center [479, 138] width 225 height 15
click at [459, 160] on span at bounding box center [479, 167] width 225 height 15
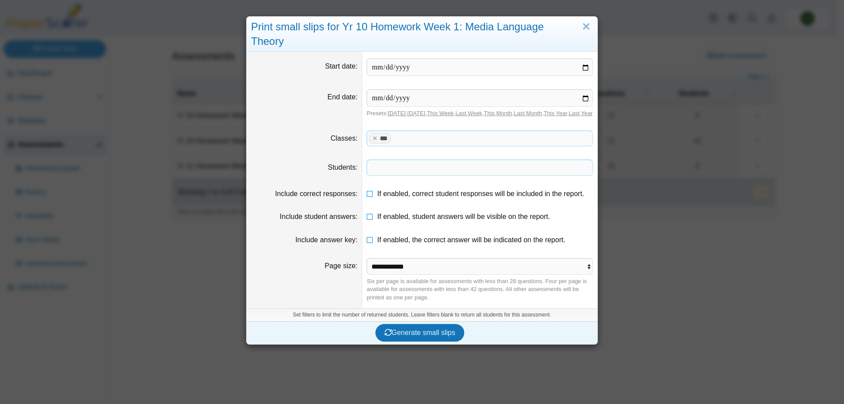
click at [462, 136] on span at bounding box center [490, 138] width 196 height 15
click at [429, 329] on span "Generate small slips" at bounding box center [420, 332] width 71 height 7
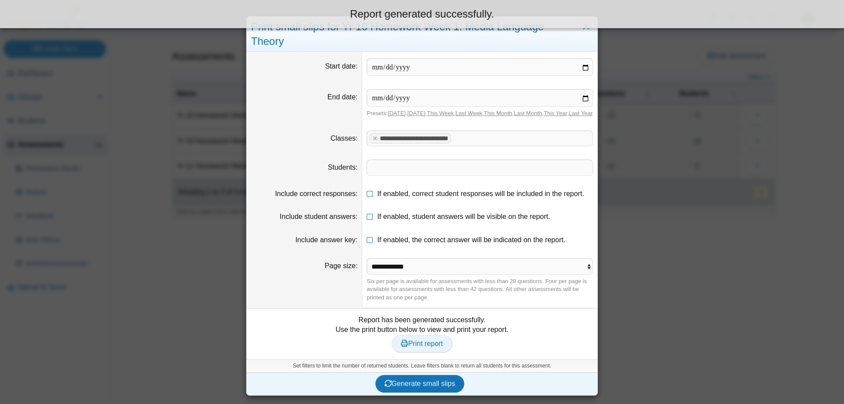
click at [427, 340] on span "Print report" at bounding box center [422, 343] width 42 height 7
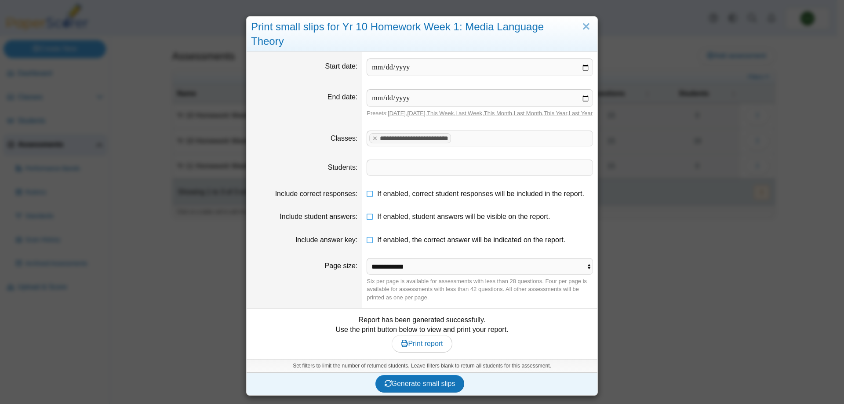
click at [575, 29] on div "Print small slips for Yr 10 Homework Week 1: Media Language Theory" at bounding box center [422, 34] width 351 height 35
click at [581, 27] on link "Close" at bounding box center [586, 26] width 14 height 15
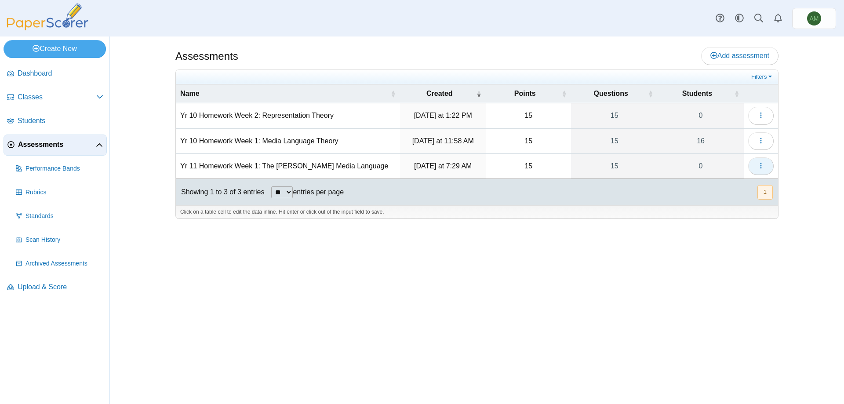
drag, startPoint x: 461, startPoint y: 340, endPoint x: 764, endPoint y: 163, distance: 351.8
click at [467, 336] on div "Assessments Add assessment 15 0" at bounding box center [476, 219] width 659 height 367
click at [766, 148] on button "button" at bounding box center [760, 141] width 25 height 18
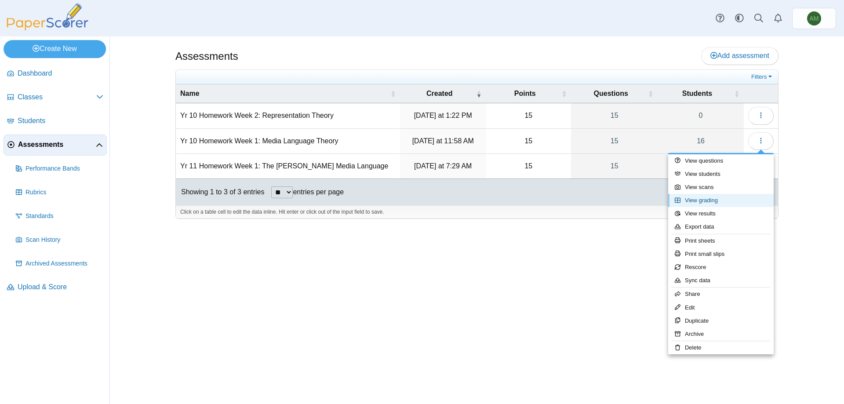
click at [699, 198] on link "View grading" at bounding box center [720, 200] width 105 height 13
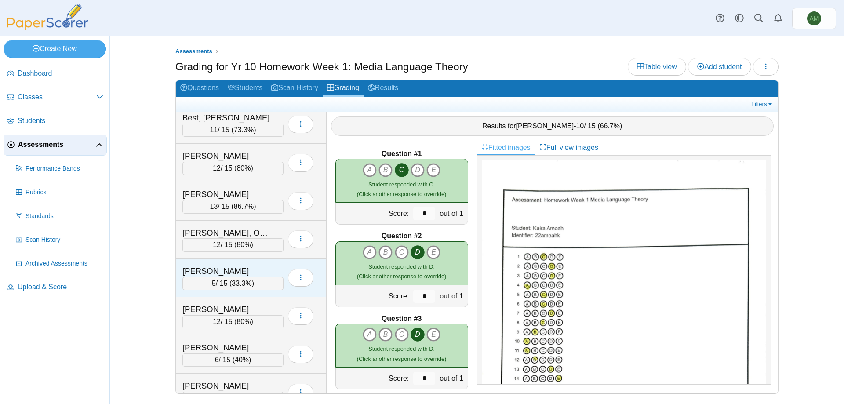
scroll to position [124, 0]
click at [278, 273] on div "[PERSON_NAME]" at bounding box center [232, 268] width 101 height 11
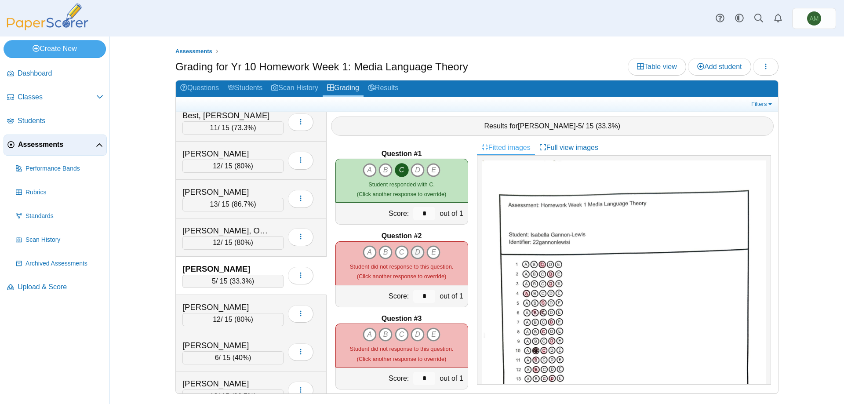
click at [411, 254] on icon "D" at bounding box center [418, 252] width 14 height 14
type input "*"
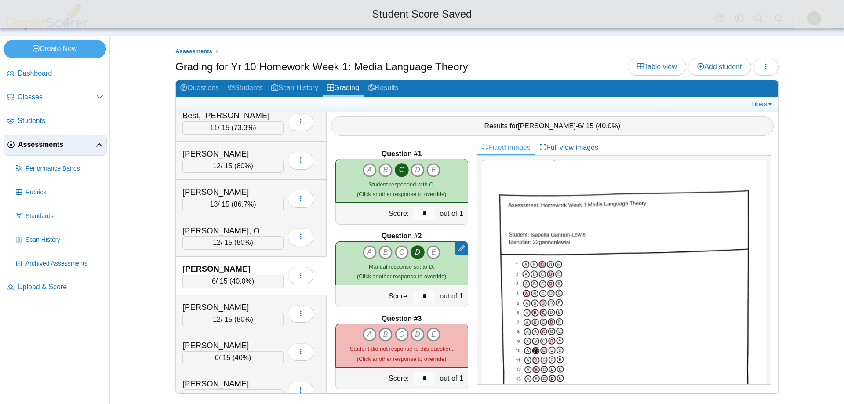
click at [413, 329] on icon "D" at bounding box center [418, 334] width 14 height 14
type input "*"
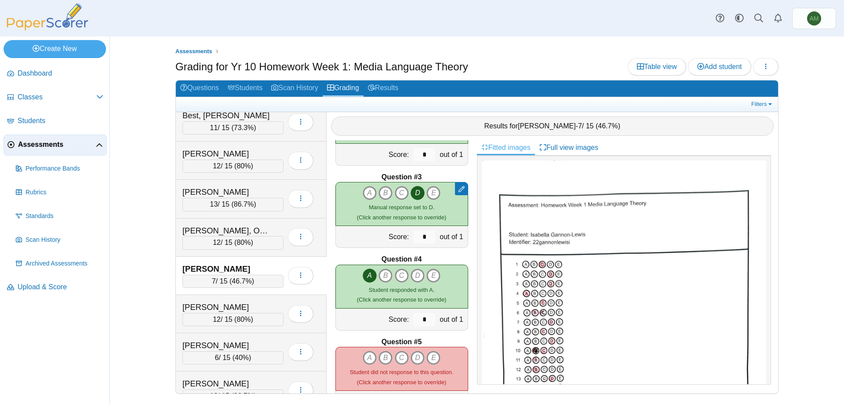
scroll to position [149, 0]
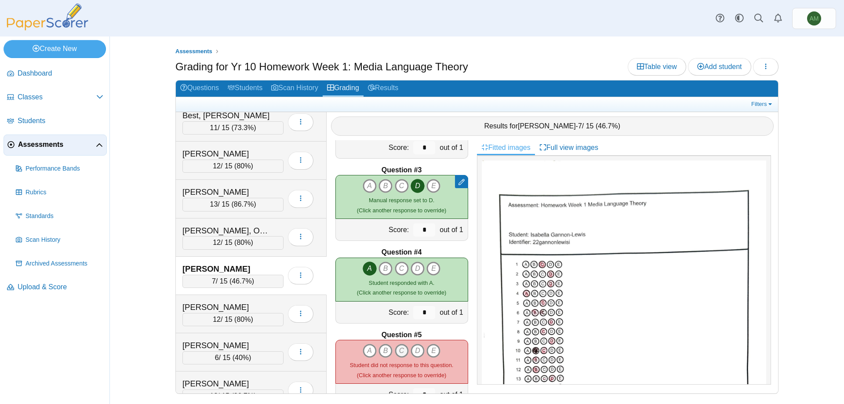
click at [395, 350] on icon "C" at bounding box center [402, 351] width 14 height 14
type input "*"
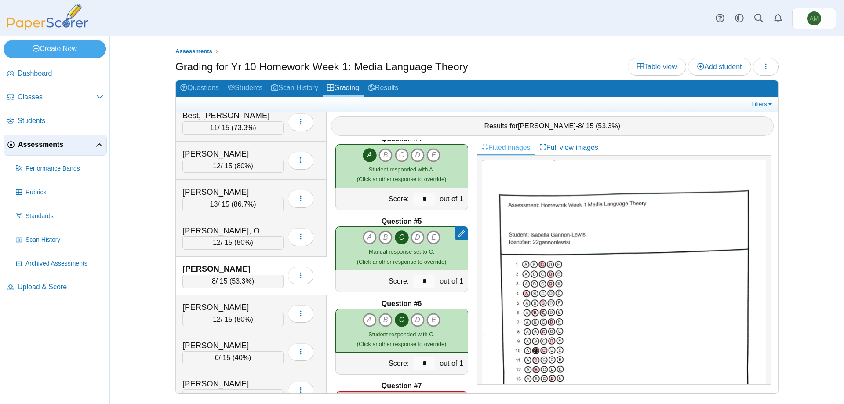
scroll to position [278, 0]
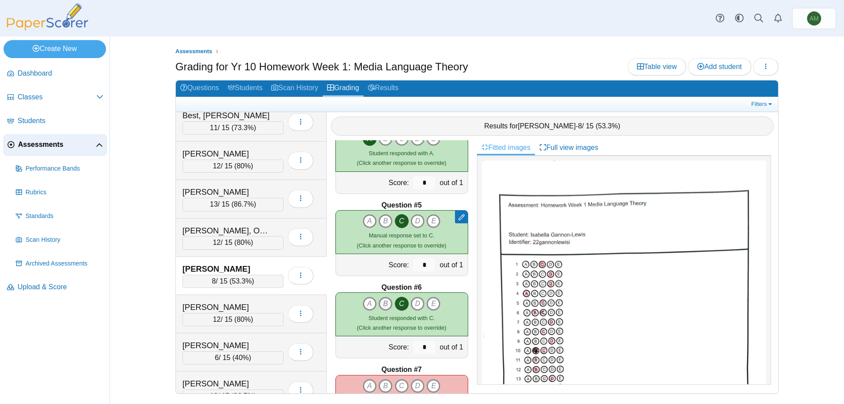
click at [386, 305] on icon "B" at bounding box center [385, 304] width 14 height 14
type input "*"
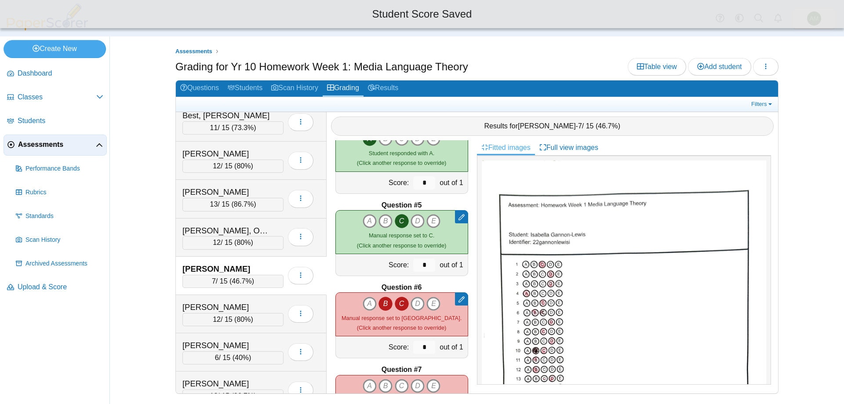
click at [399, 304] on icon "C" at bounding box center [402, 304] width 14 height 14
click at [415, 383] on icon "D" at bounding box center [418, 386] width 14 height 14
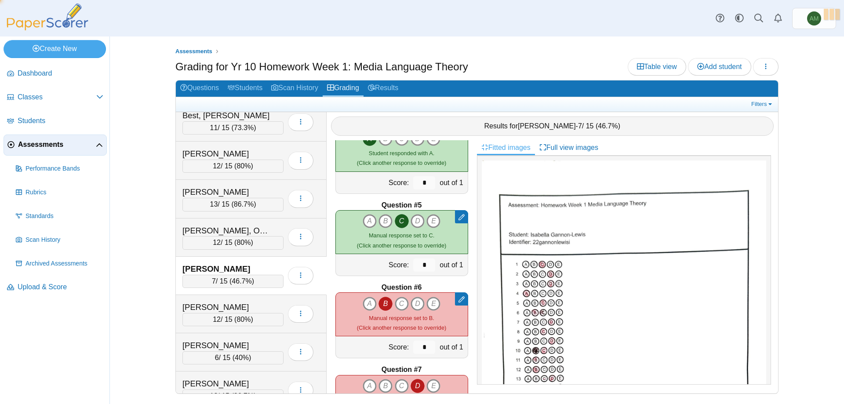
type input "*"
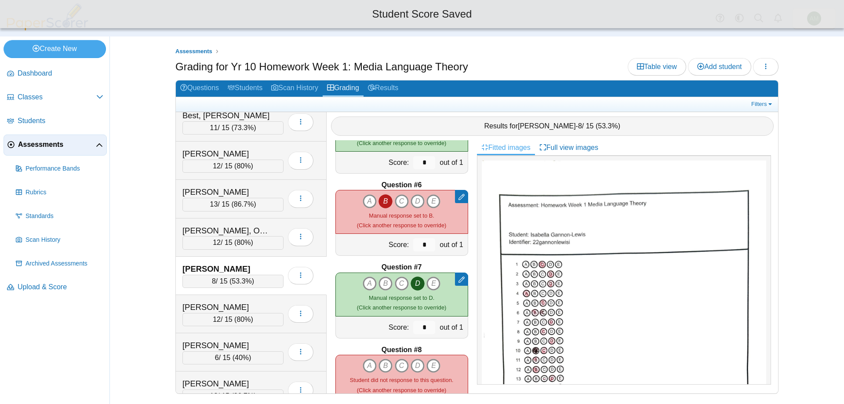
scroll to position [415, 0]
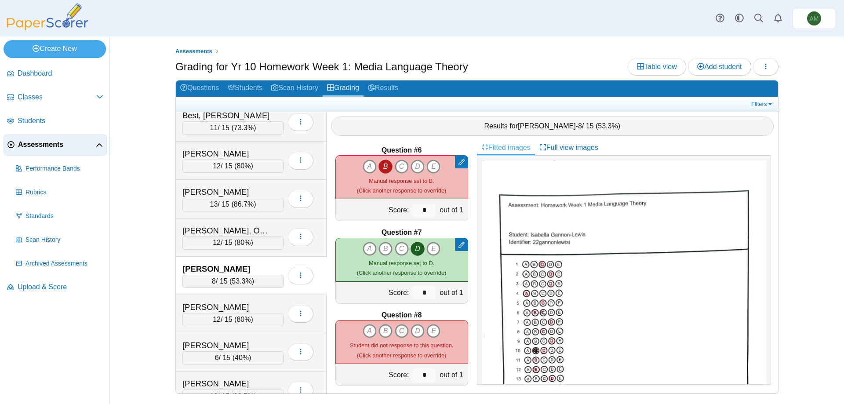
click at [404, 331] on icon "C" at bounding box center [402, 331] width 14 height 14
type input "*"
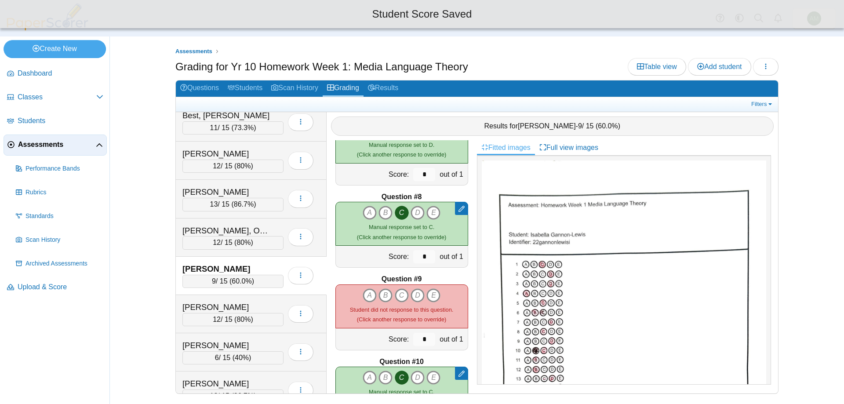
scroll to position [566, 0]
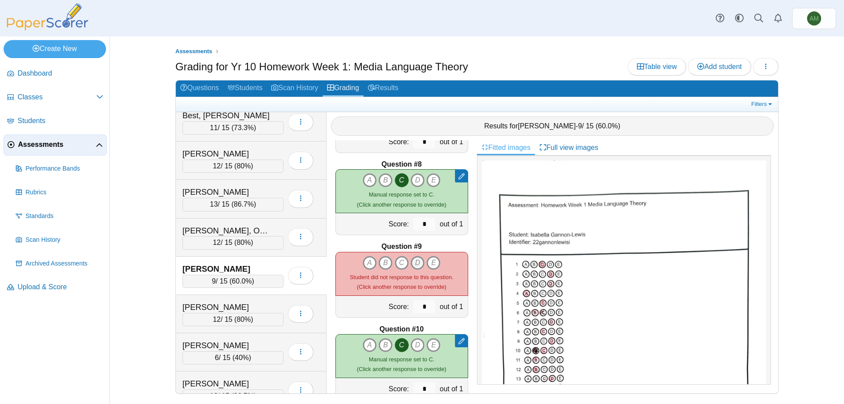
click at [413, 266] on icon "D" at bounding box center [418, 263] width 14 height 14
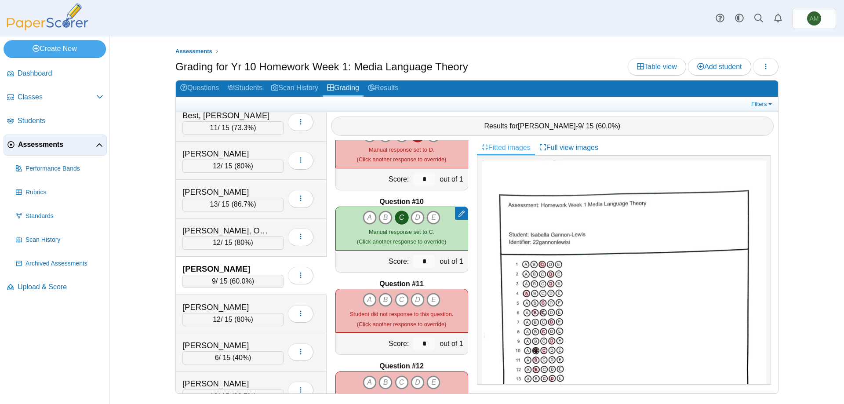
scroll to position [708, 0]
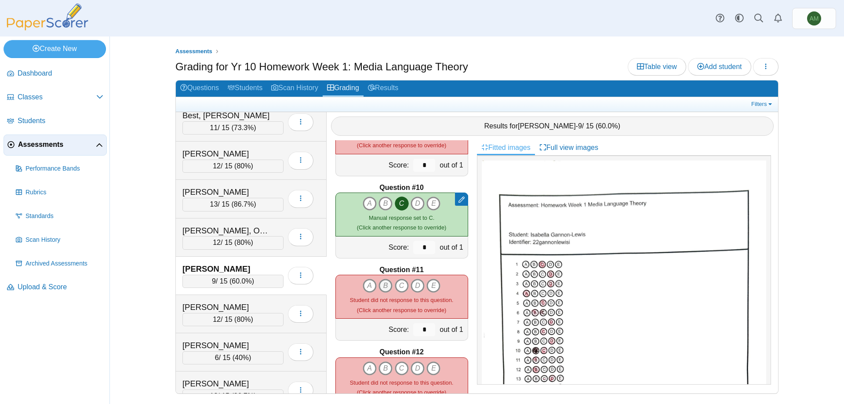
click at [383, 283] on icon "B" at bounding box center [385, 286] width 14 height 14
type input "*"
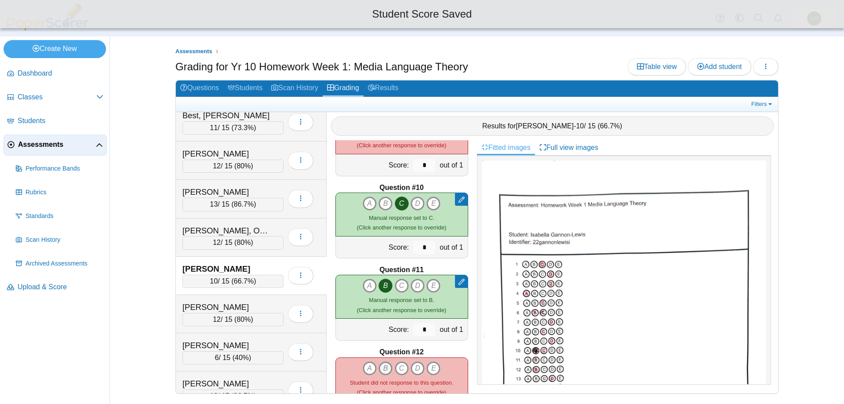
click at [385, 362] on icon "B" at bounding box center [385, 368] width 14 height 14
type input "*"
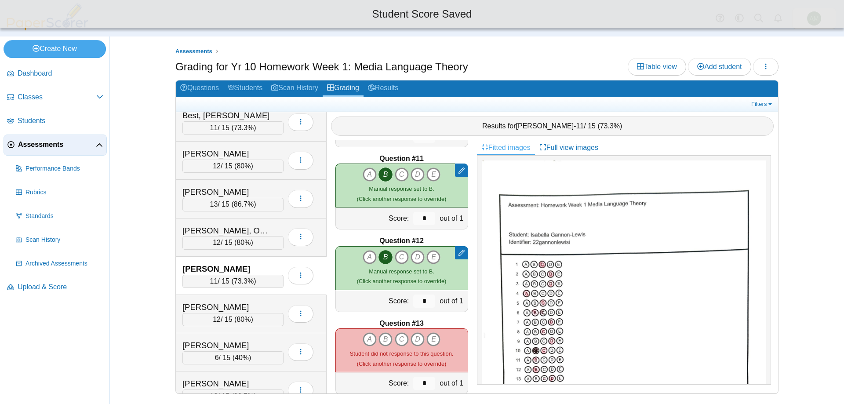
scroll to position [884, 0]
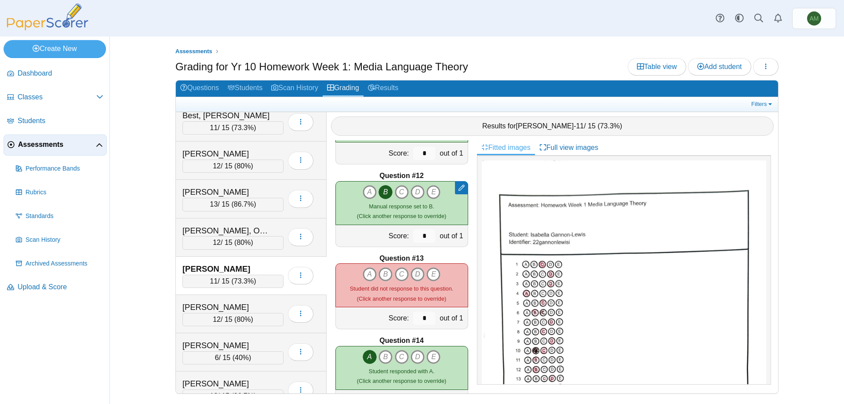
click at [411, 276] on icon "D" at bounding box center [418, 274] width 14 height 14
type input "*"
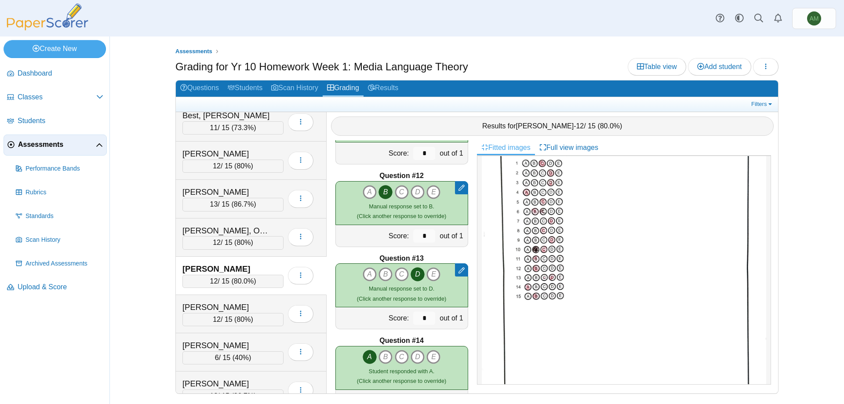
scroll to position [1000, 0]
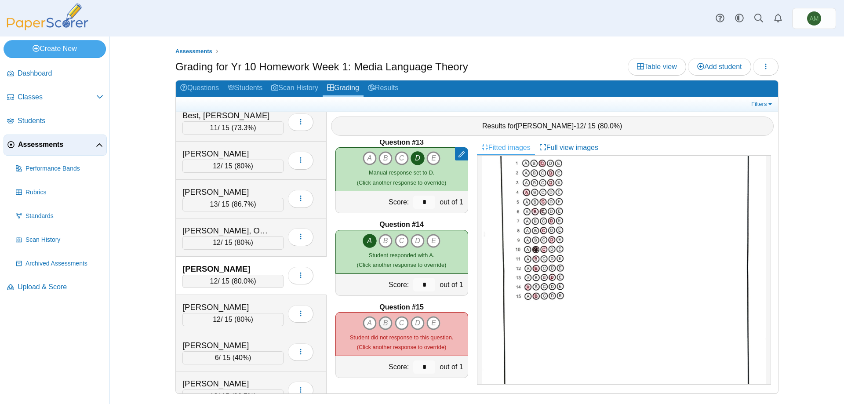
click at [378, 323] on icon "B" at bounding box center [385, 323] width 14 height 14
type input "*"
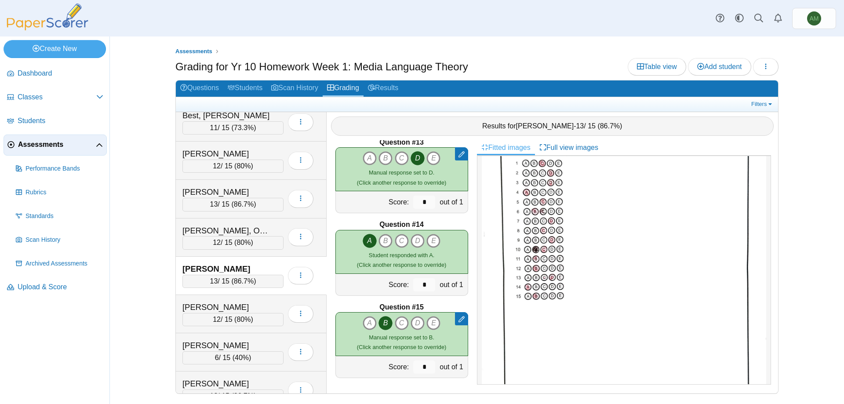
click at [60, 142] on span "Assessments" at bounding box center [57, 145] width 78 height 10
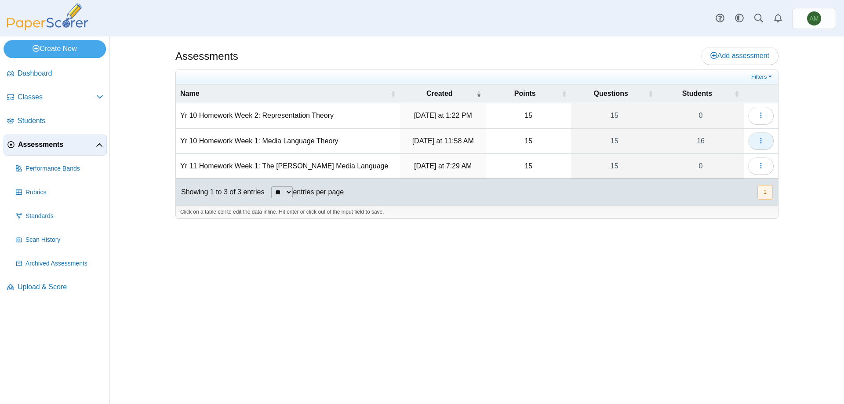
click at [757, 141] on icon "button" at bounding box center [760, 140] width 7 height 7
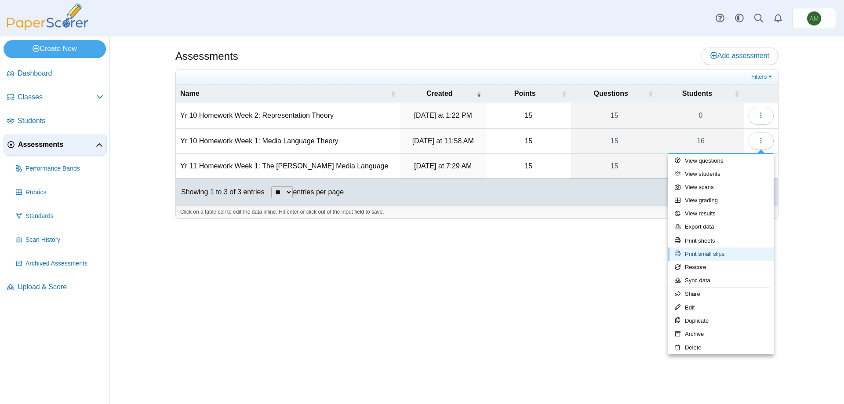
click at [712, 251] on link "Print small slips" at bounding box center [720, 253] width 105 height 13
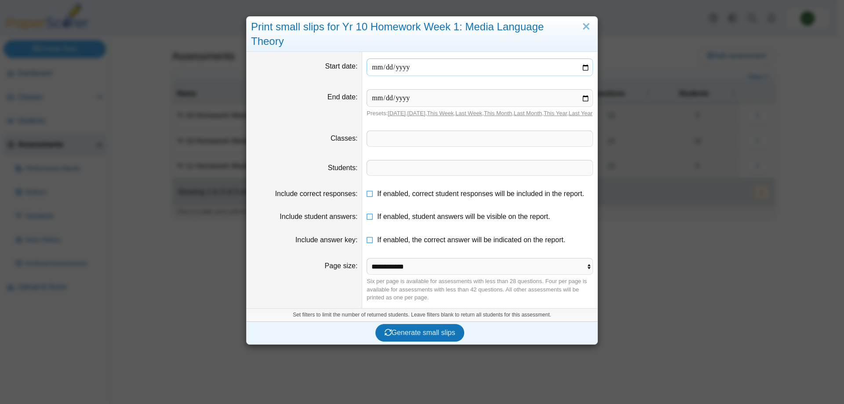
drag, startPoint x: 586, startPoint y: 55, endPoint x: 599, endPoint y: 41, distance: 19.3
click at [586, 58] on input "date" at bounding box center [480, 67] width 226 height 18
type input "**********"
click at [583, 89] on input "date" at bounding box center [480, 98] width 226 height 18
type input "**********"
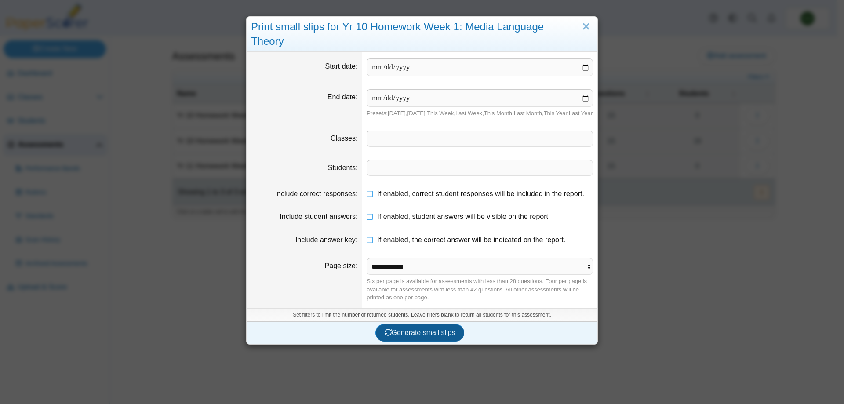
click at [392, 329] on span "Generate small slips" at bounding box center [420, 332] width 71 height 7
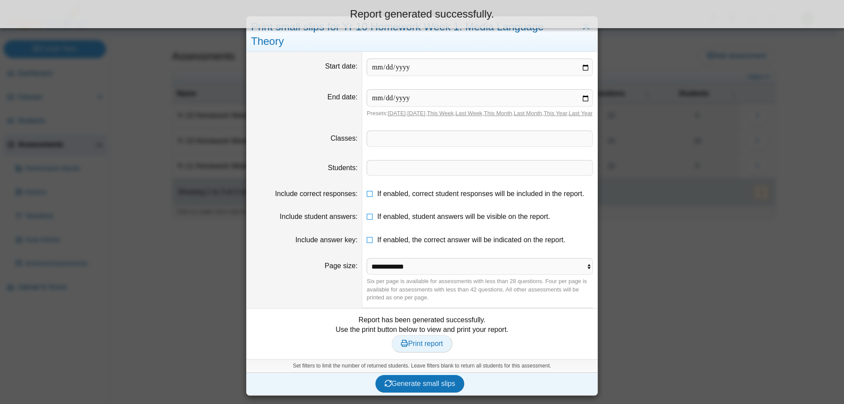
click at [427, 340] on span "Print report" at bounding box center [422, 343] width 42 height 7
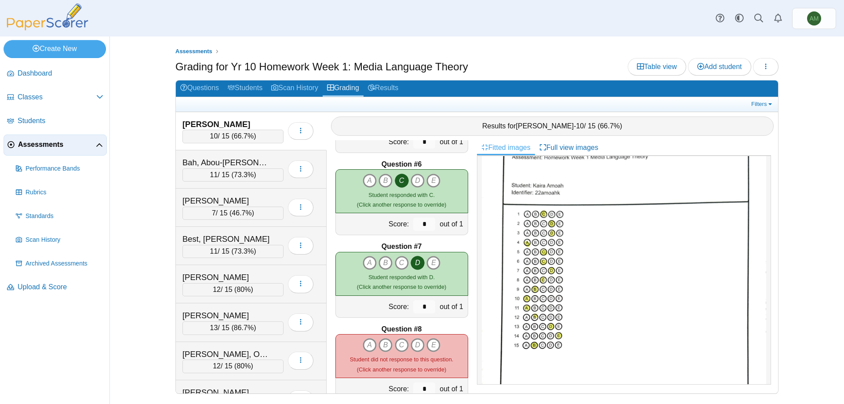
scroll to position [490, 0]
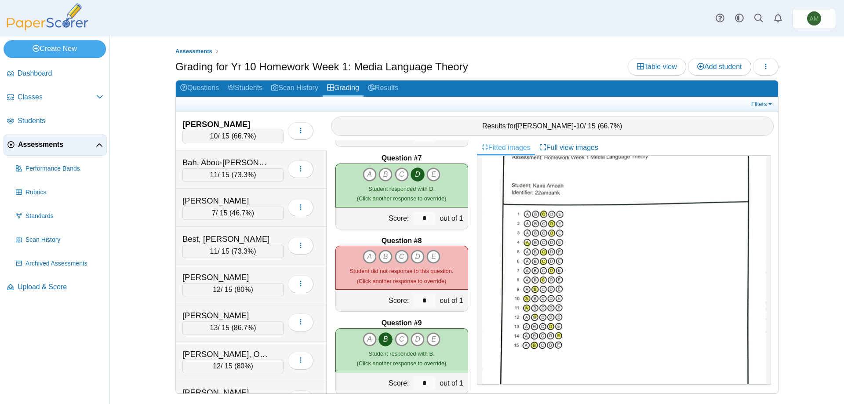
click at [396, 253] on icon "C" at bounding box center [402, 257] width 14 height 14
type input "*"
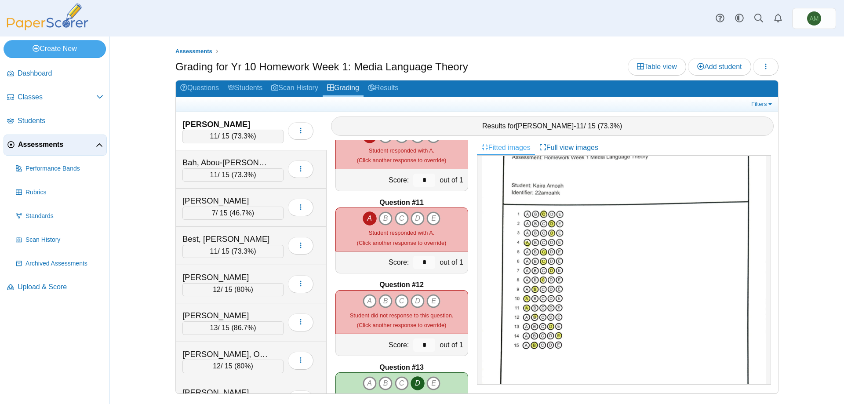
scroll to position [780, 0]
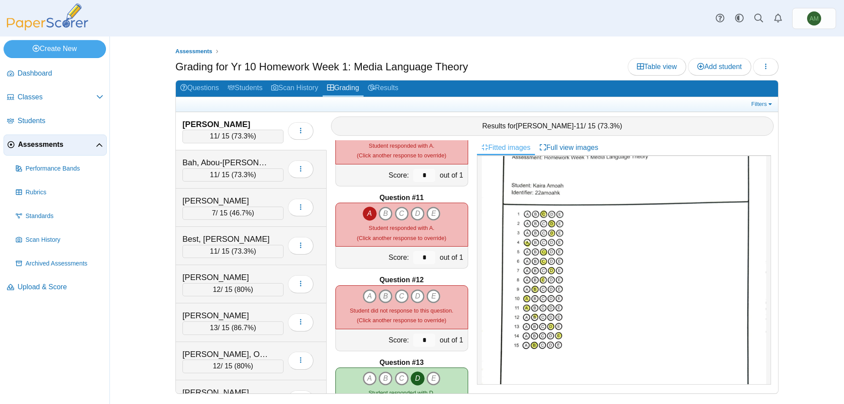
click at [382, 295] on icon "B" at bounding box center [385, 296] width 14 height 14
type input "*"
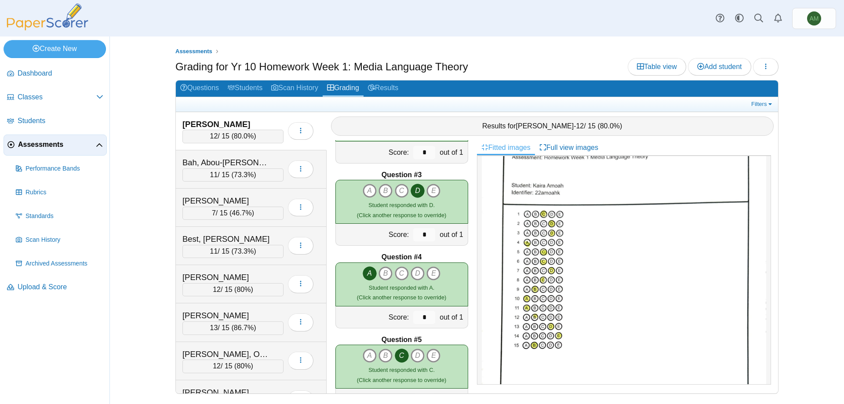
scroll to position [0, 0]
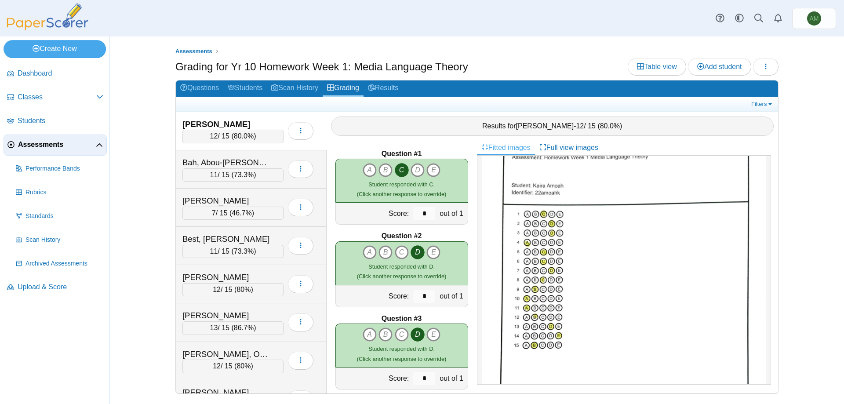
click at [167, 246] on div "Assessments Grading for Yr 10 Homework Week 1: Media Language Theory Table view…" at bounding box center [476, 219] width 659 height 367
